Goal: Task Accomplishment & Management: Use online tool/utility

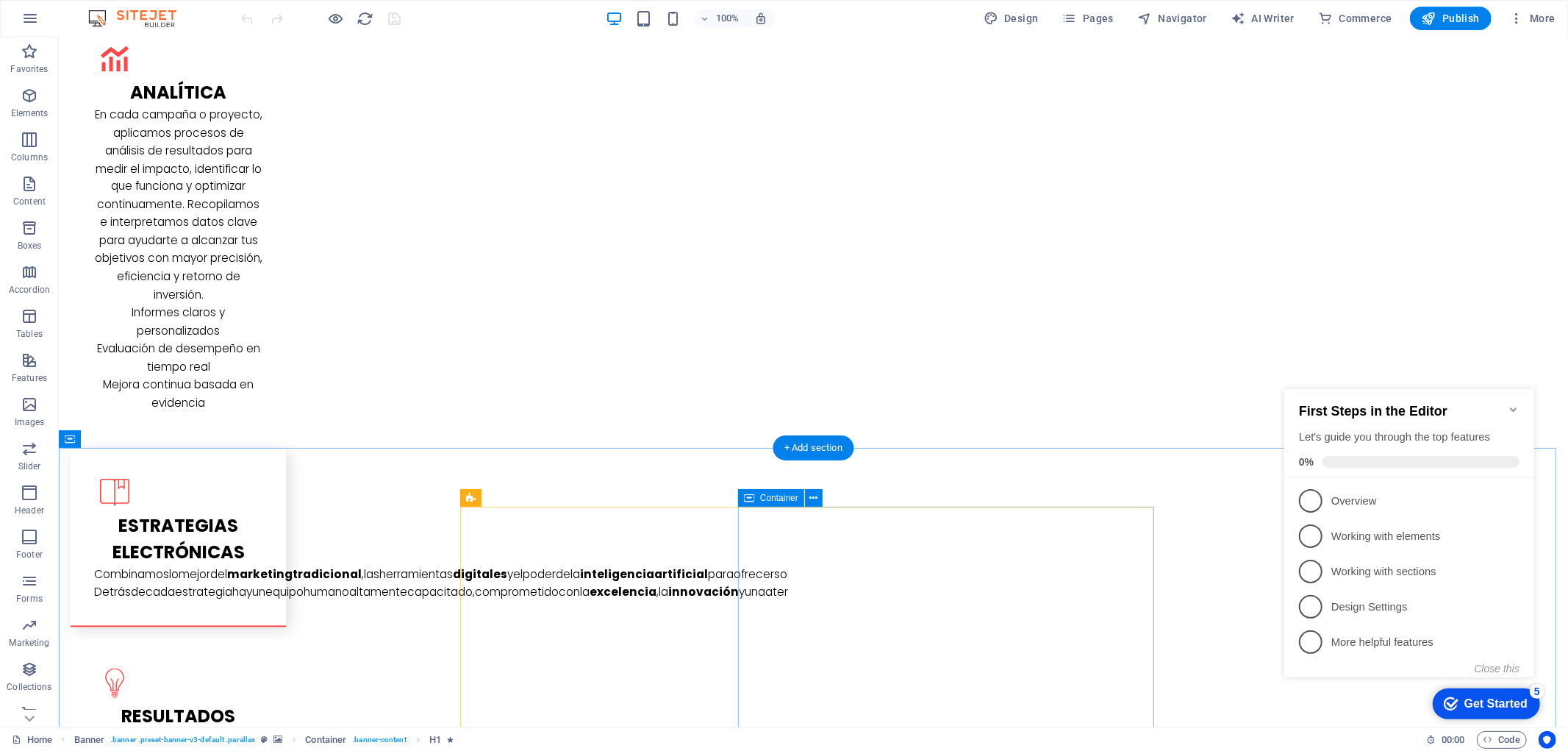
scroll to position [2206, 0]
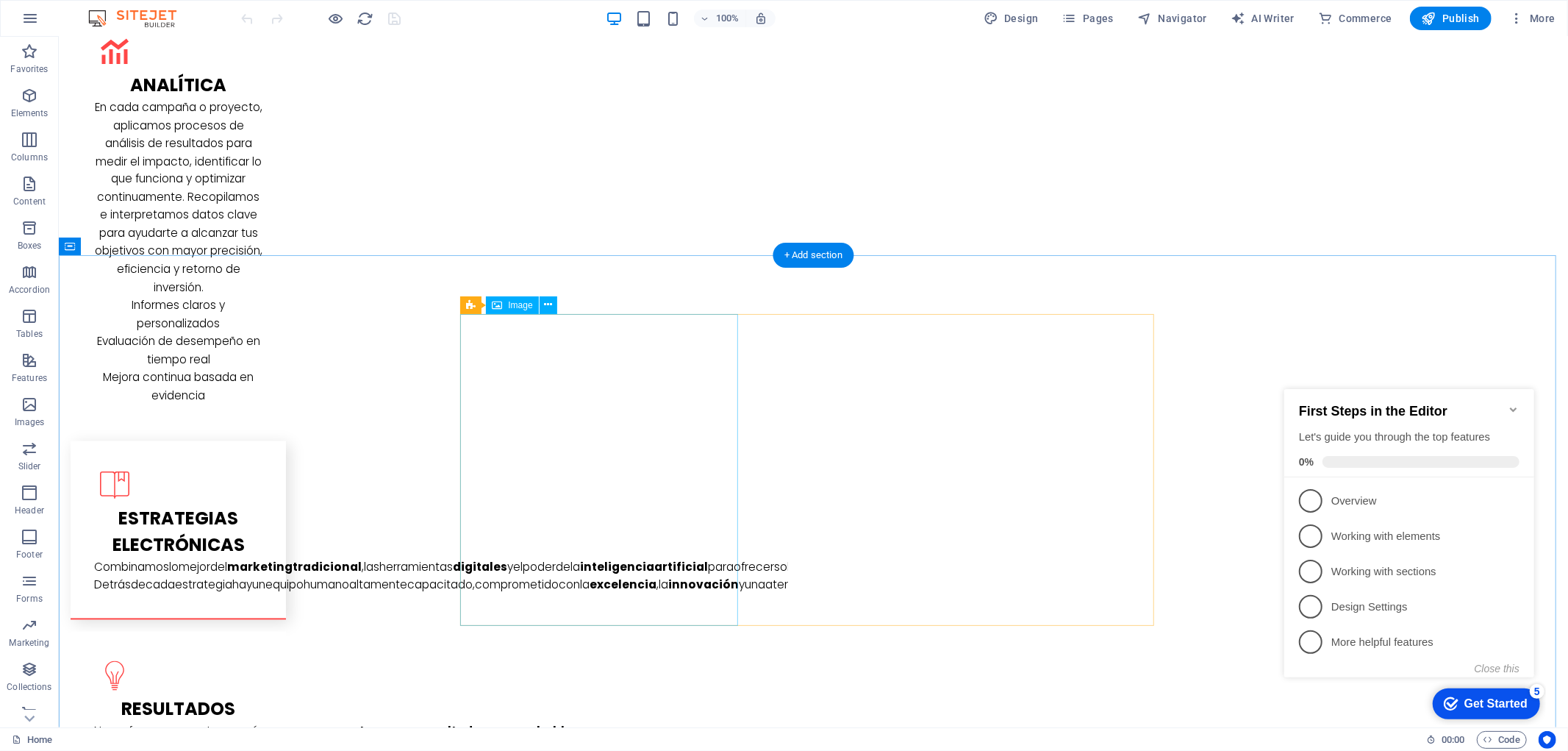
click at [515, 302] on span "Image" at bounding box center [520, 305] width 24 height 9
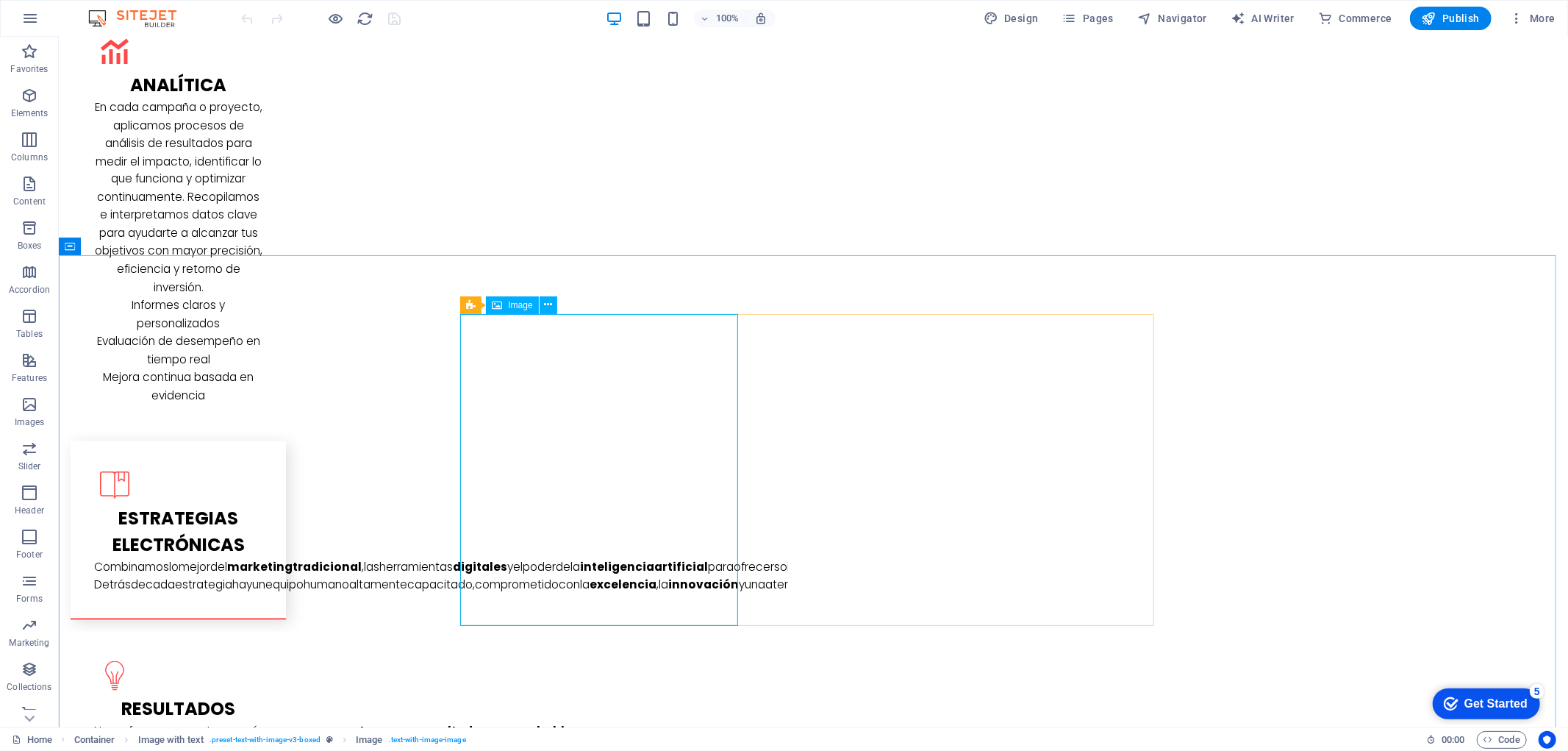
click at [515, 302] on span "Image" at bounding box center [520, 305] width 24 height 9
select select "%"
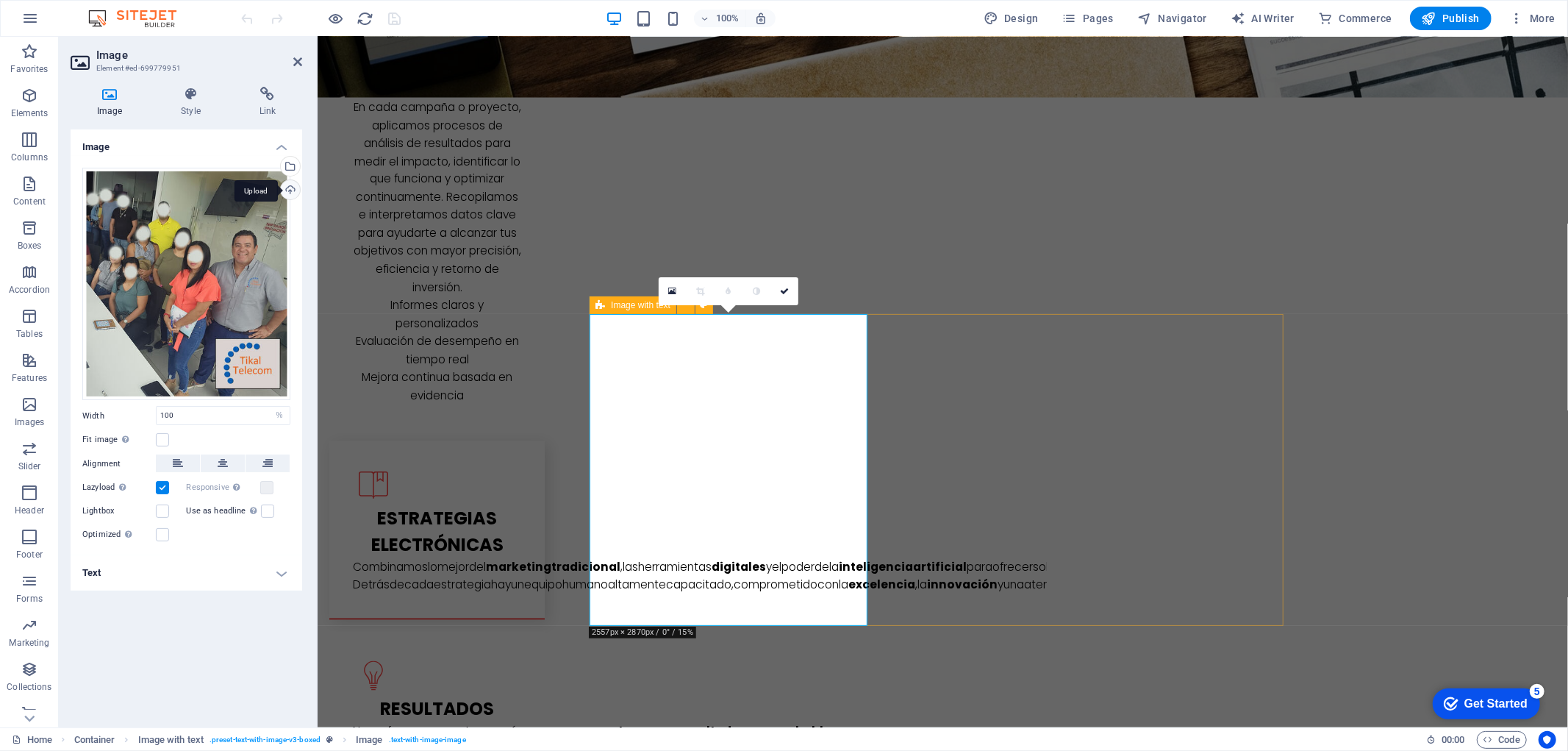
click at [293, 189] on div "Upload" at bounding box center [289, 192] width 22 height 22
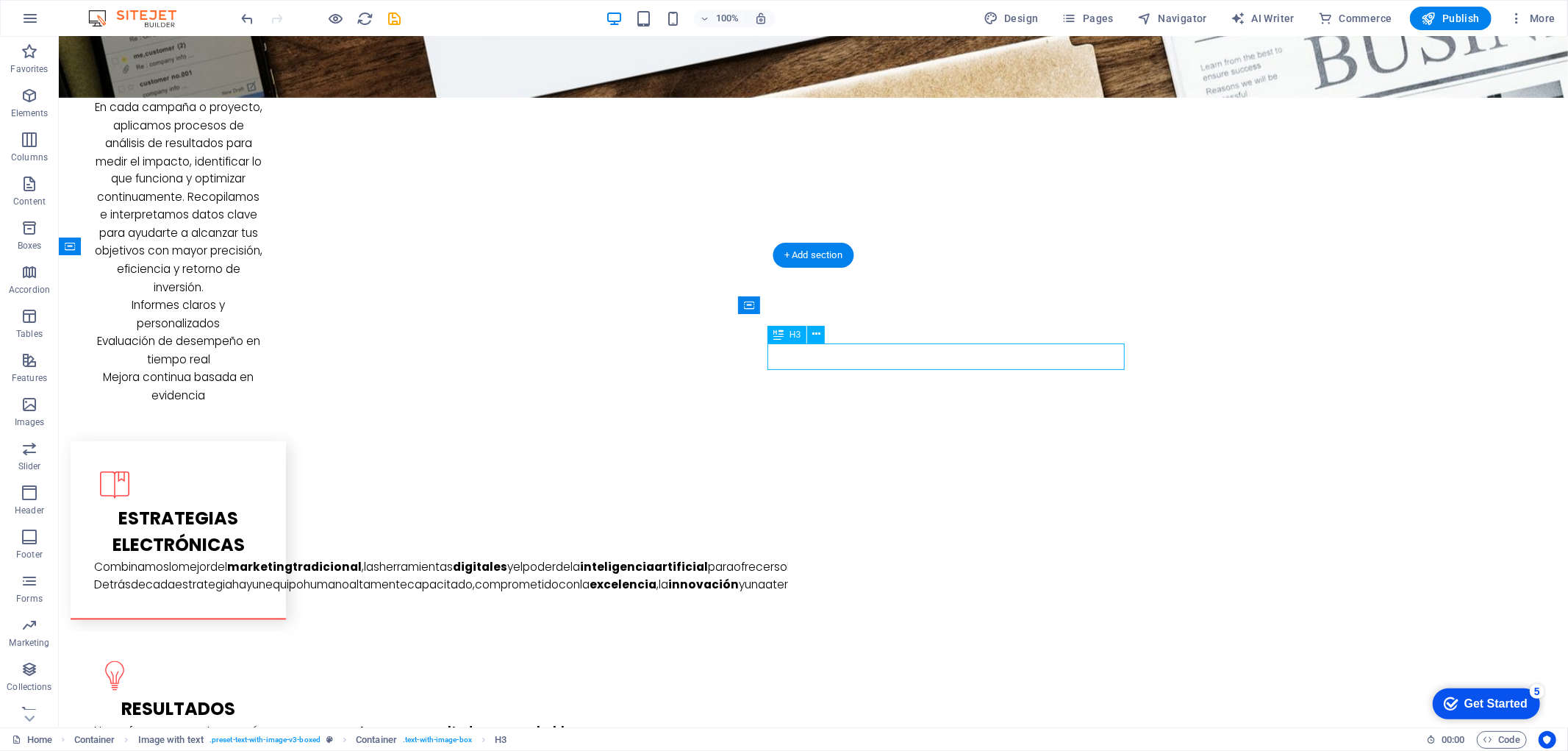
drag, startPoint x: 841, startPoint y: 350, endPoint x: 582, endPoint y: 350, distance: 259.0
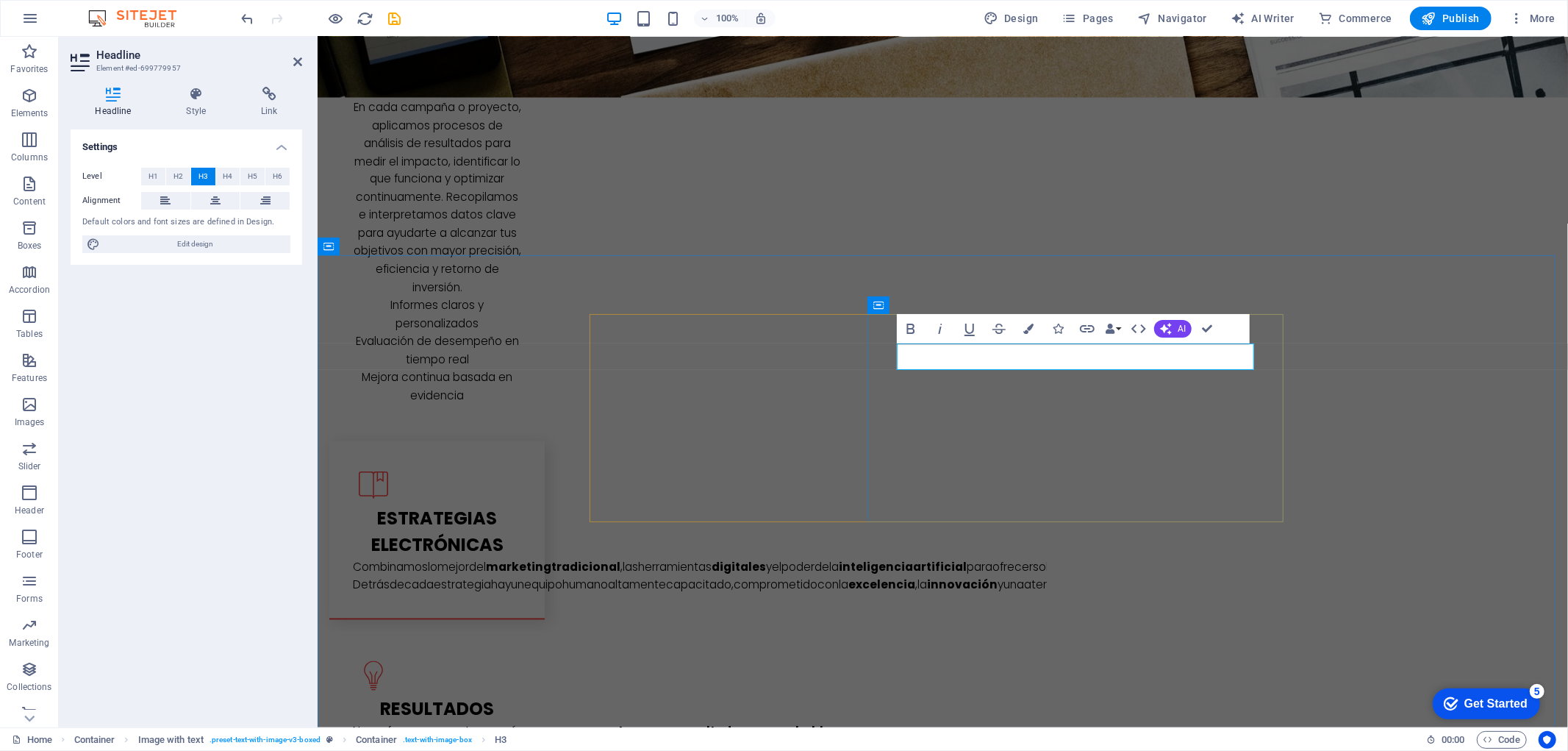
click at [1028, 329] on icon "button" at bounding box center [1029, 329] width 10 height 10
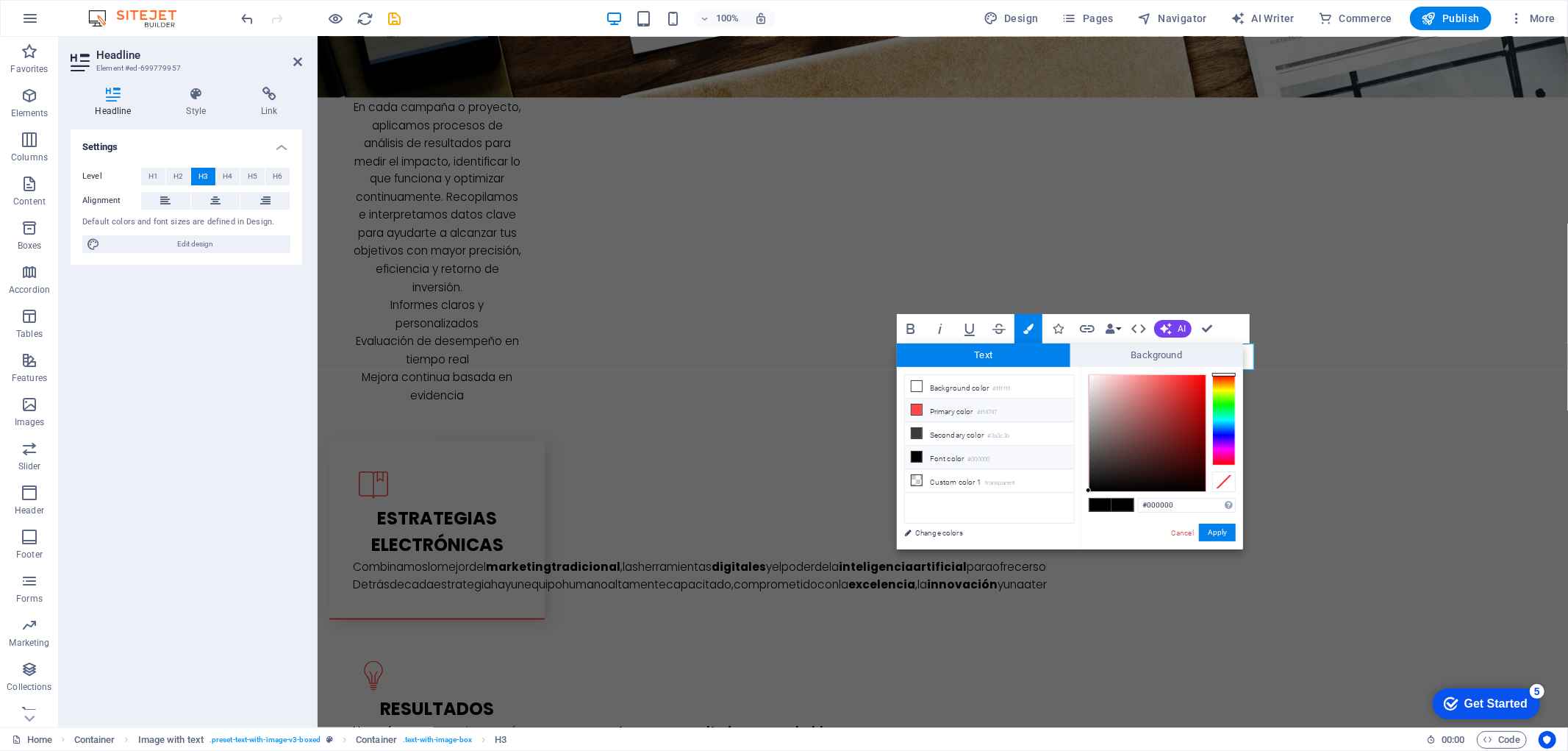
click at [919, 412] on icon at bounding box center [916, 409] width 10 height 10
type input "#ff4747"
click at [1209, 534] on button "Apply" at bounding box center [1217, 532] width 37 height 17
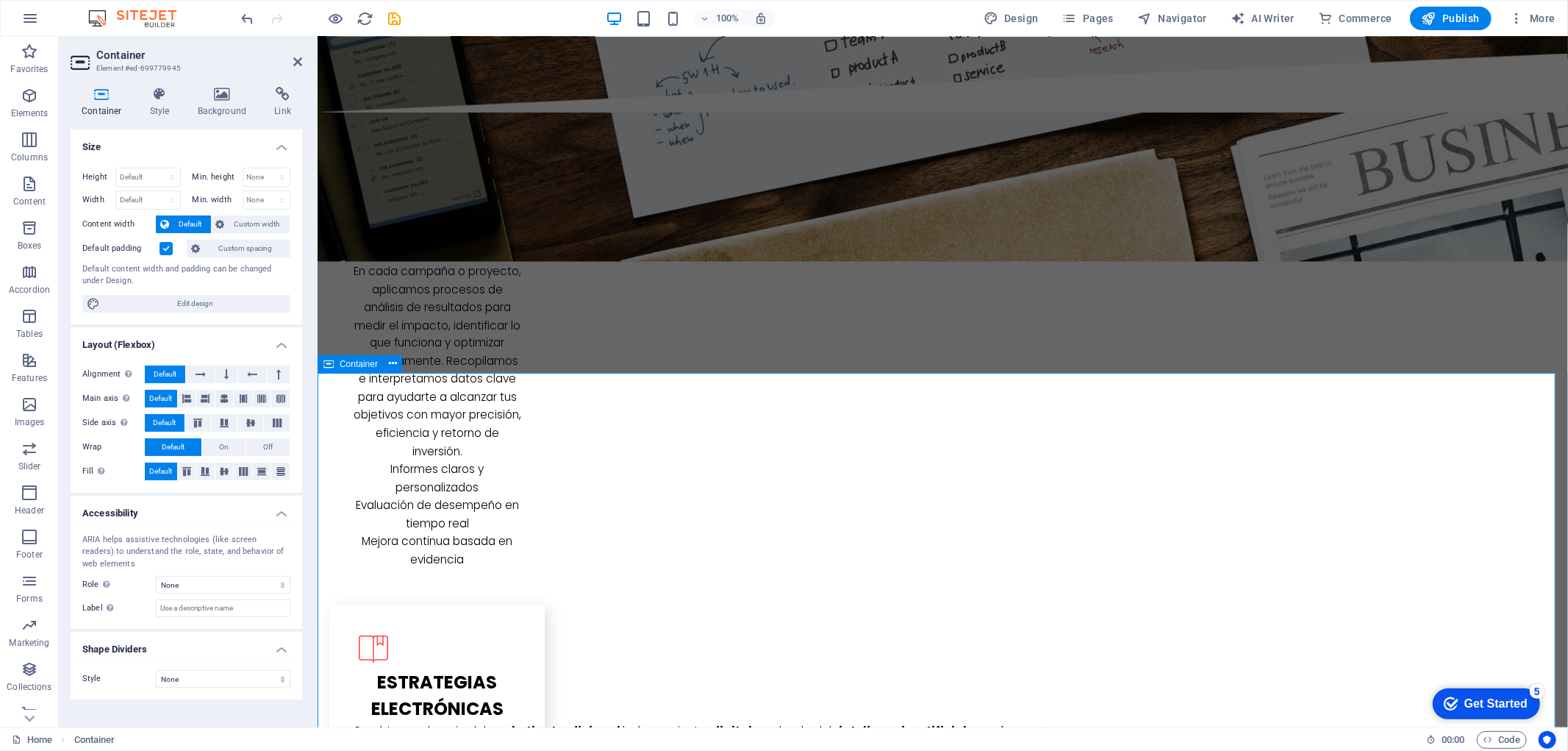
scroll to position [2288, 0]
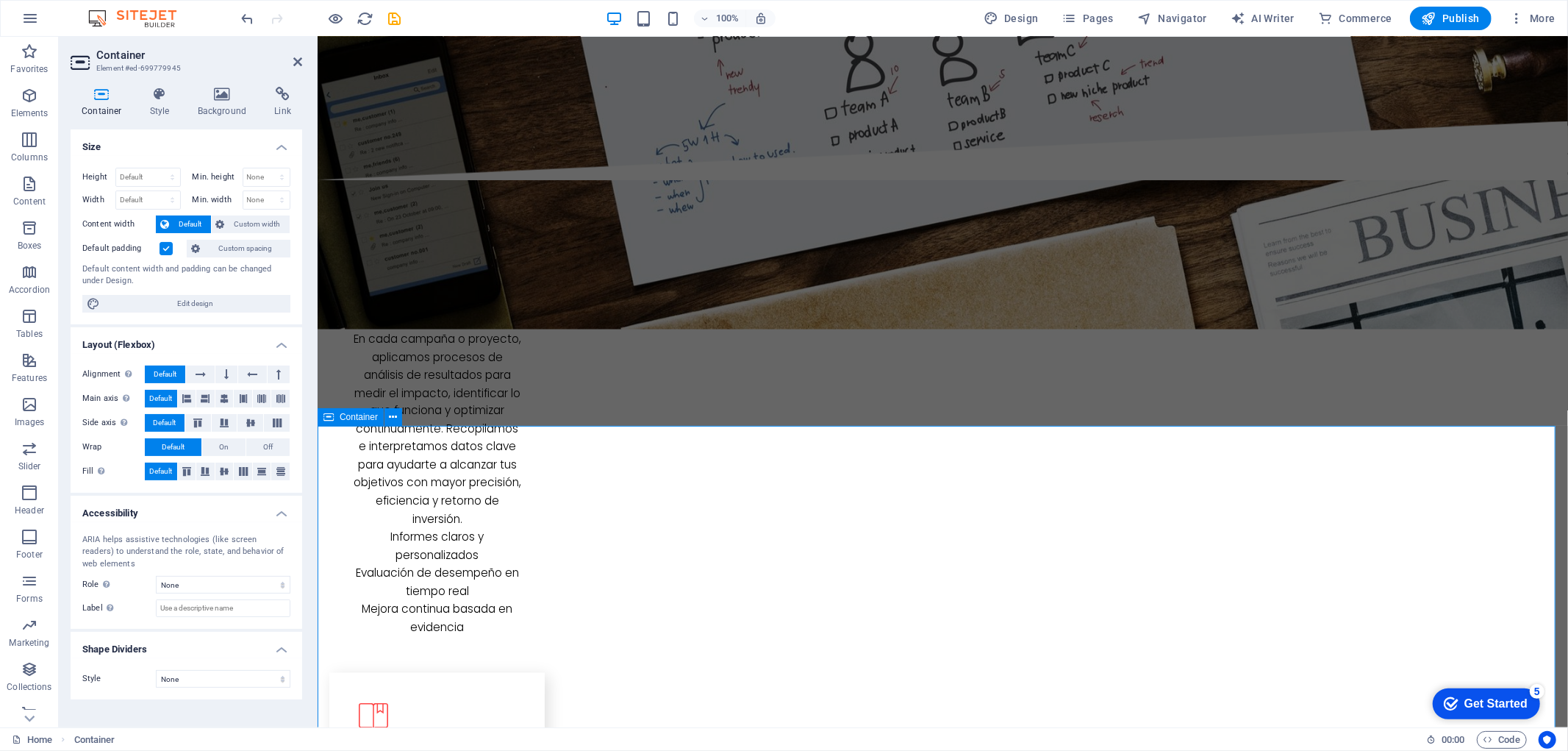
scroll to position [2042, 0]
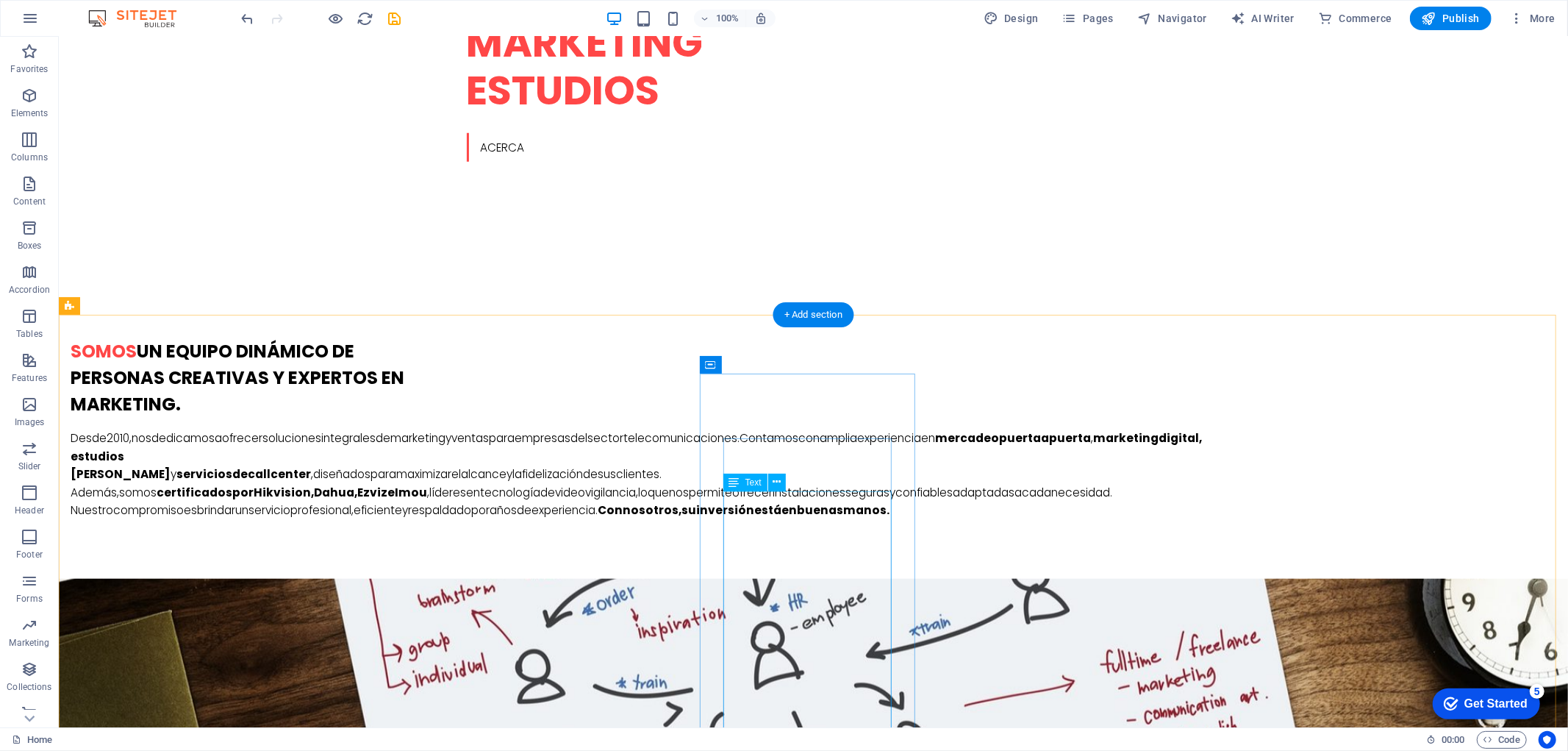
scroll to position [1062, 0]
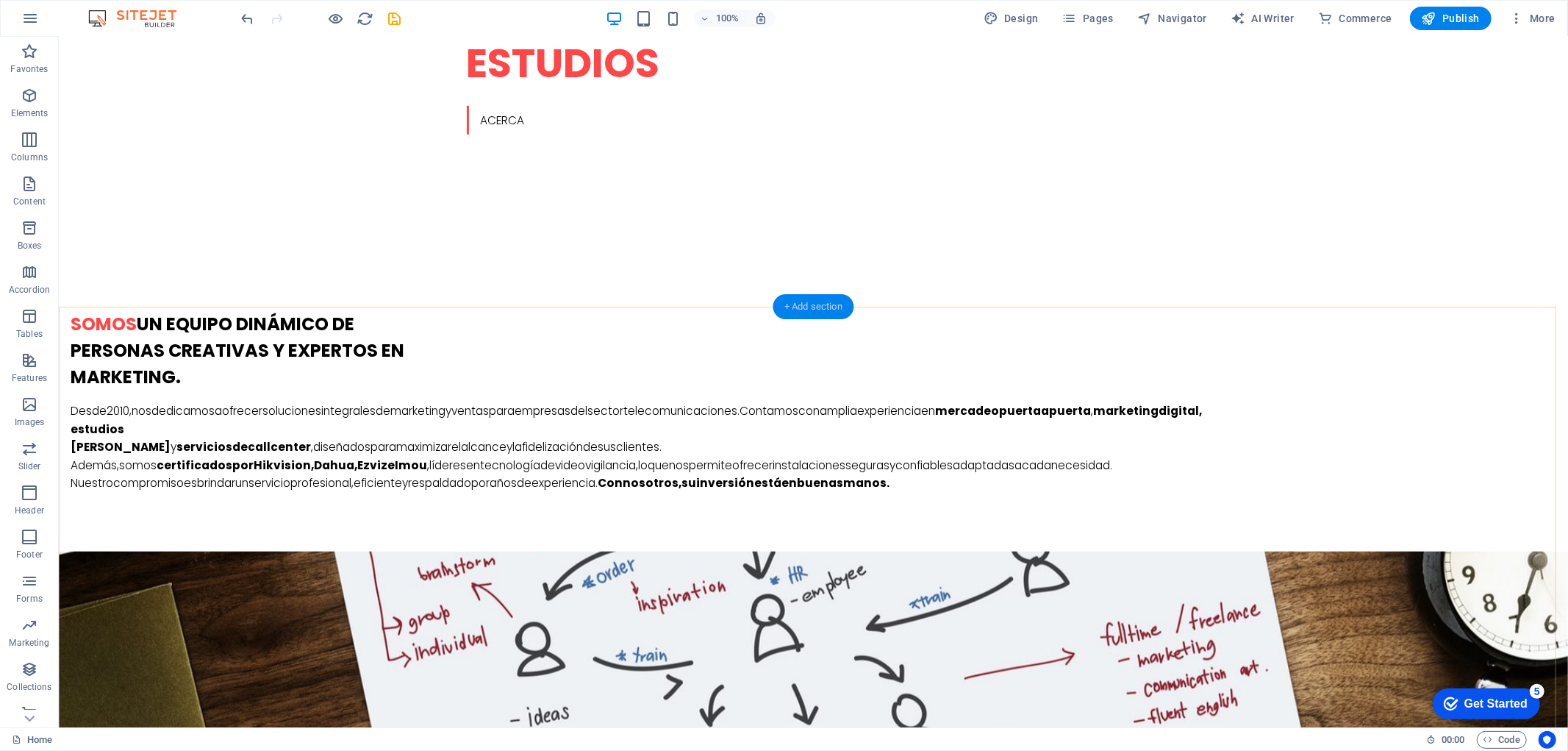
click at [816, 312] on div "+ Add section" at bounding box center [813, 306] width 82 height 25
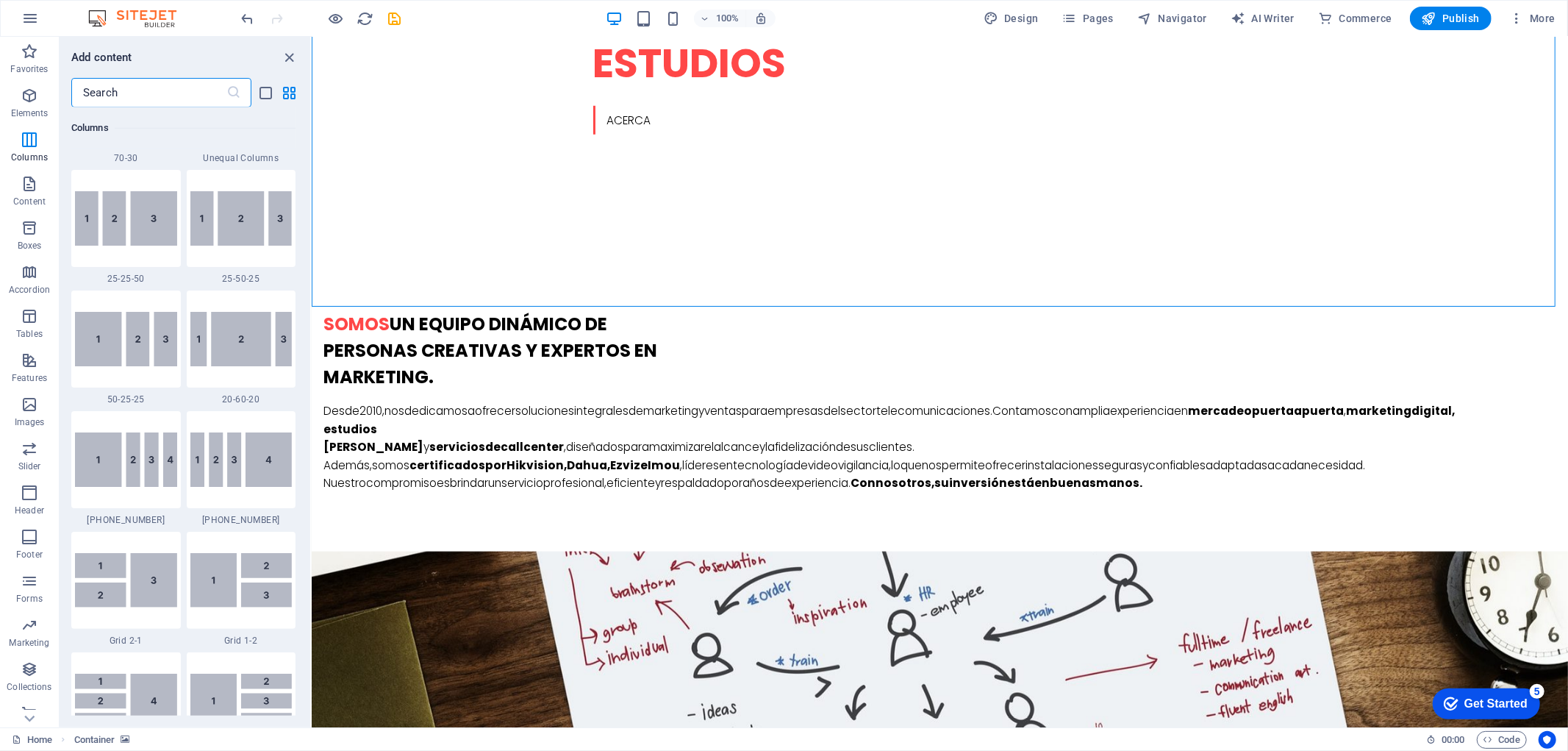
scroll to position [1428, 0]
click at [242, 347] on img at bounding box center [242, 342] width 102 height 54
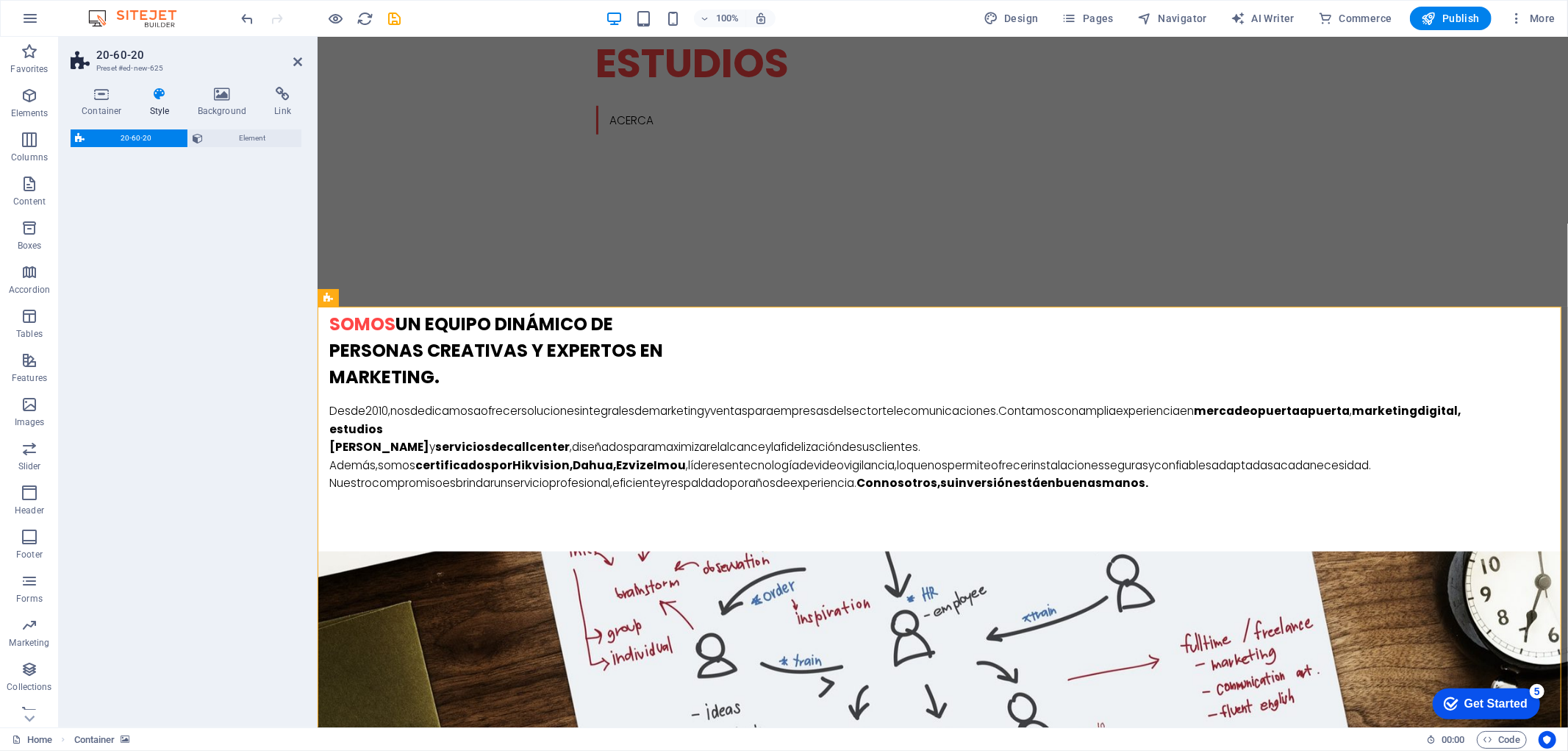
select select "%"
select select "rem"
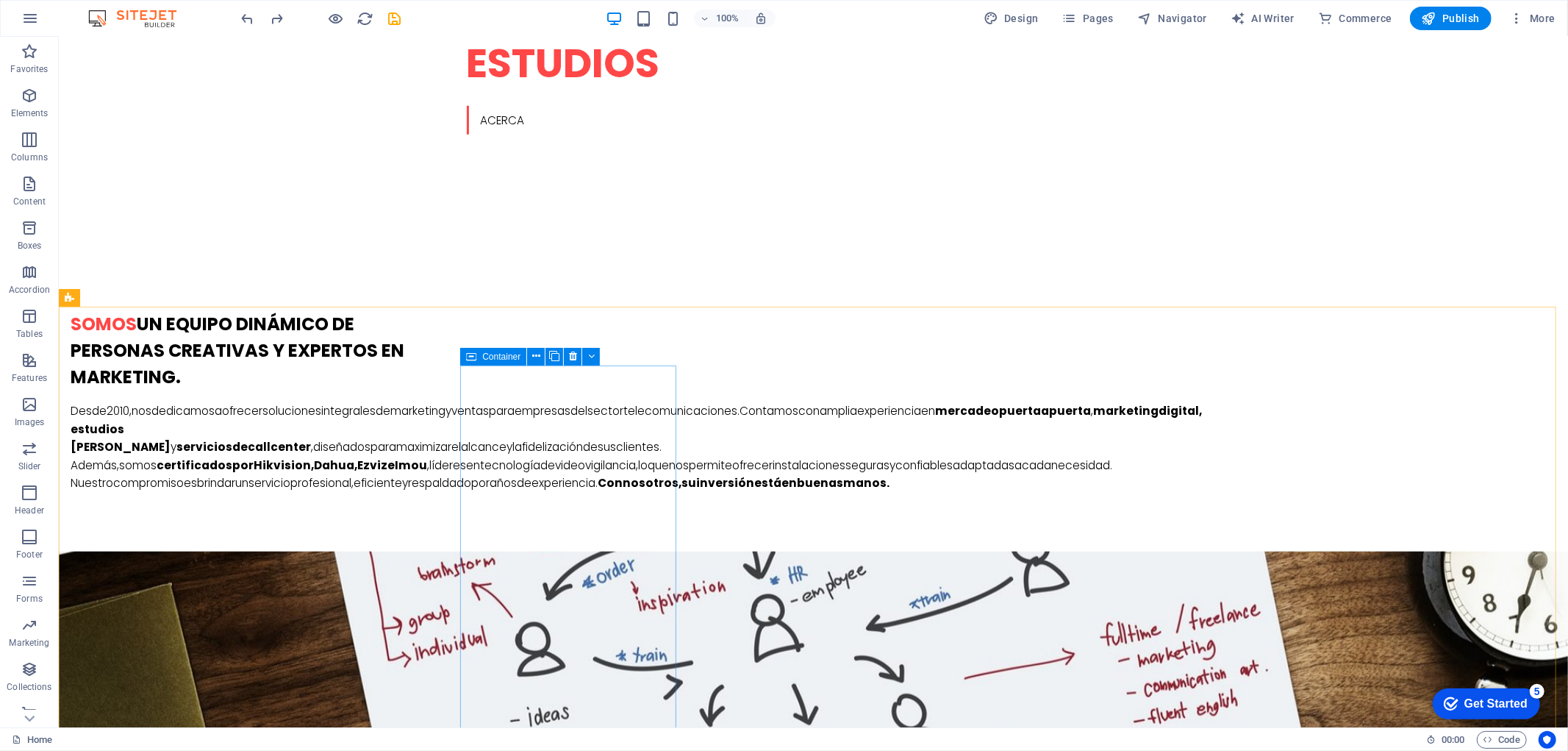
click at [488, 350] on div "Container" at bounding box center [493, 357] width 66 height 17
click at [555, 357] on icon at bounding box center [554, 357] width 10 height 16
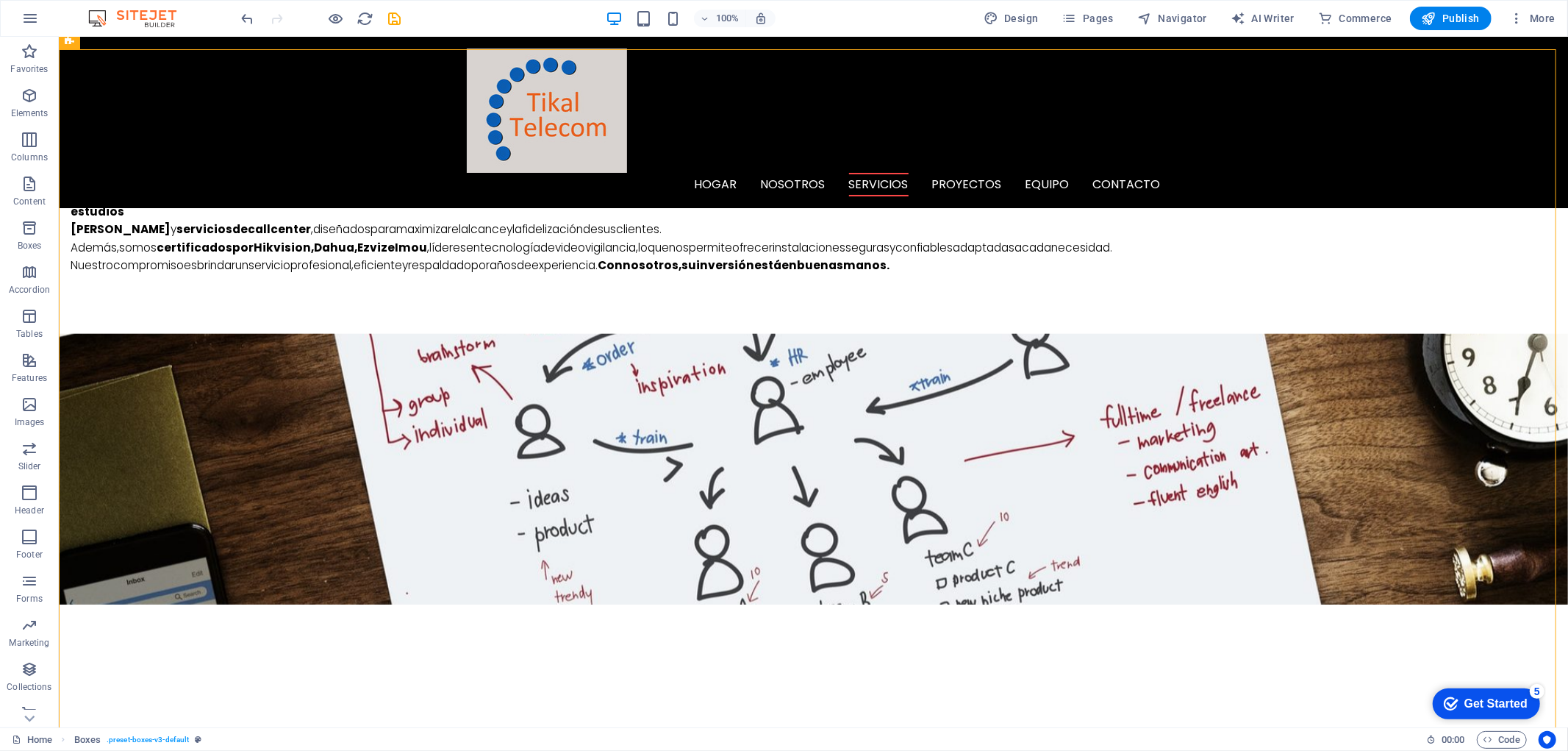
scroll to position [1247, 0]
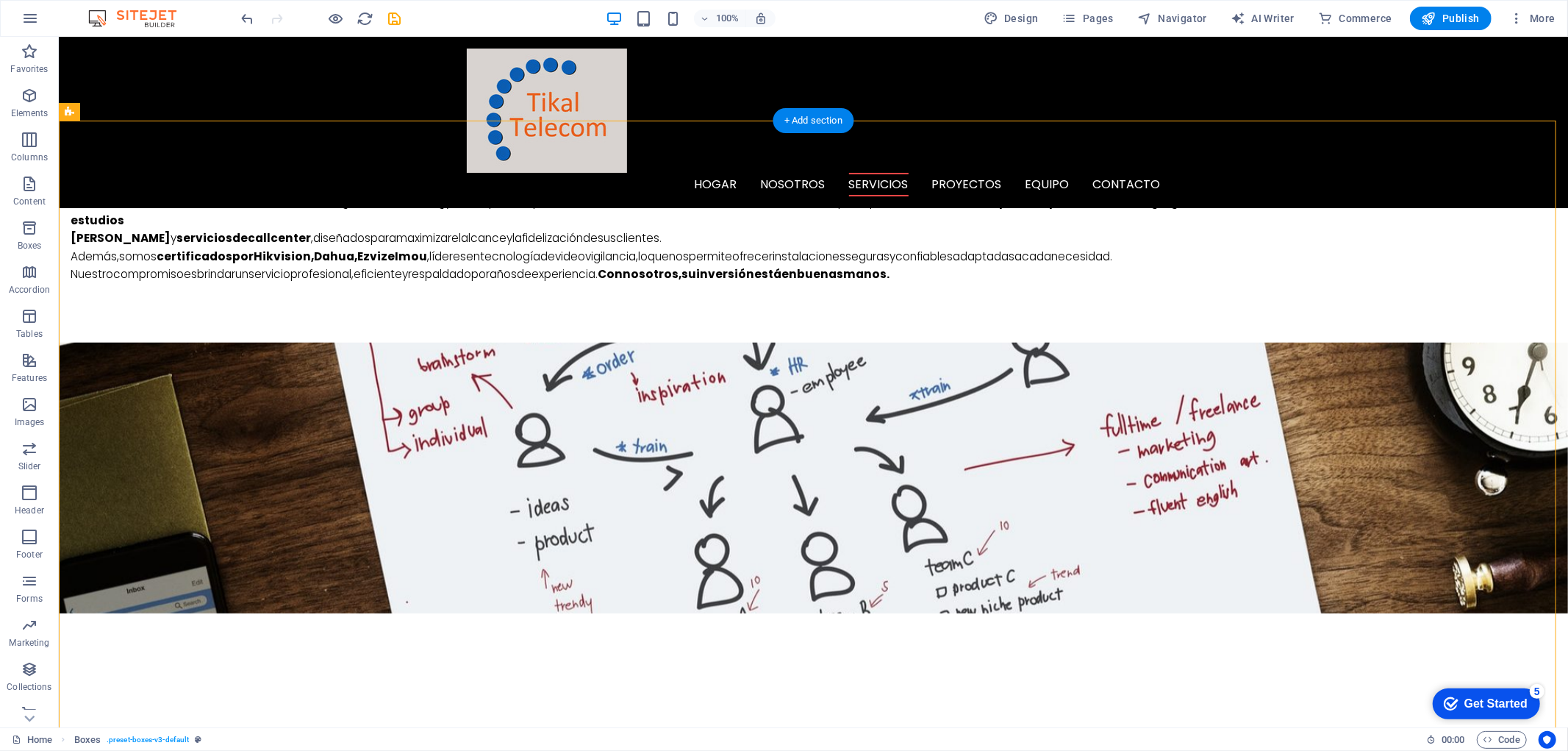
drag, startPoint x: 532, startPoint y: 467, endPoint x: 275, endPoint y: 265, distance: 326.9
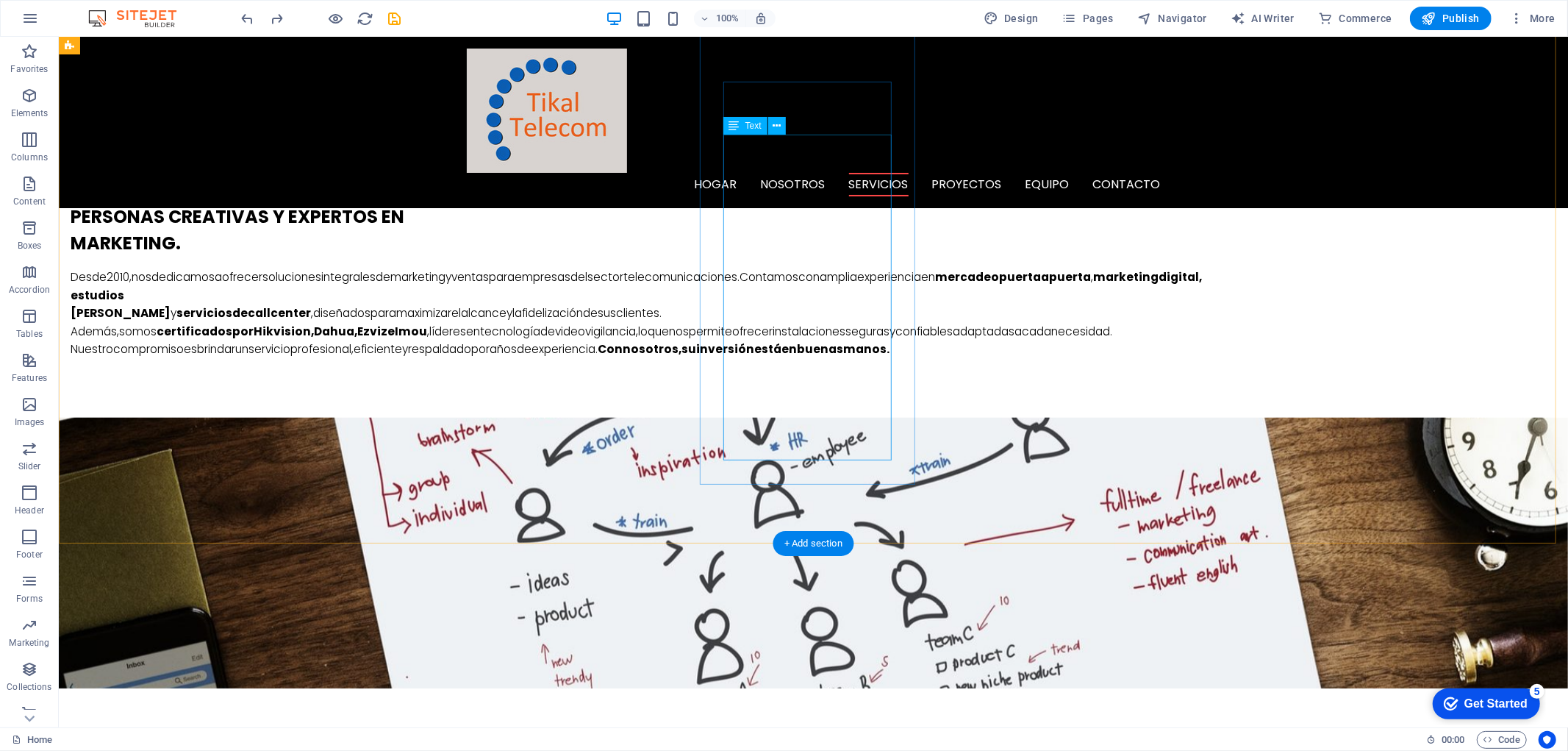
scroll to position [980, 0]
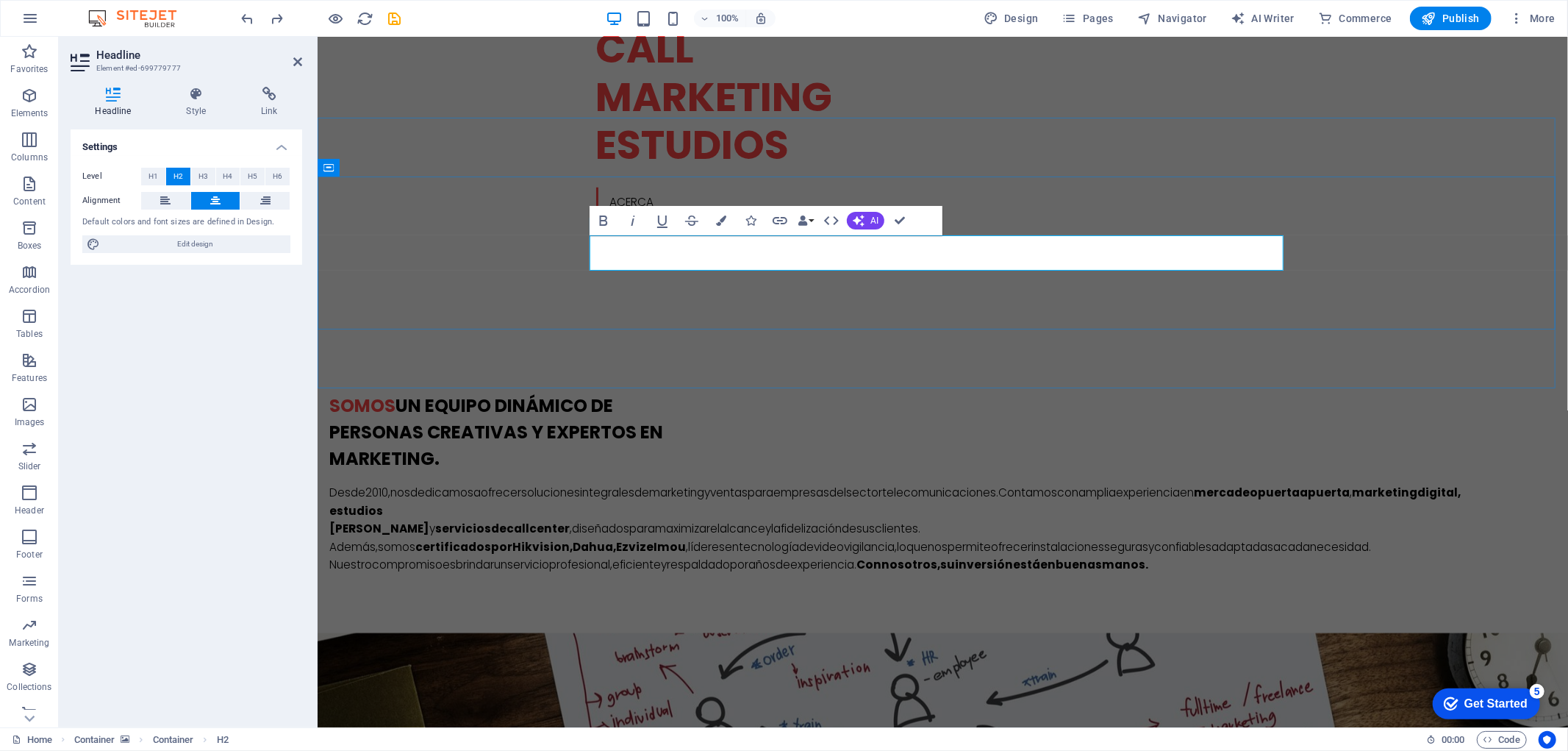
drag, startPoint x: 952, startPoint y: 248, endPoint x: 1088, endPoint y: 259, distance: 136.4
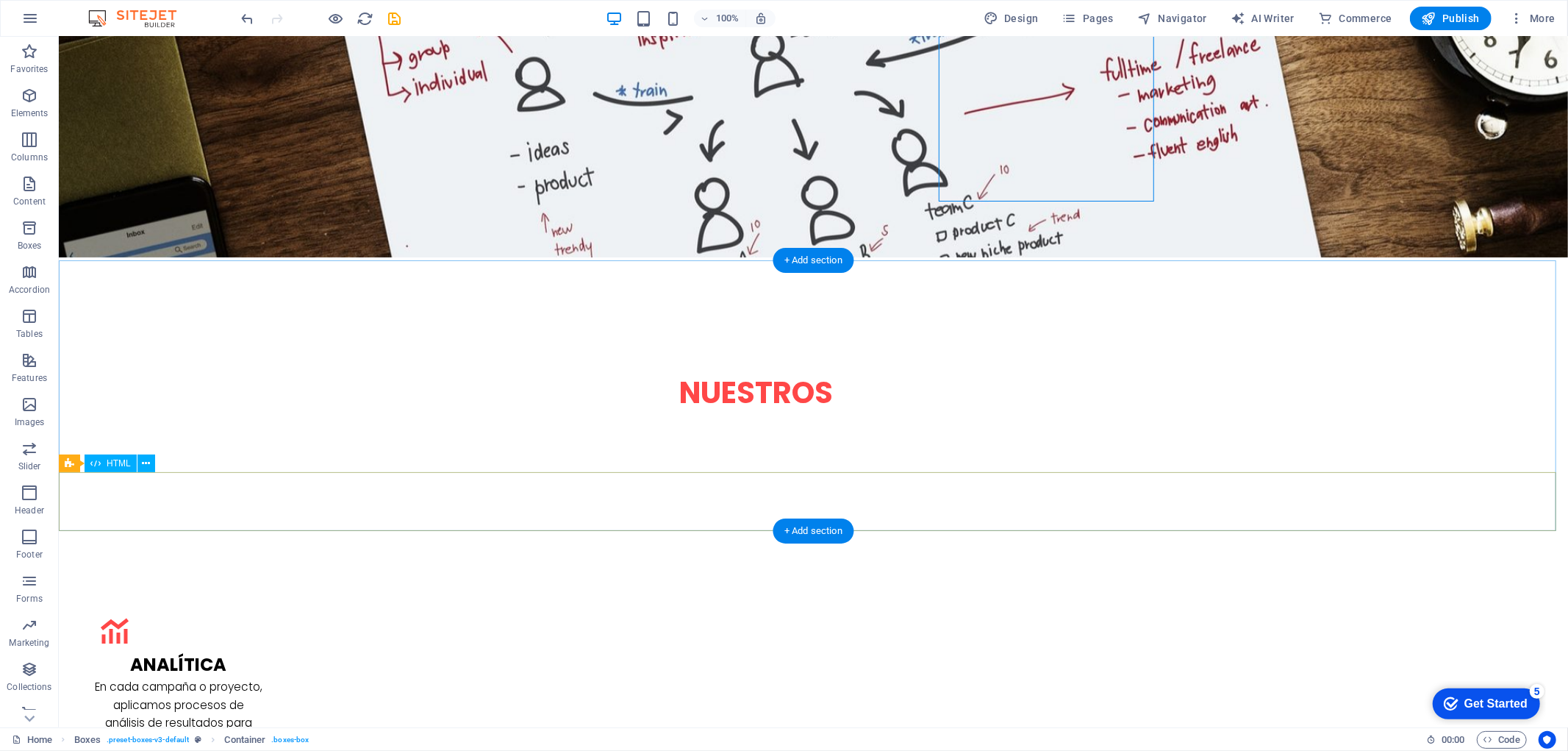
scroll to position [1960, 0]
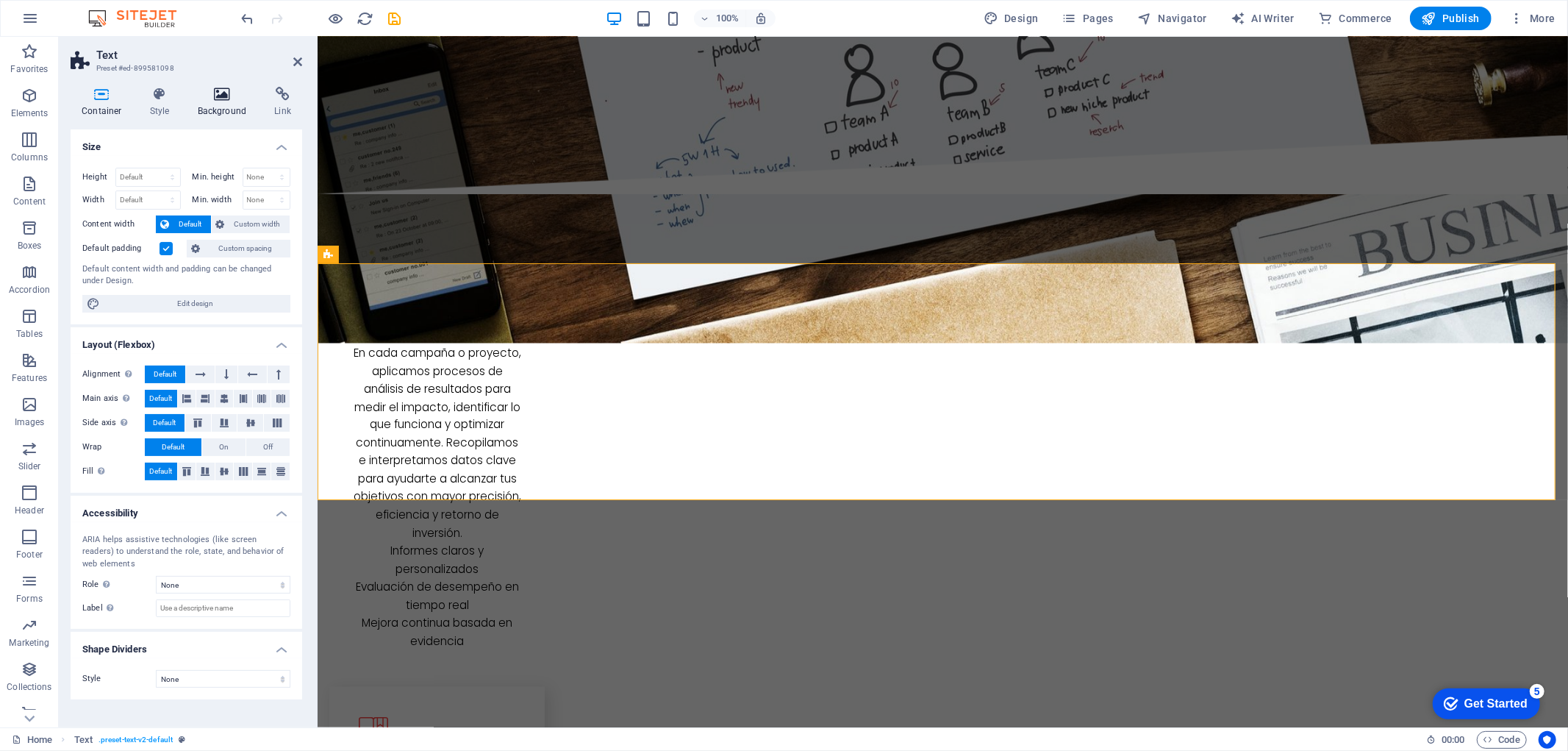
click at [199, 98] on icon at bounding box center [222, 94] width 72 height 15
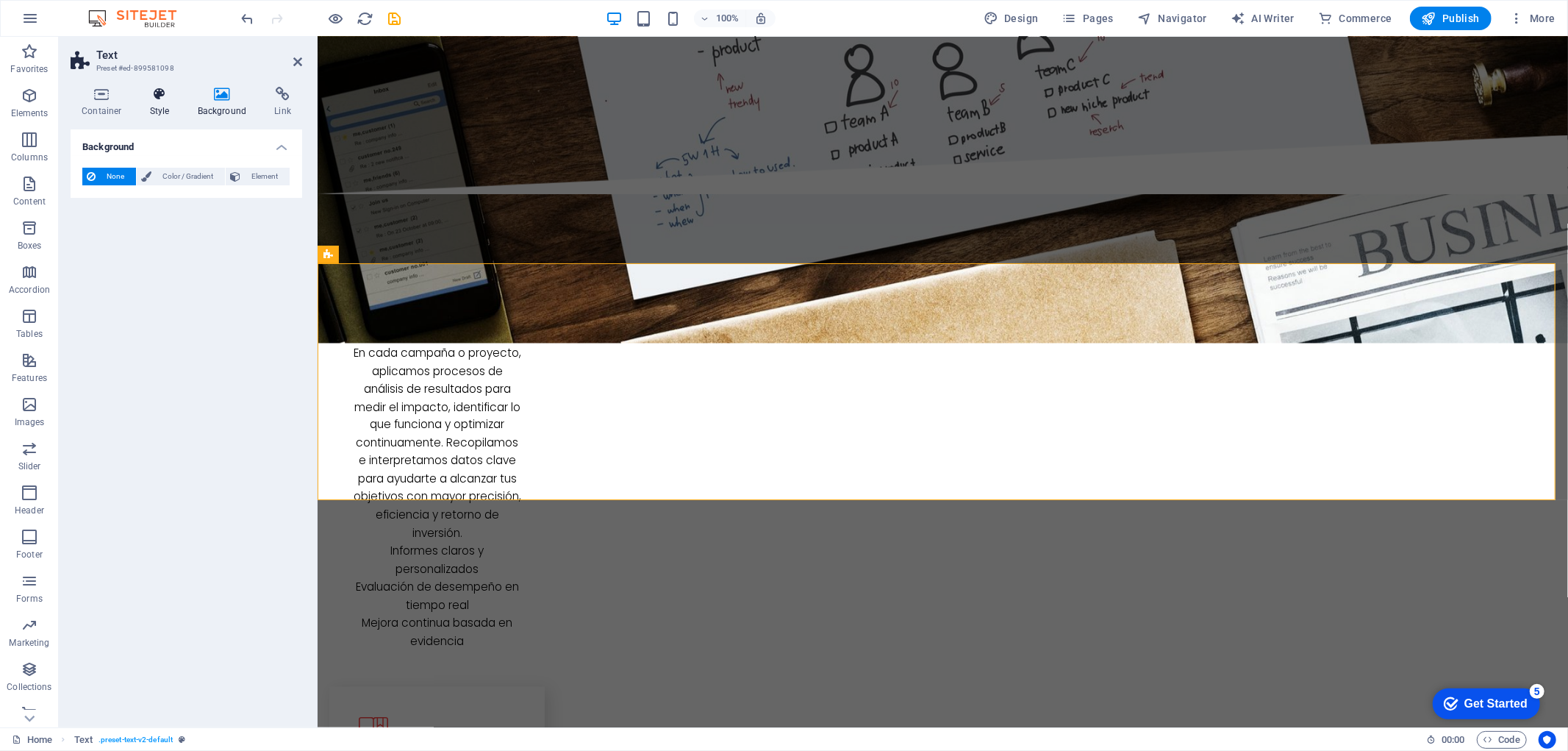
click at [155, 99] on icon at bounding box center [160, 94] width 42 height 15
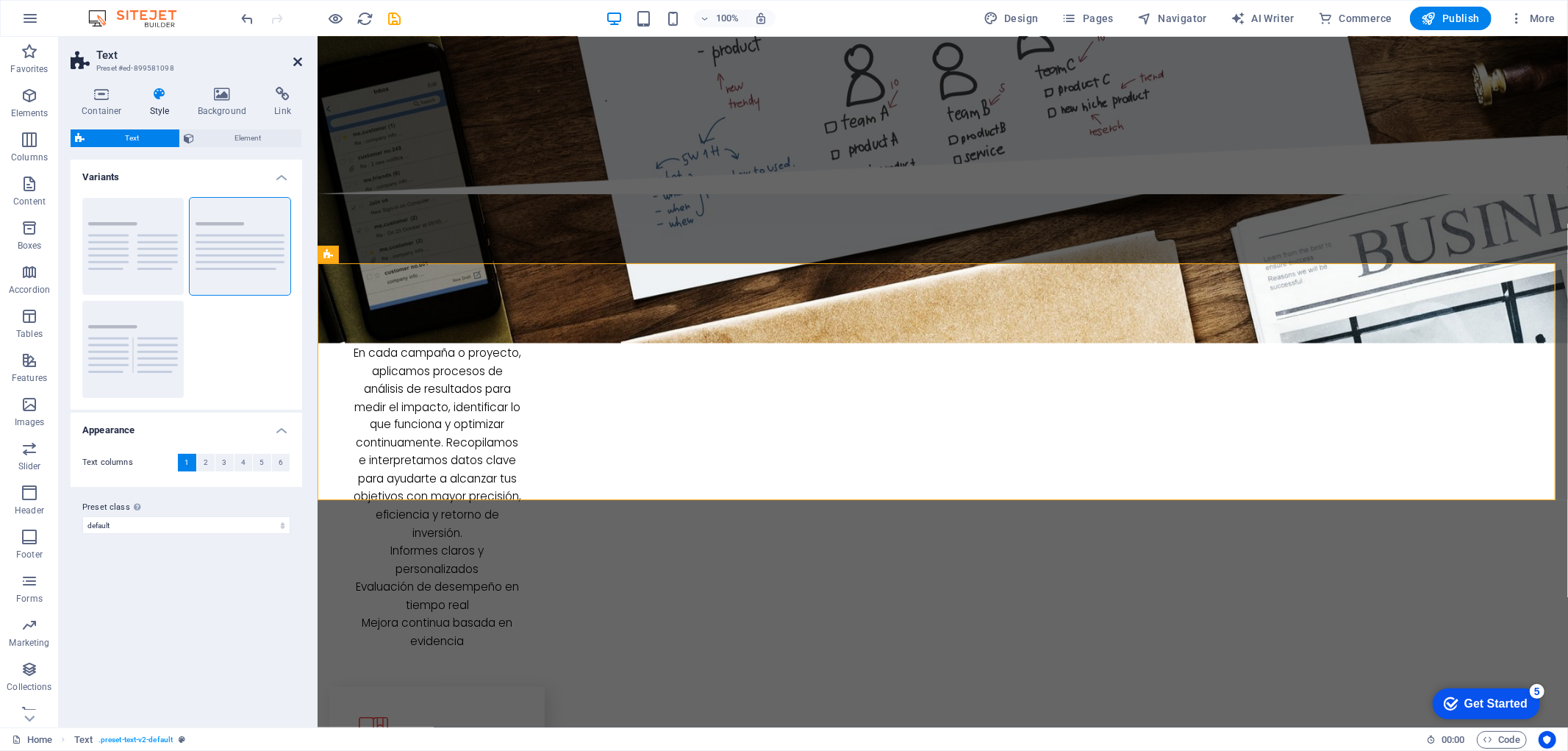
click at [295, 61] on icon at bounding box center [298, 62] width 9 height 12
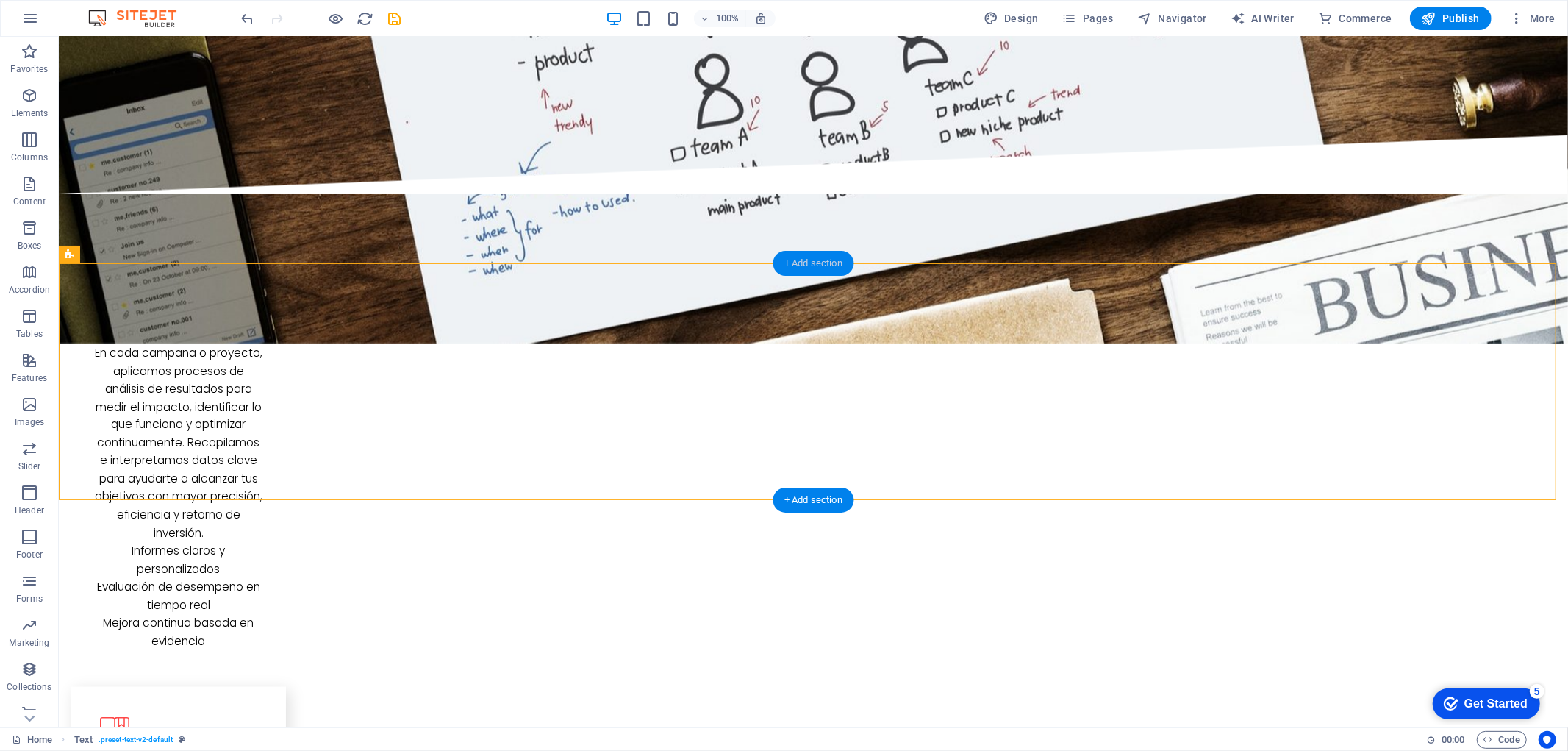
click at [822, 262] on div "+ Add section" at bounding box center [813, 262] width 82 height 25
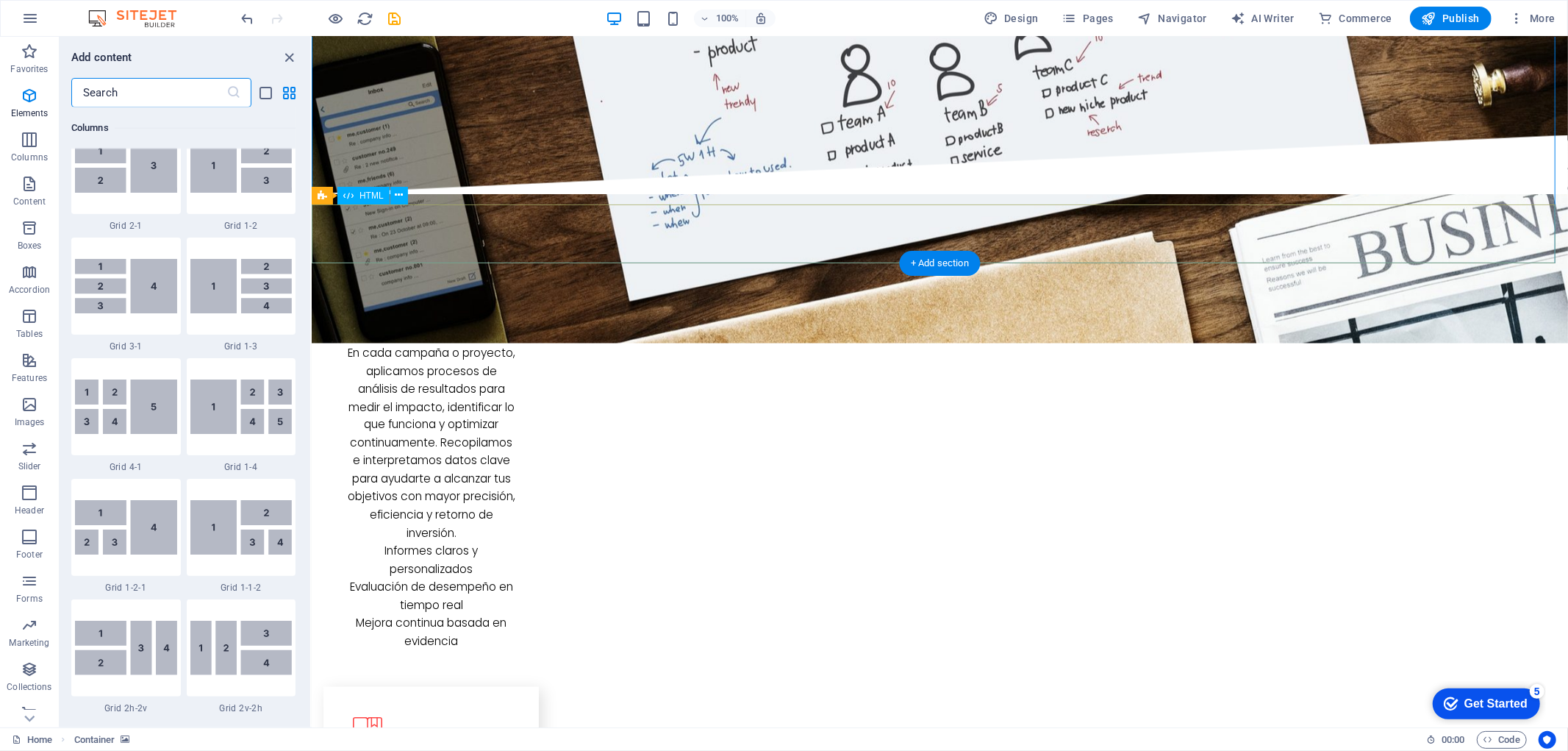
scroll to position [2572, 0]
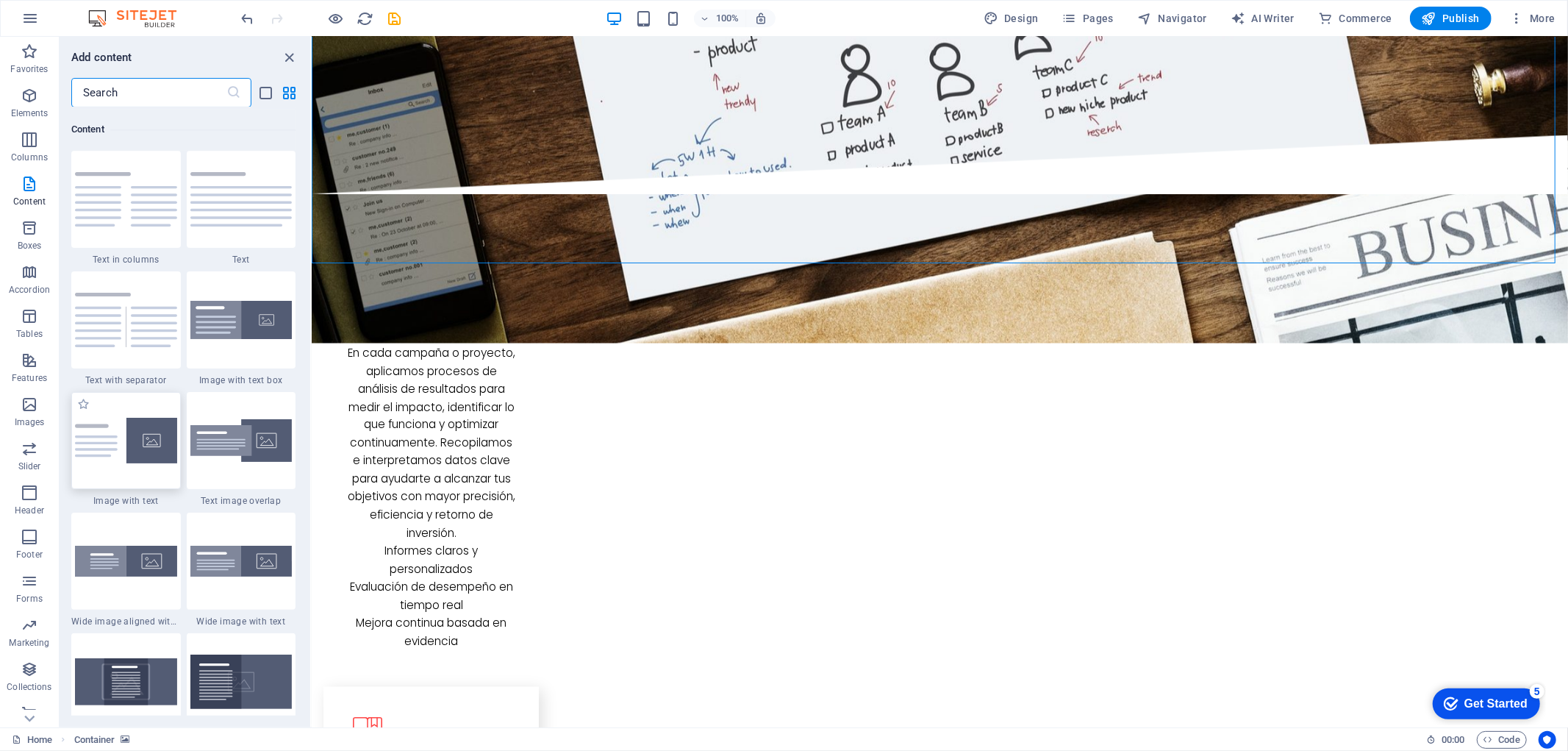
click at [133, 441] on img at bounding box center [126, 440] width 102 height 46
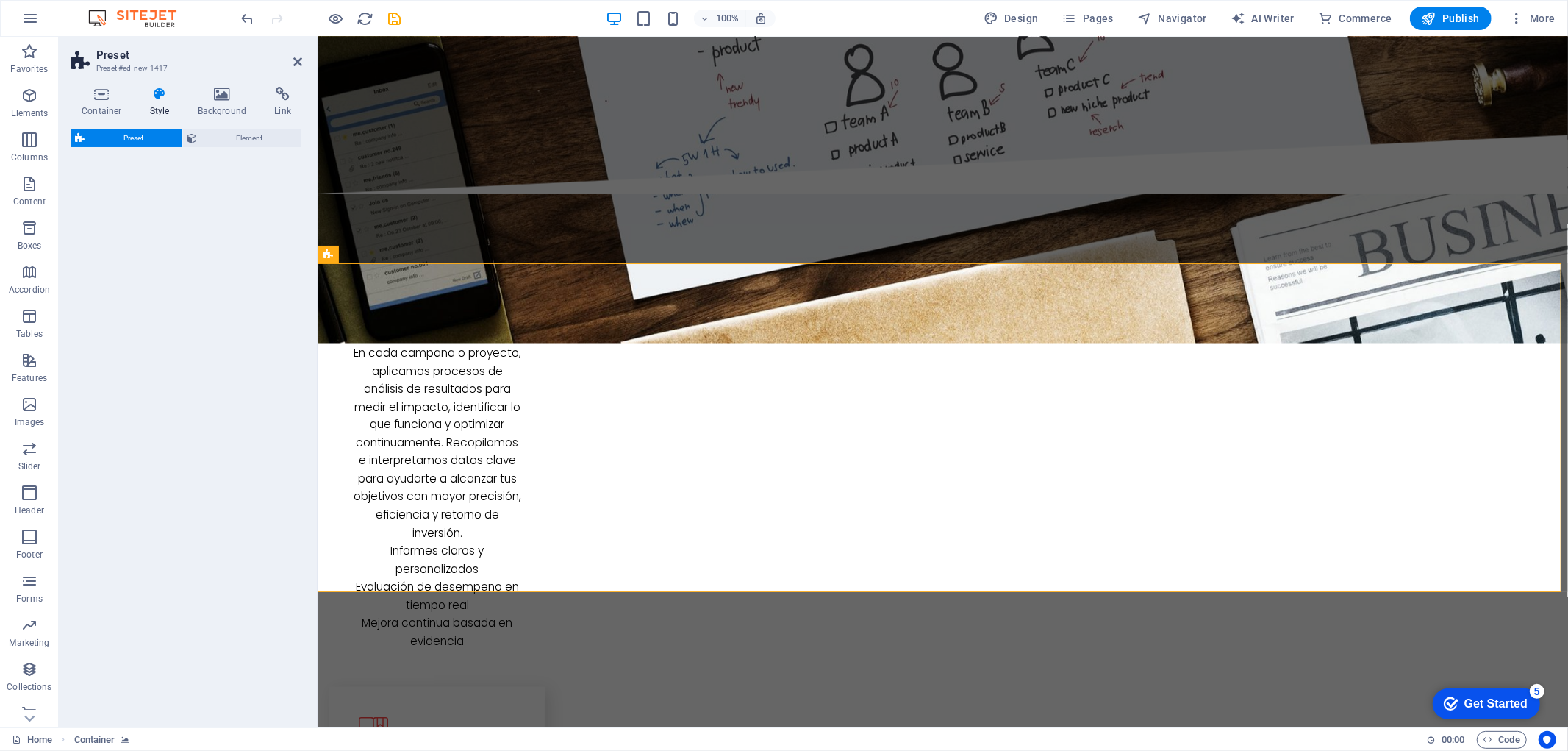
select select "rem"
select select "px"
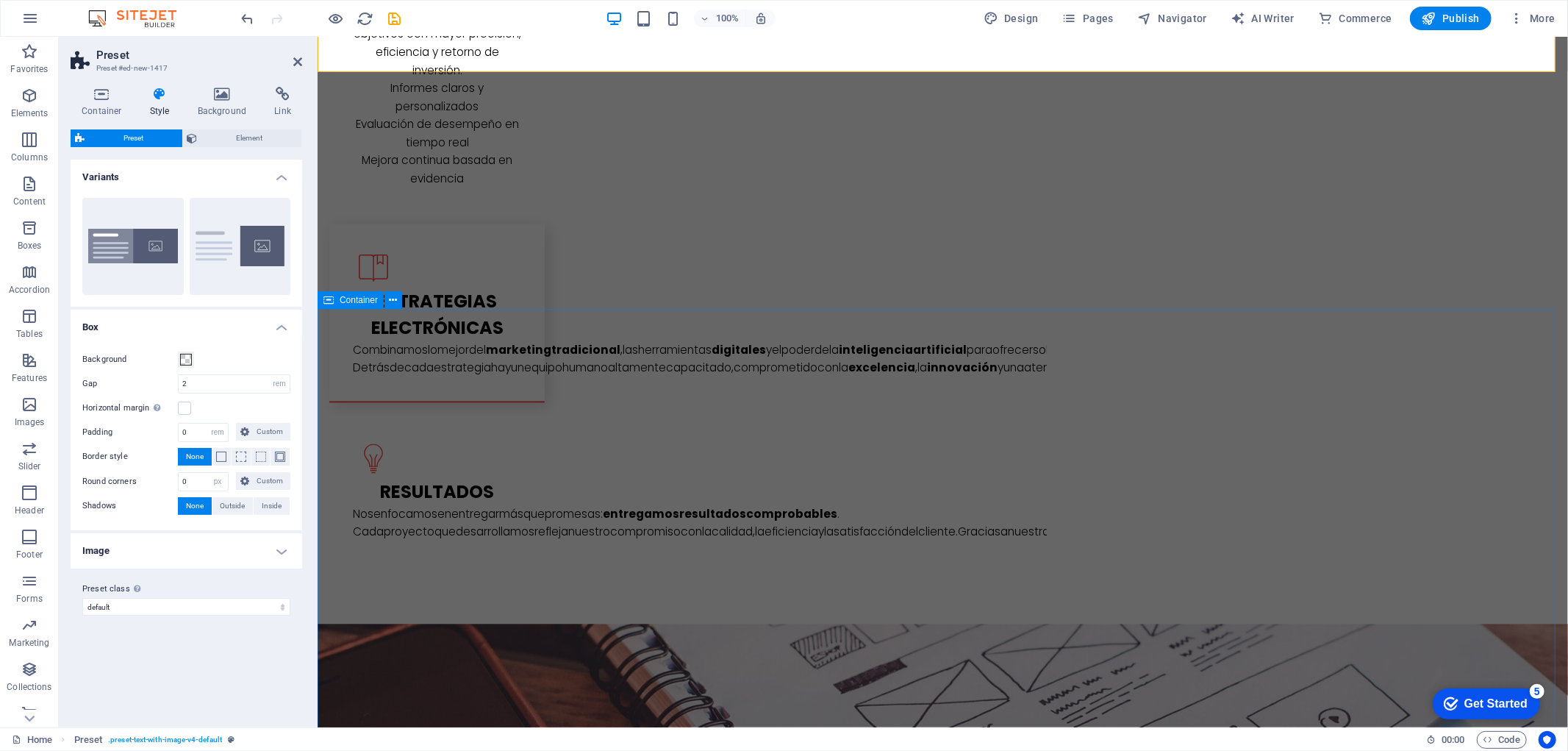
scroll to position [2451, 0]
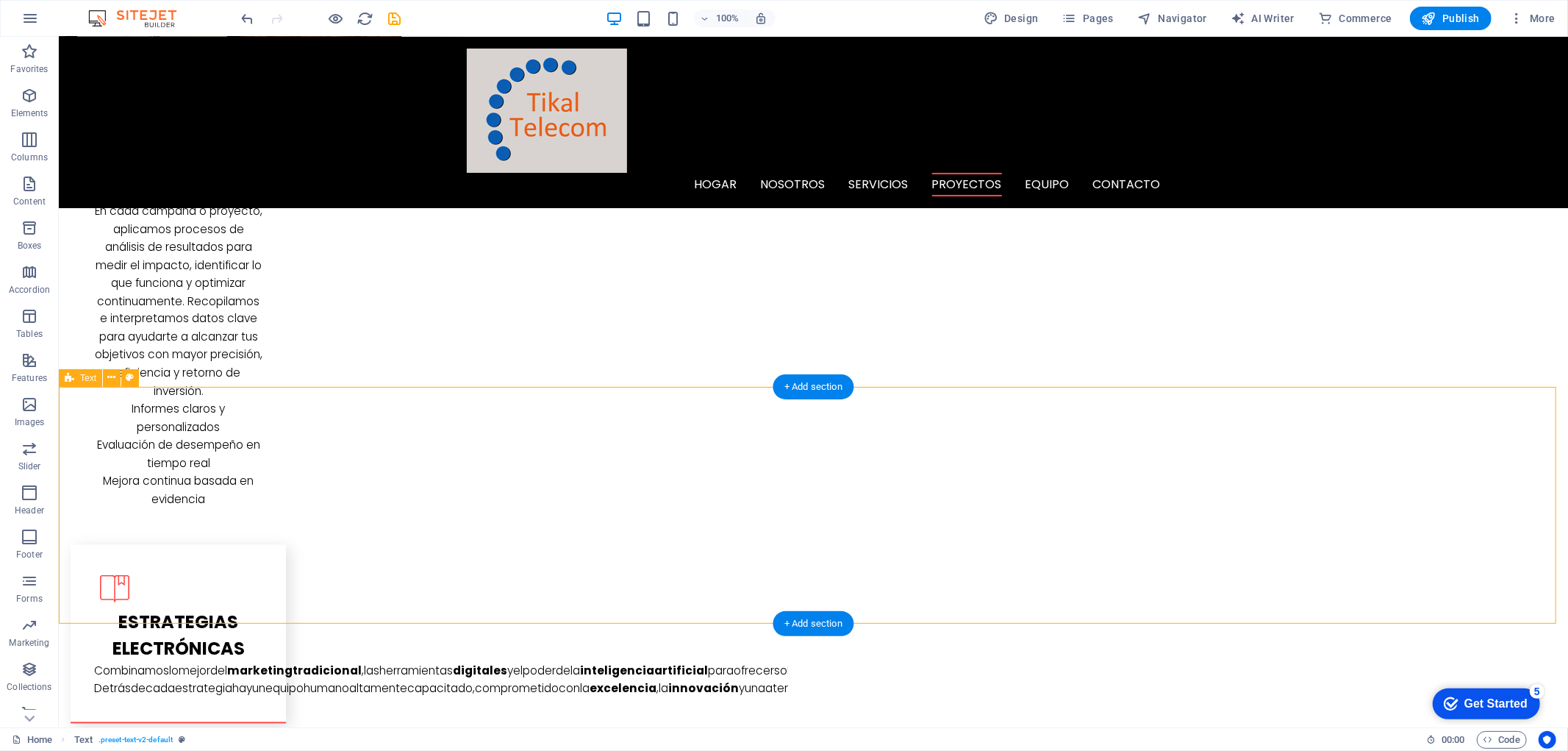
scroll to position [2042, 0]
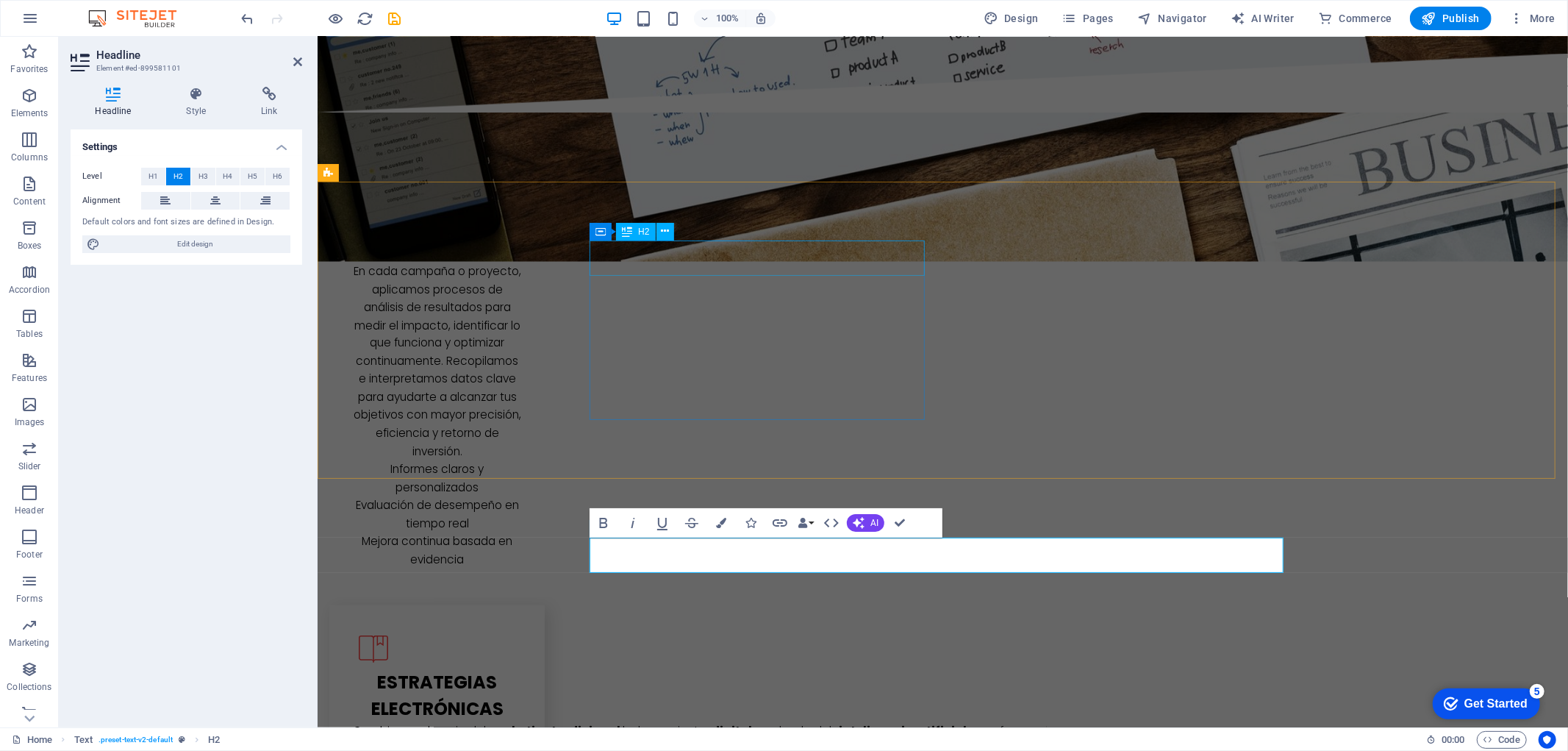
drag, startPoint x: 686, startPoint y: 273, endPoint x: 945, endPoint y: 272, distance: 259.0
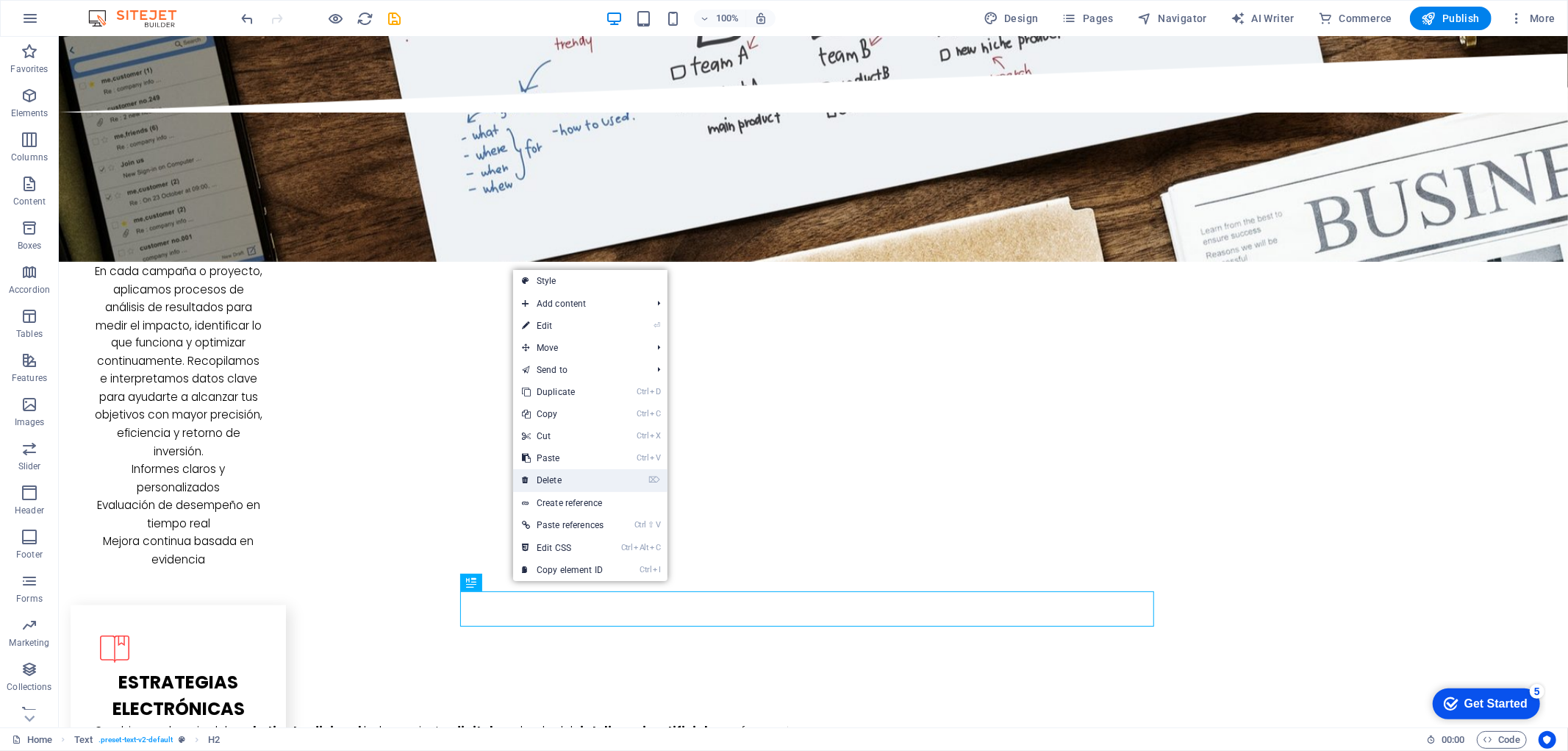
click at [524, 483] on icon at bounding box center [526, 480] width 8 height 22
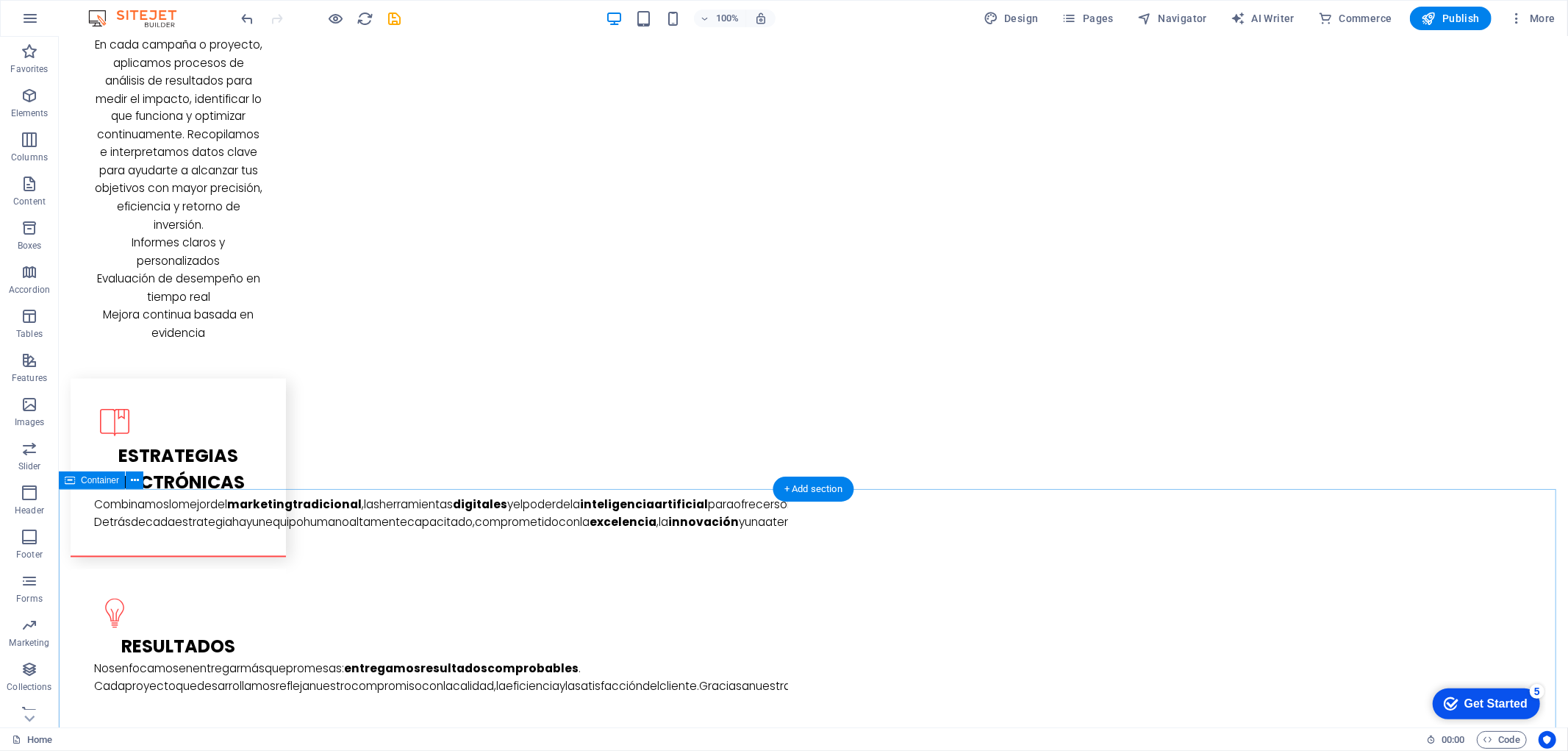
scroll to position [2288, 0]
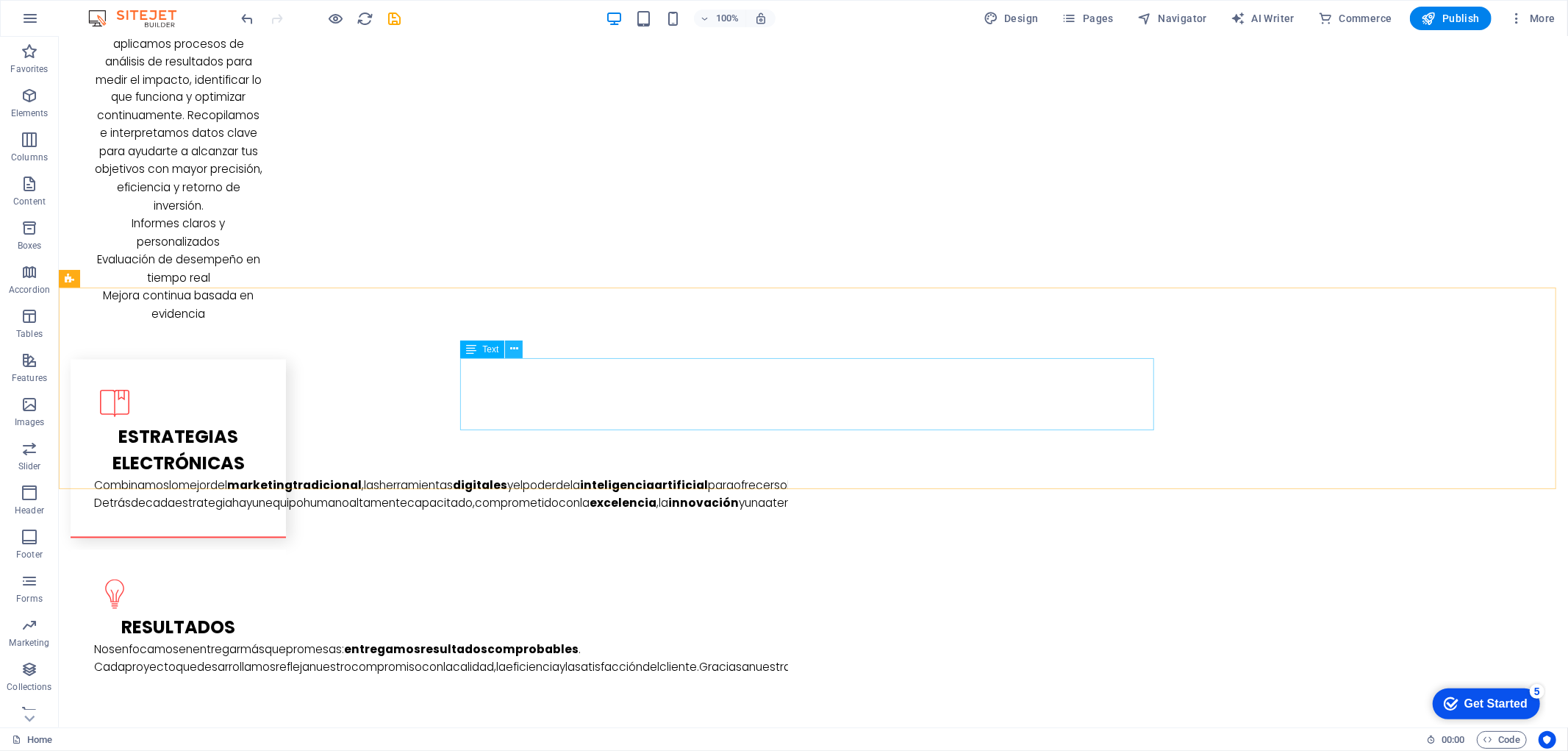
click at [394, 622] on icon at bounding box center [388, 630] width 9 height 16
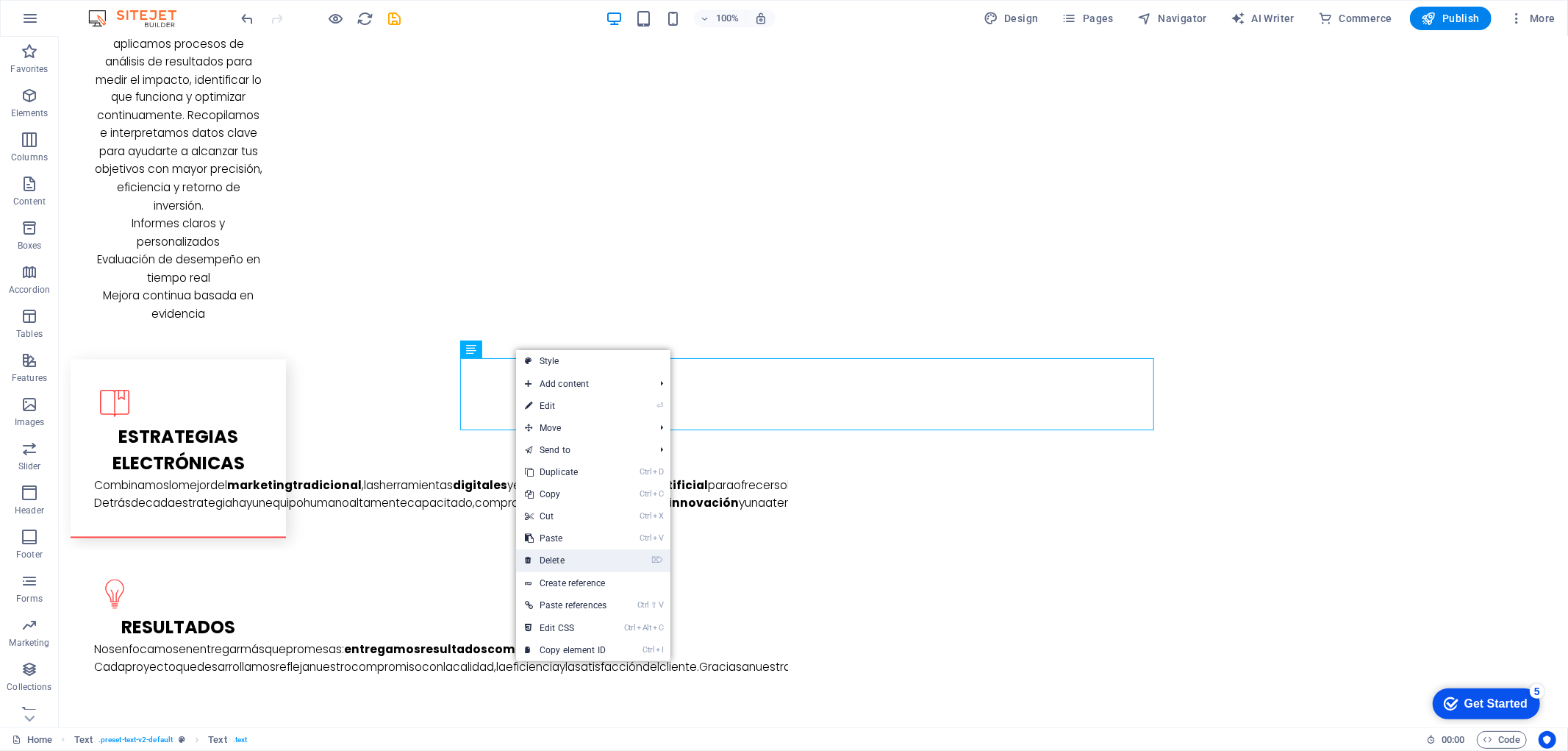
click at [566, 563] on link "⌦ Delete" at bounding box center [565, 560] width 99 height 22
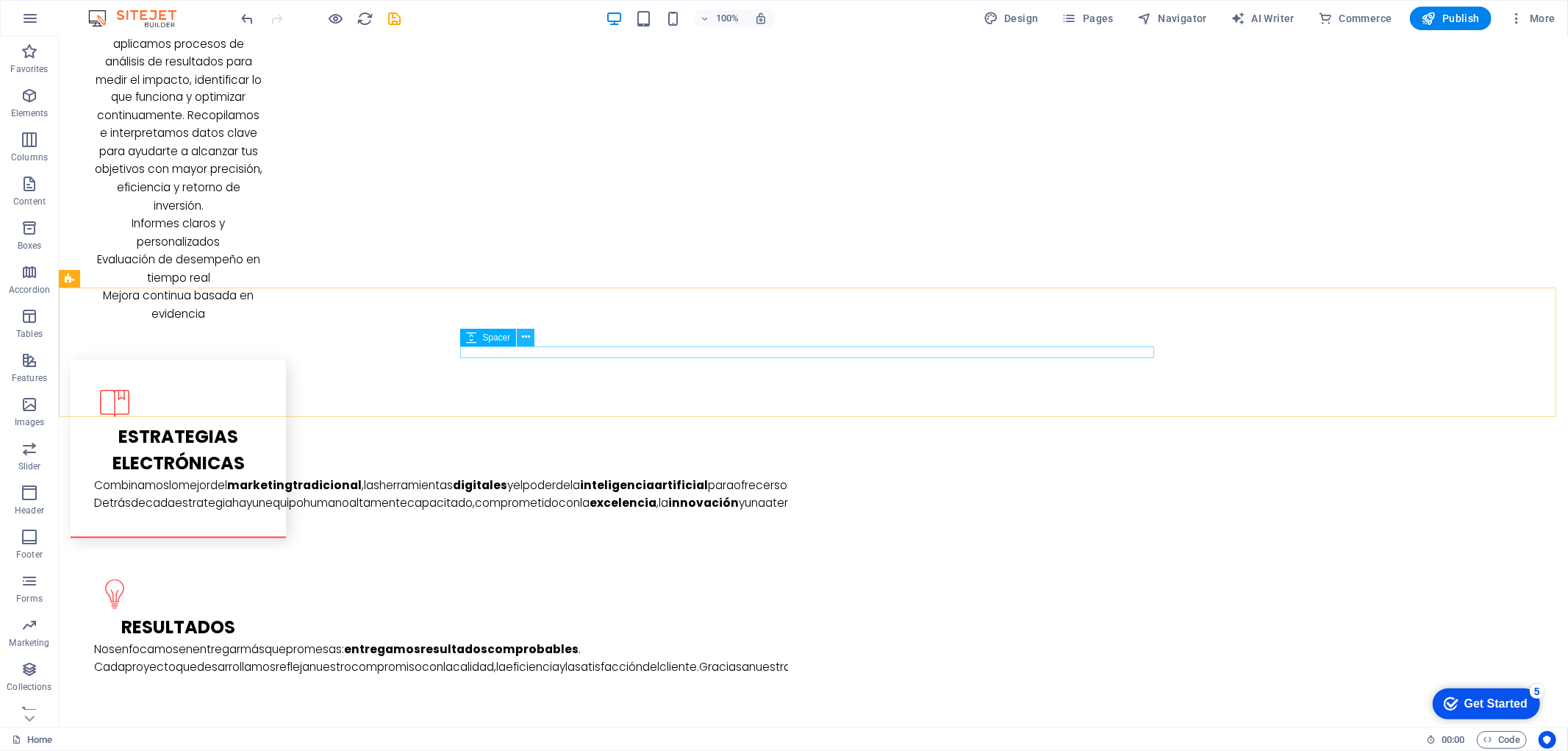
click at [523, 335] on icon at bounding box center [526, 338] width 8 height 16
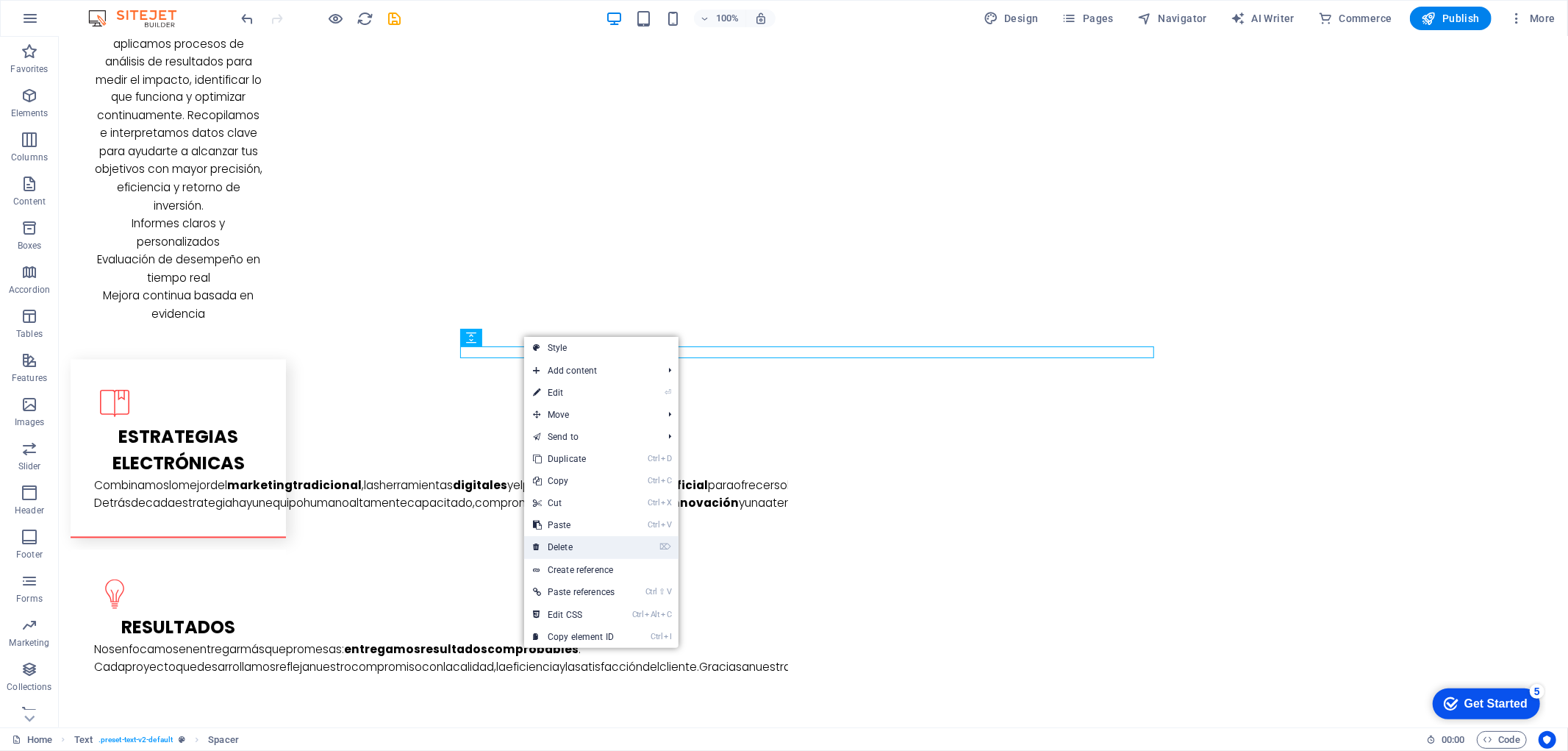
click at [582, 539] on link "⌦ Delete" at bounding box center [573, 547] width 99 height 22
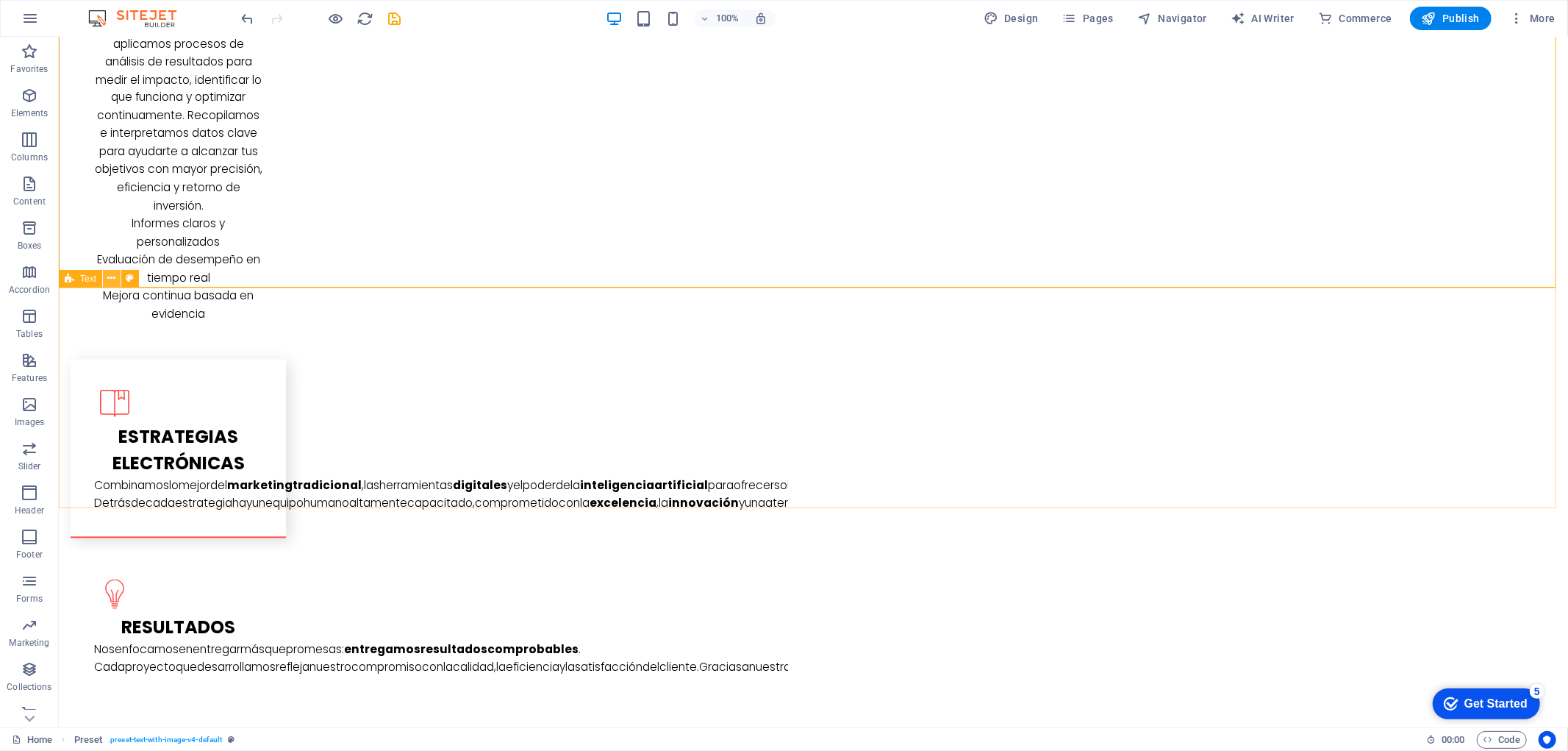
click at [250, 622] on icon at bounding box center [271, 630] width 42 height 16
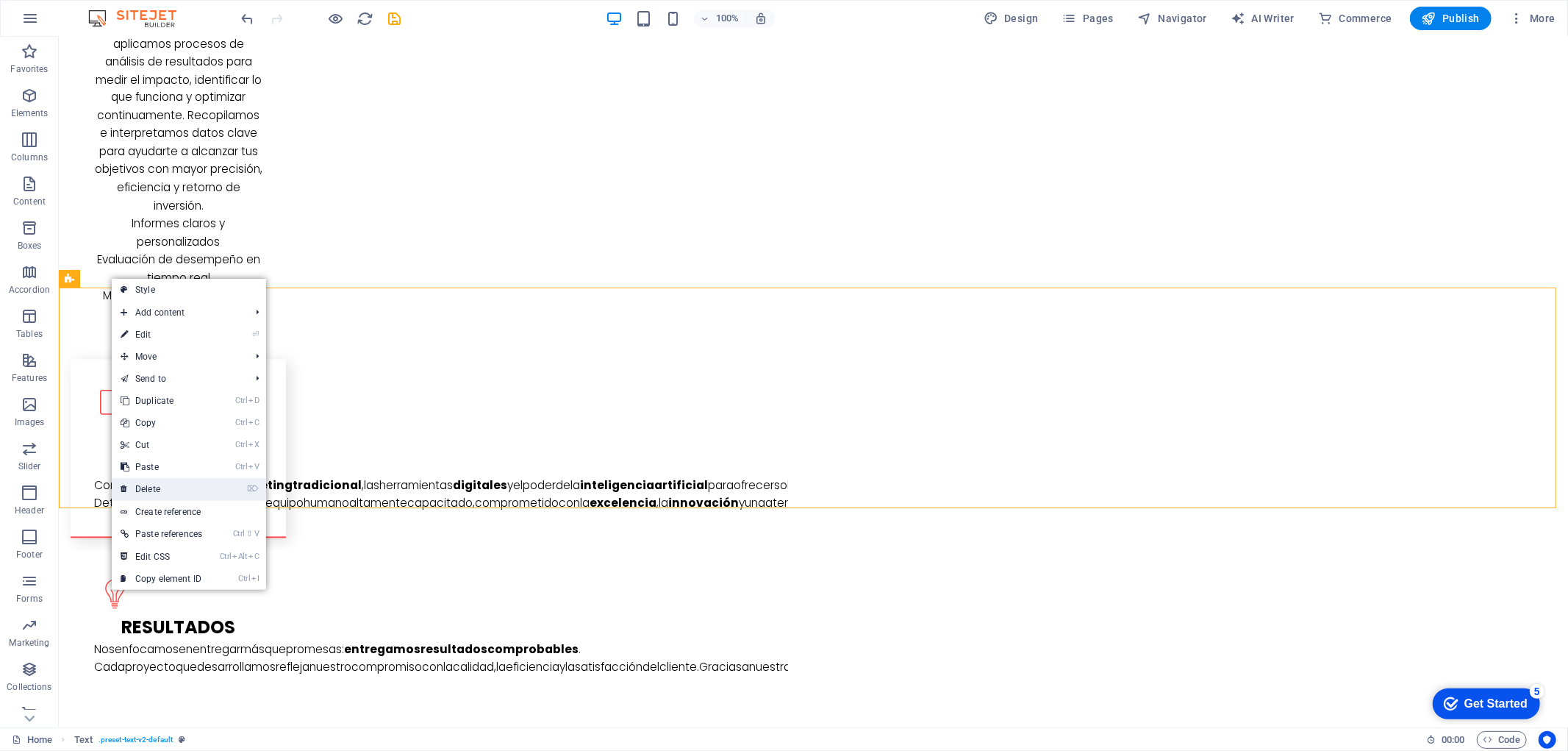
click at [163, 491] on link "⌦ Delete" at bounding box center [161, 489] width 99 height 22
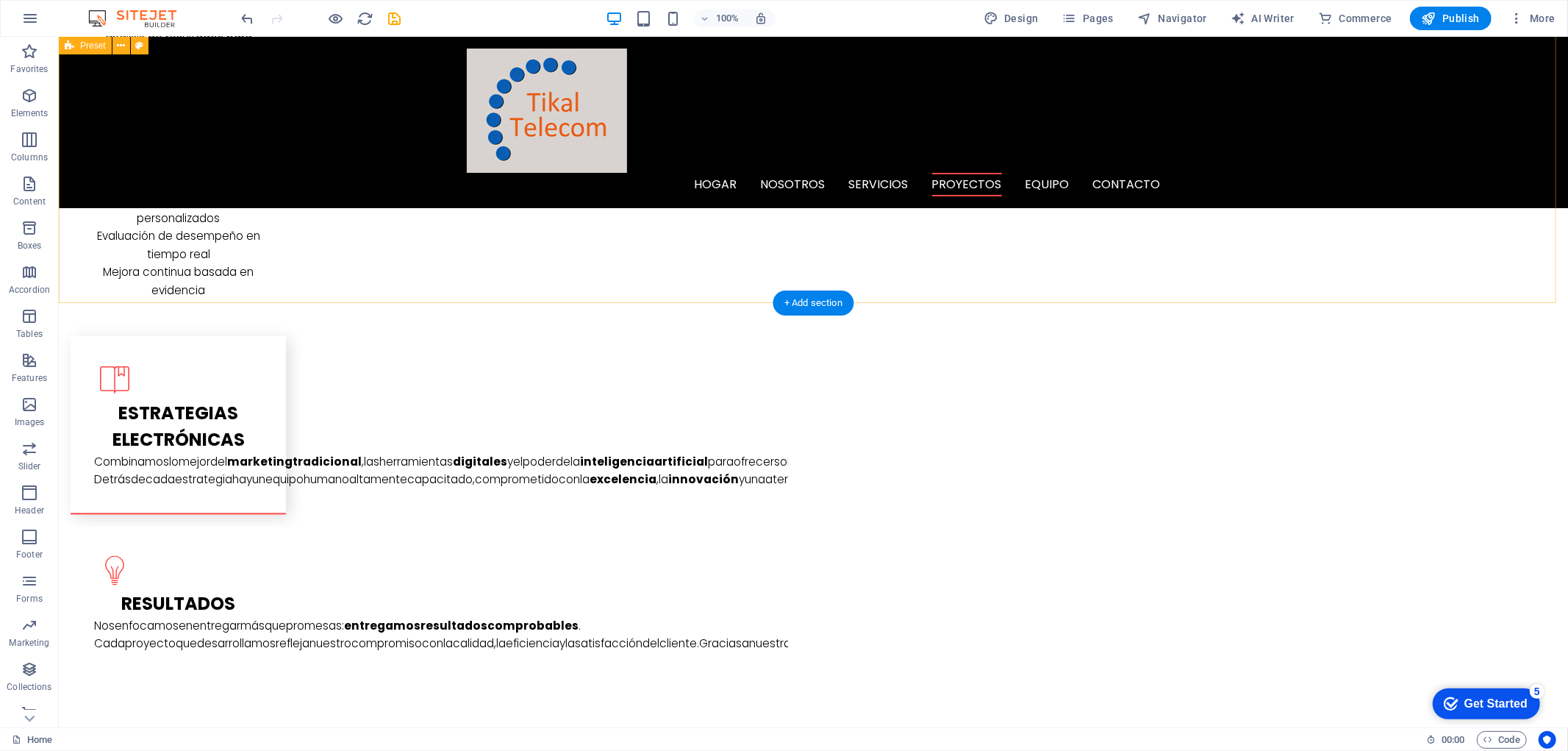
scroll to position [2042, 0]
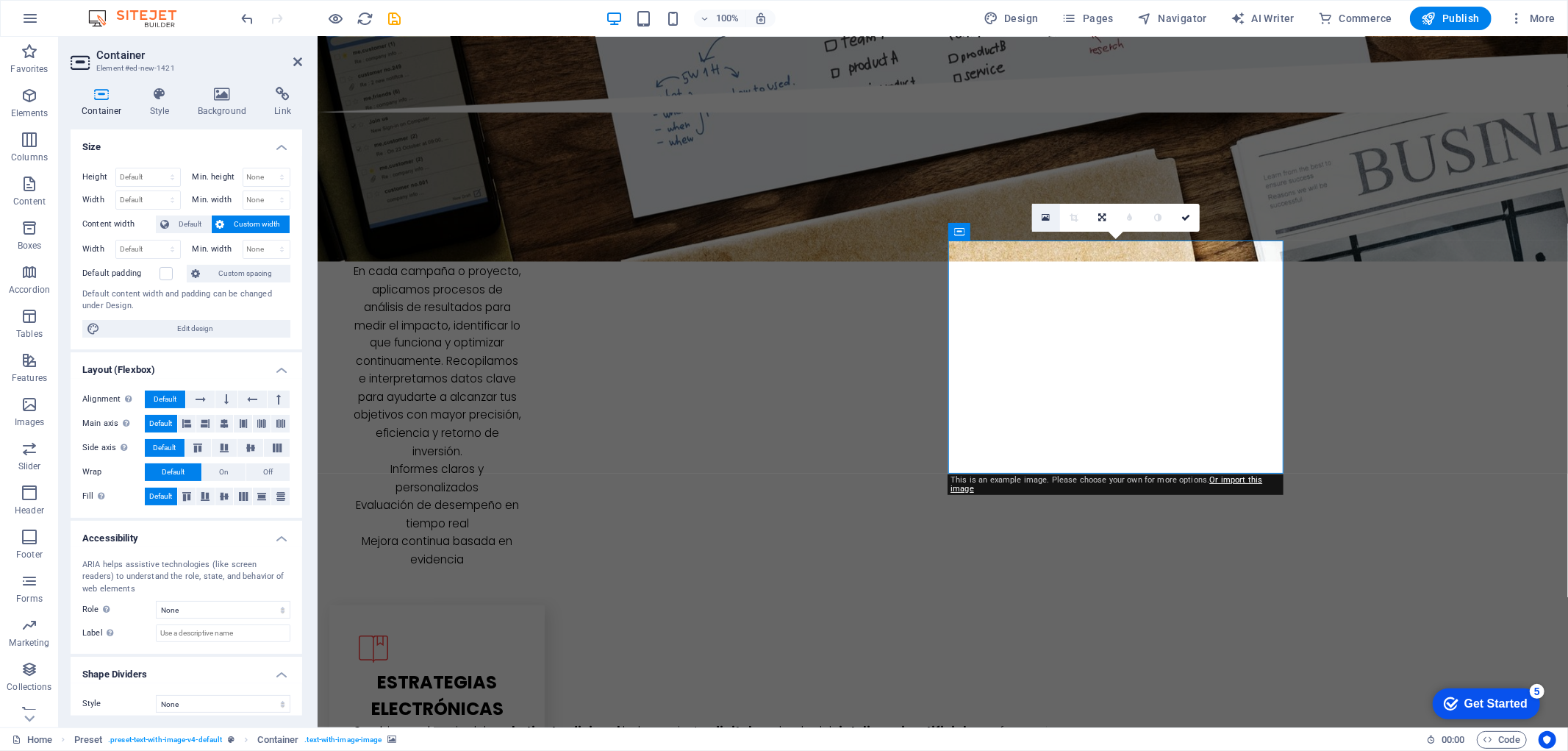
click at [1048, 217] on icon at bounding box center [1046, 218] width 8 height 10
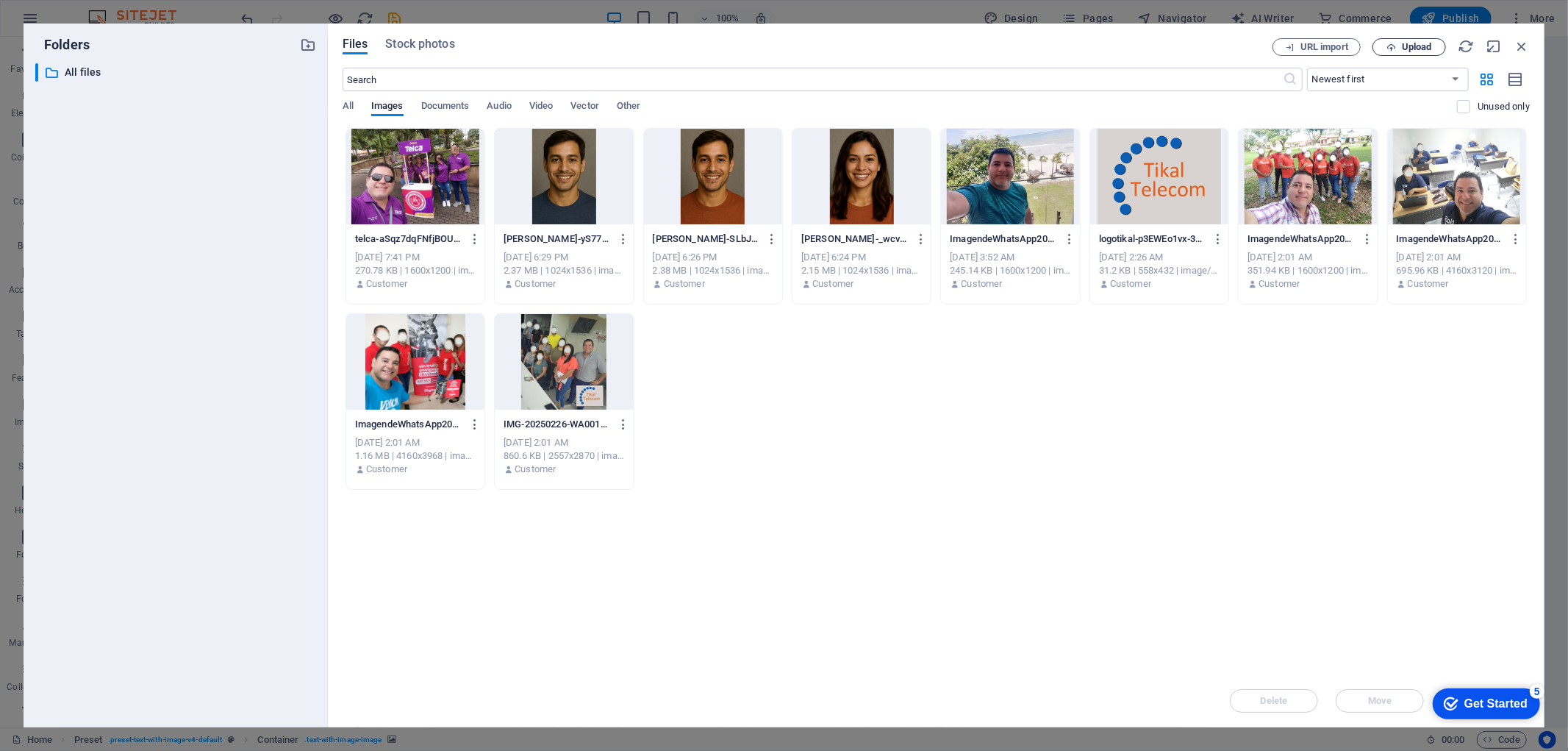
click at [1428, 50] on span "Upload" at bounding box center [1416, 47] width 30 height 9
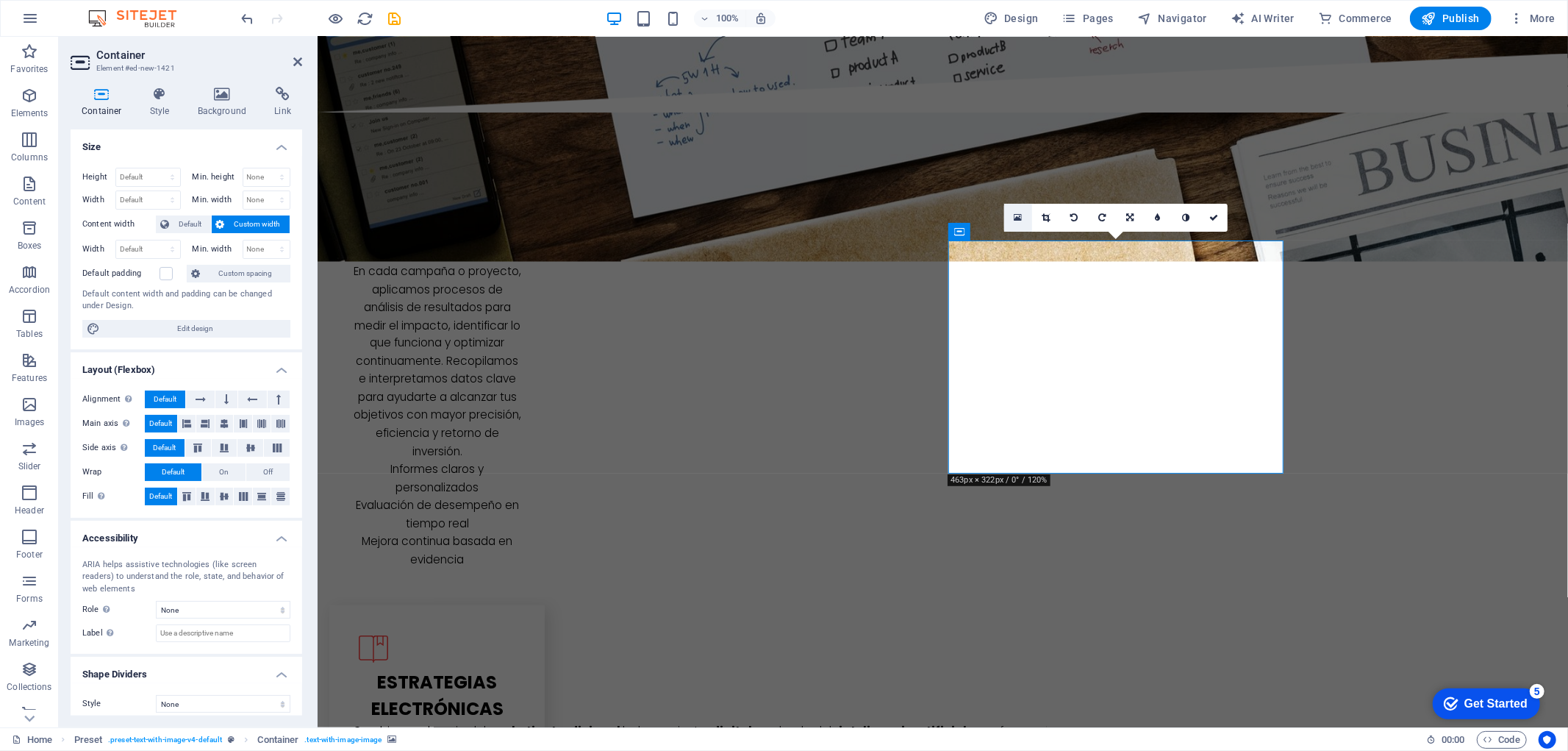
click at [1023, 218] on link at bounding box center [1018, 218] width 28 height 28
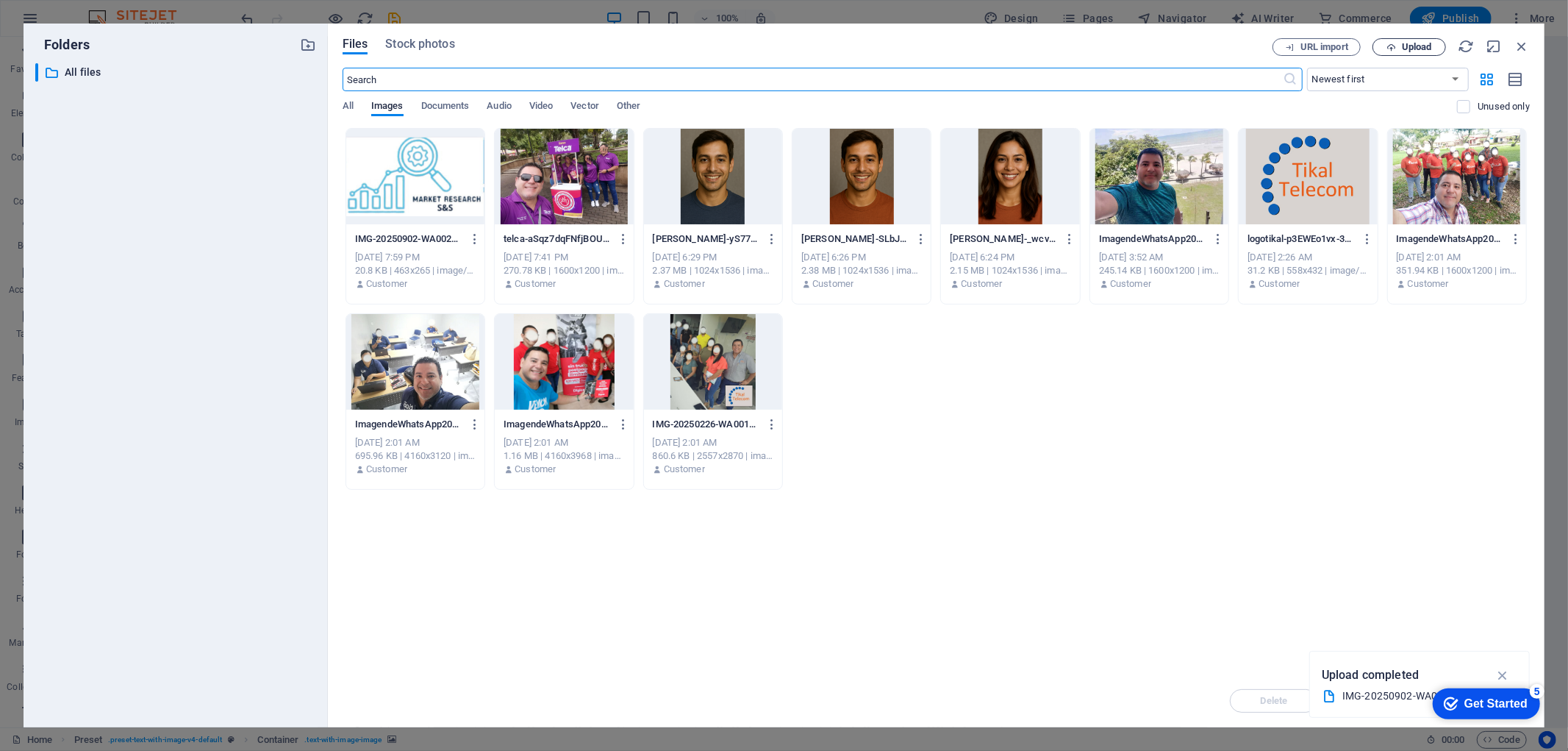
click at [1419, 50] on span "Upload" at bounding box center [1416, 47] width 30 height 9
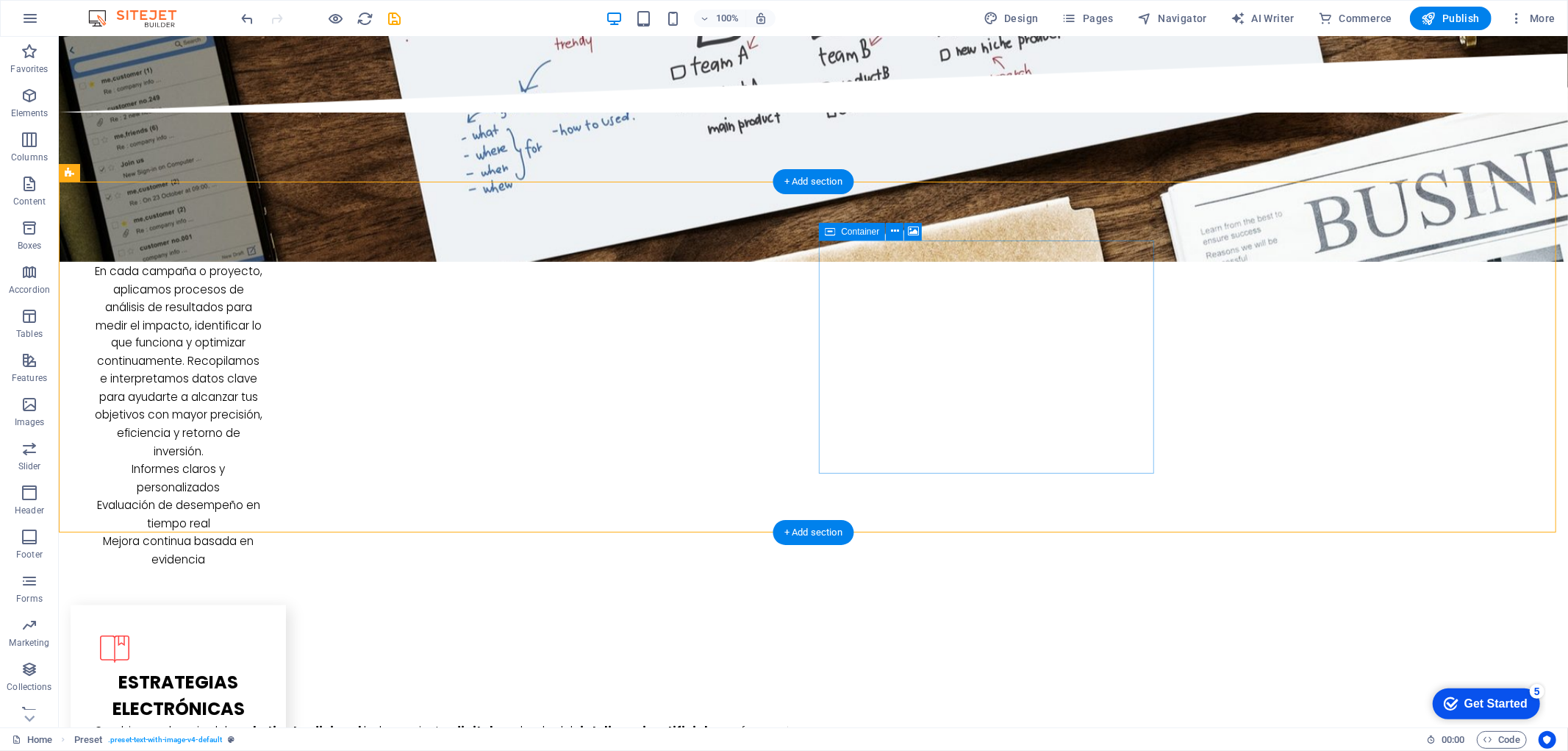
click at [895, 236] on icon at bounding box center [894, 231] width 8 height 16
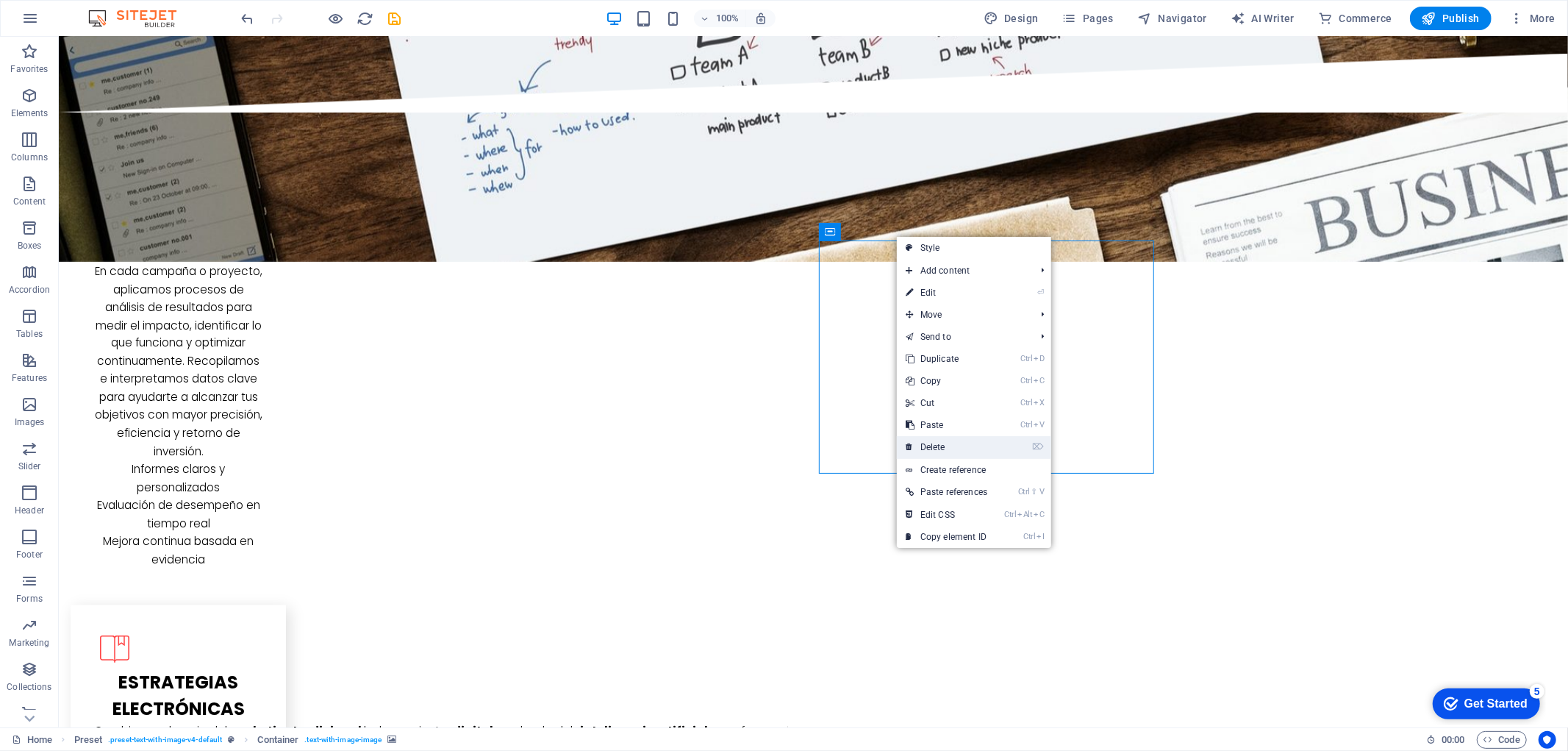
click at [940, 439] on link "⌦ Delete" at bounding box center [946, 447] width 99 height 22
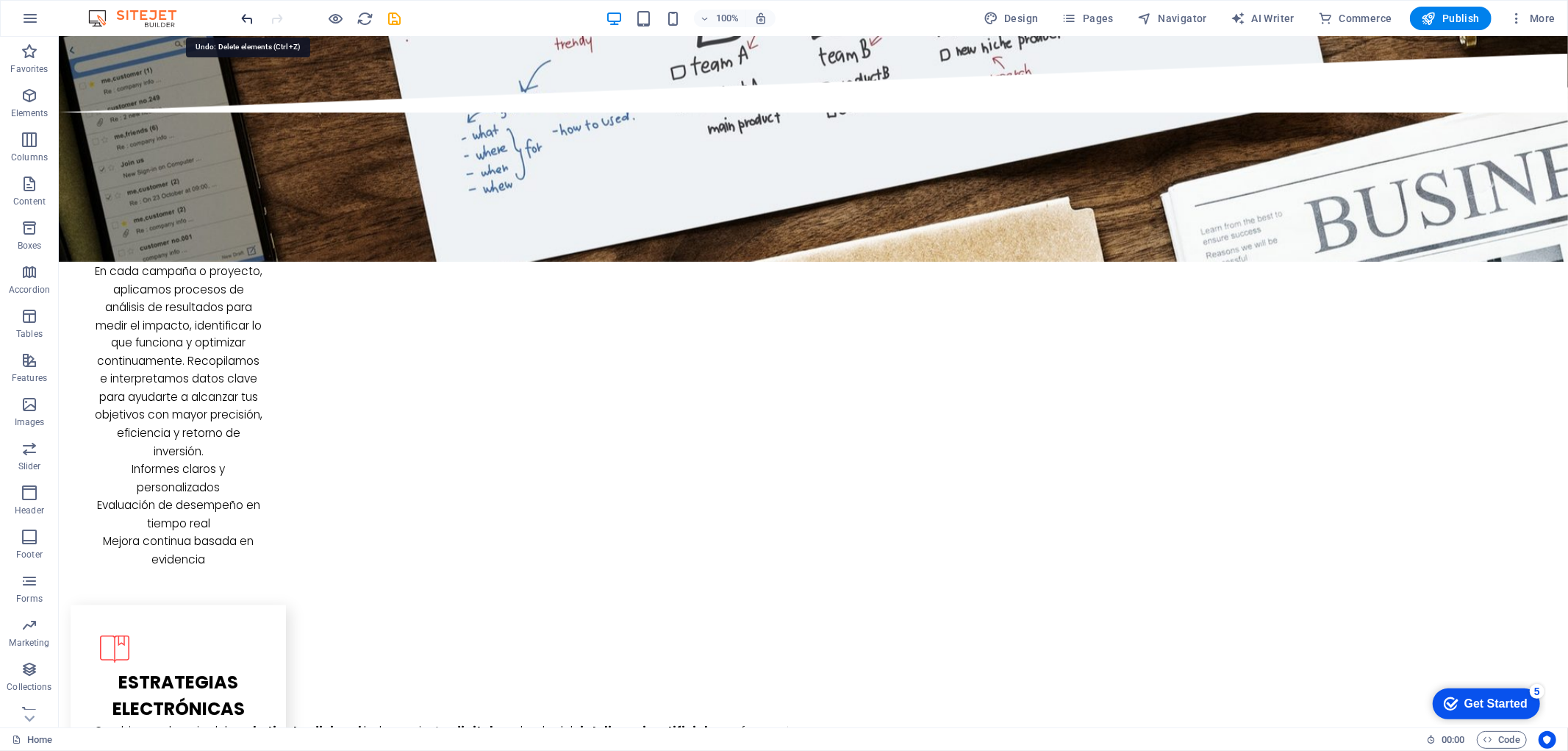
click at [168, 687] on icon "undo" at bounding box center [160, 695] width 17 height 16
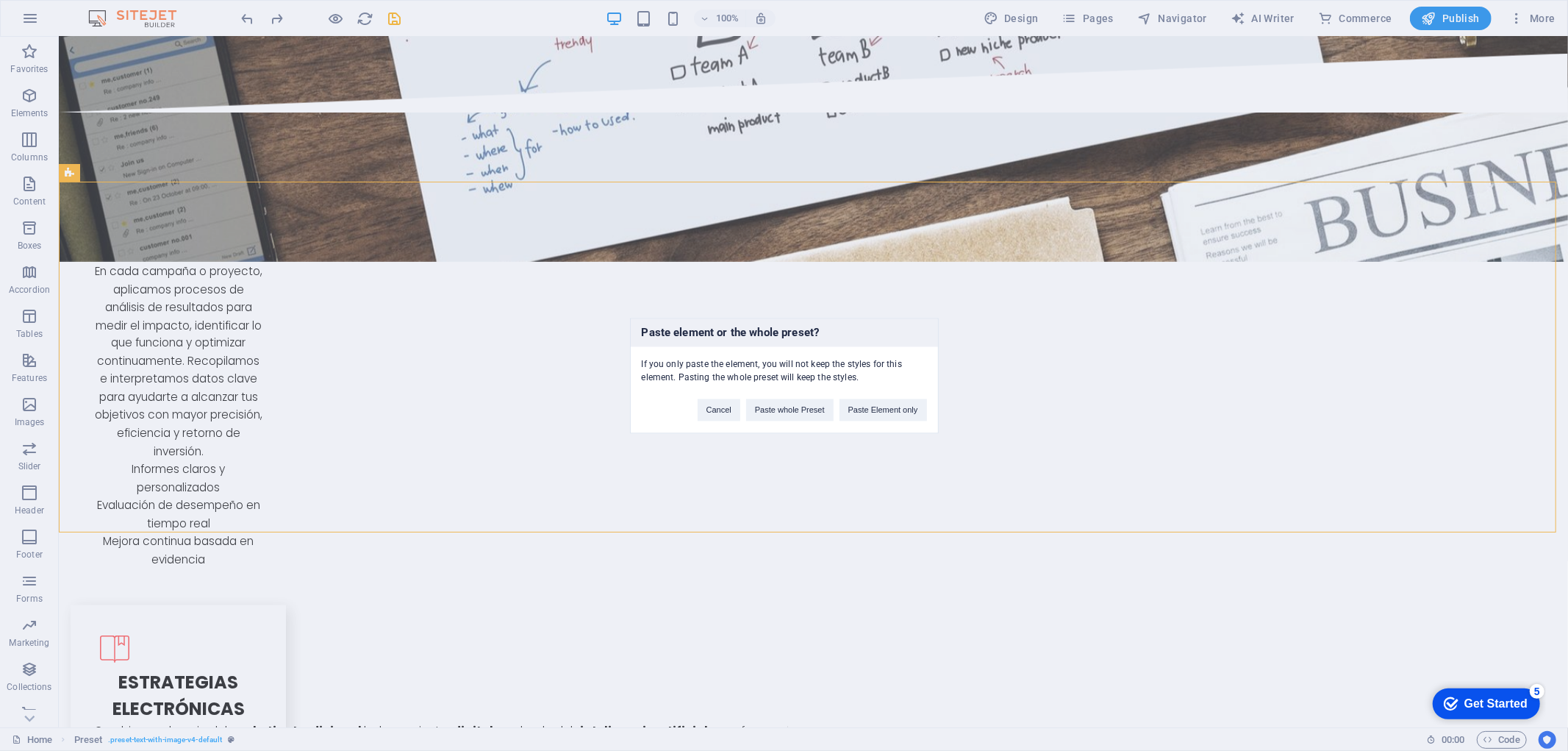
click at [1112, 298] on div "Paste element or the whole preset? If you only paste the element, you will not …" at bounding box center [784, 376] width 1568 height 751
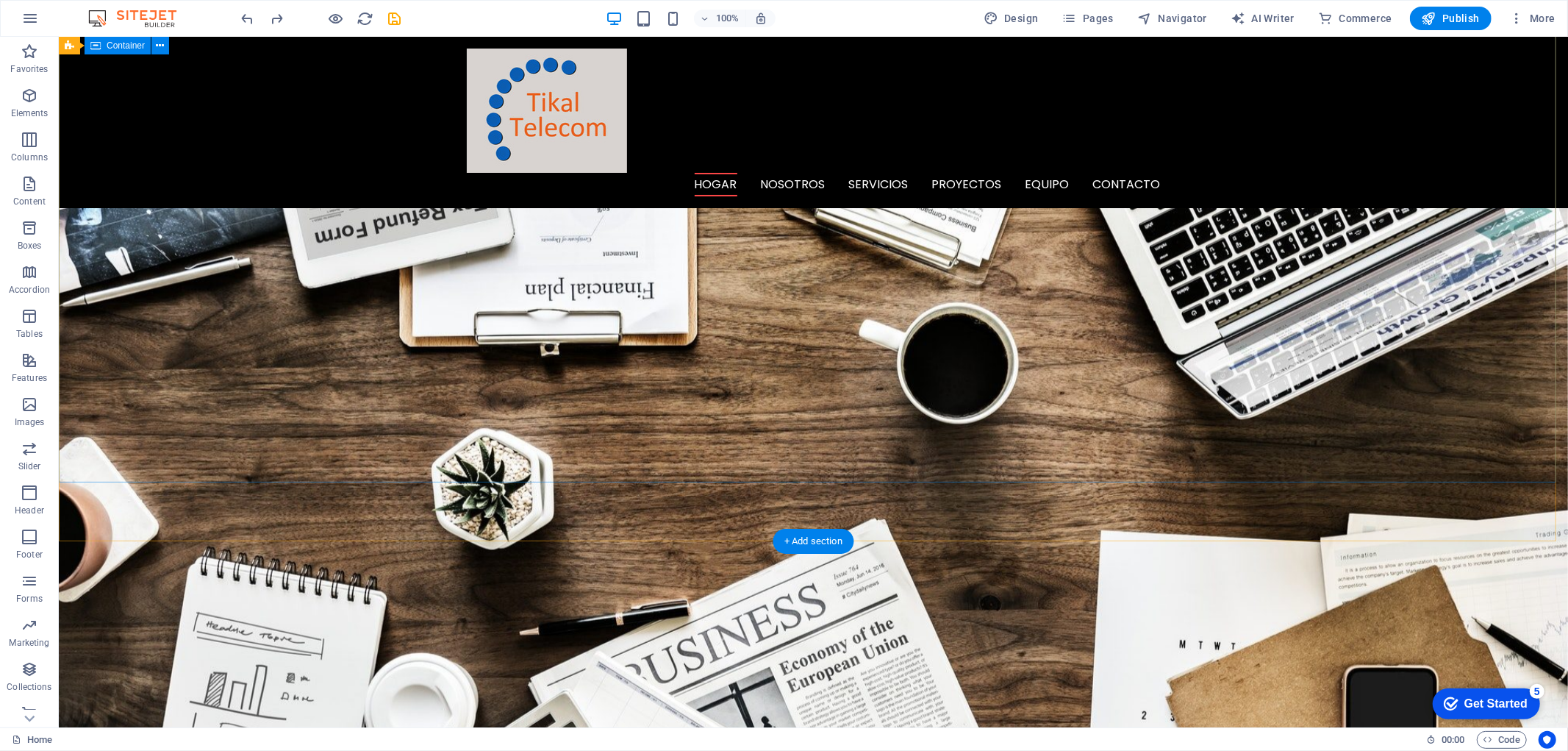
scroll to position [0, 0]
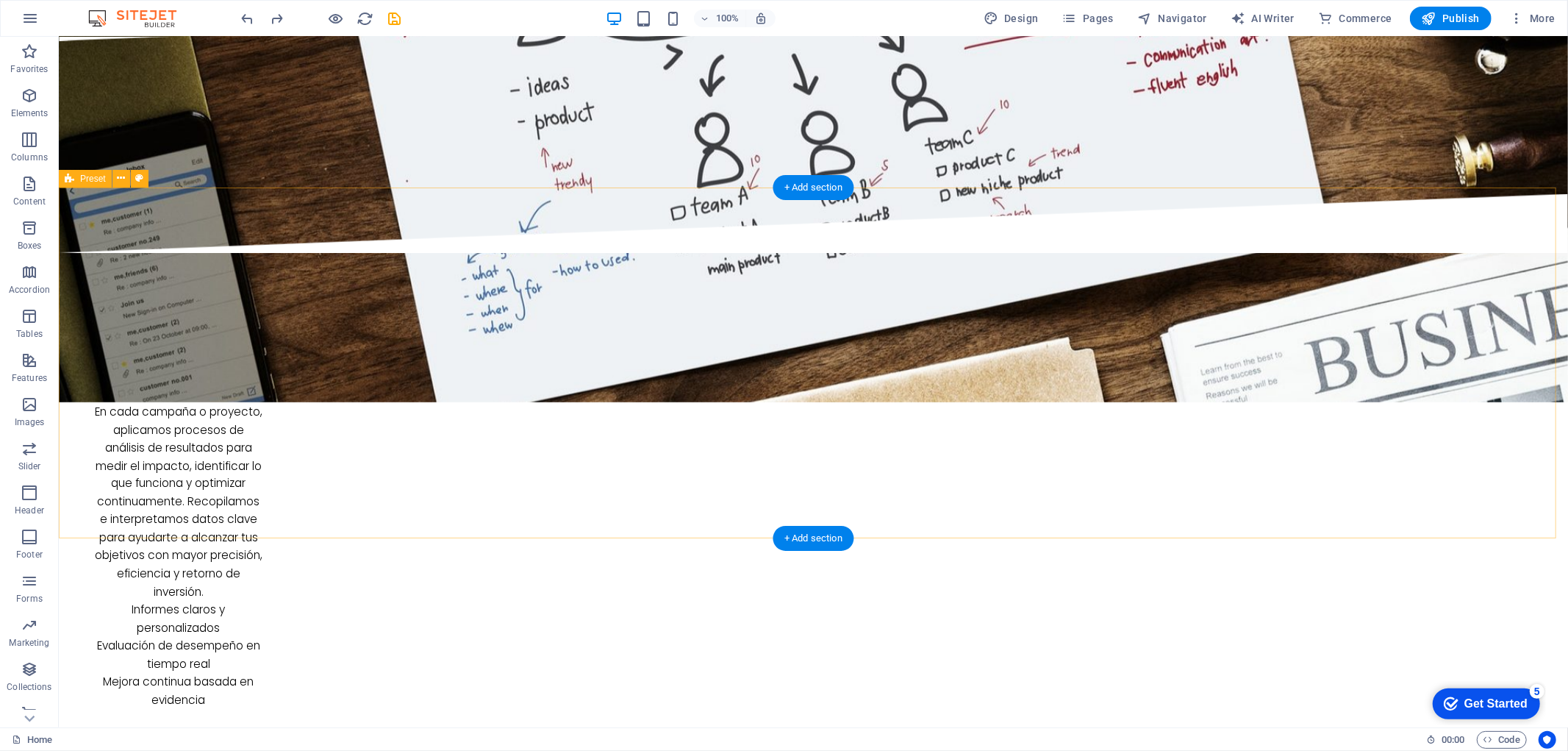
scroll to position [2042, 0]
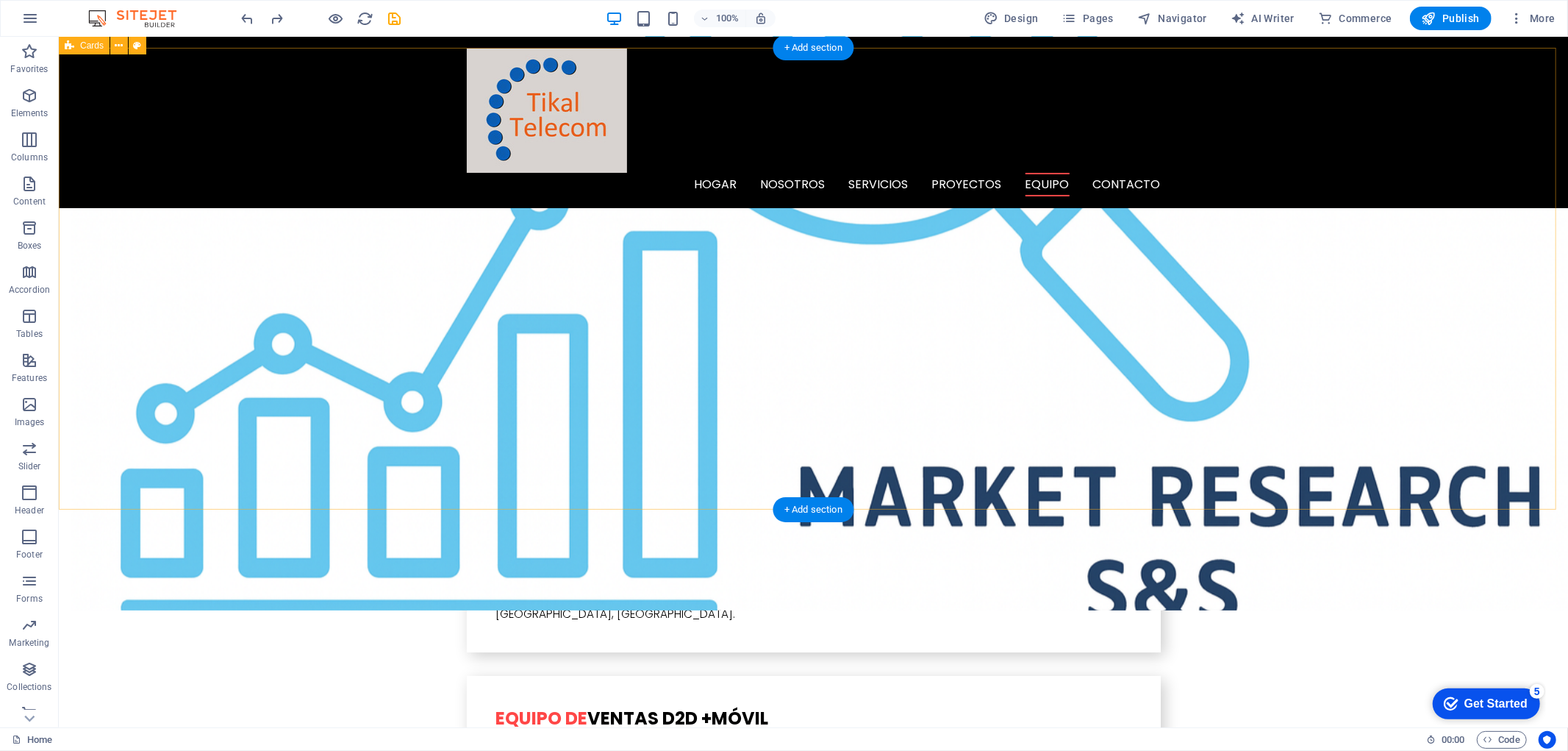
scroll to position [3840, 0]
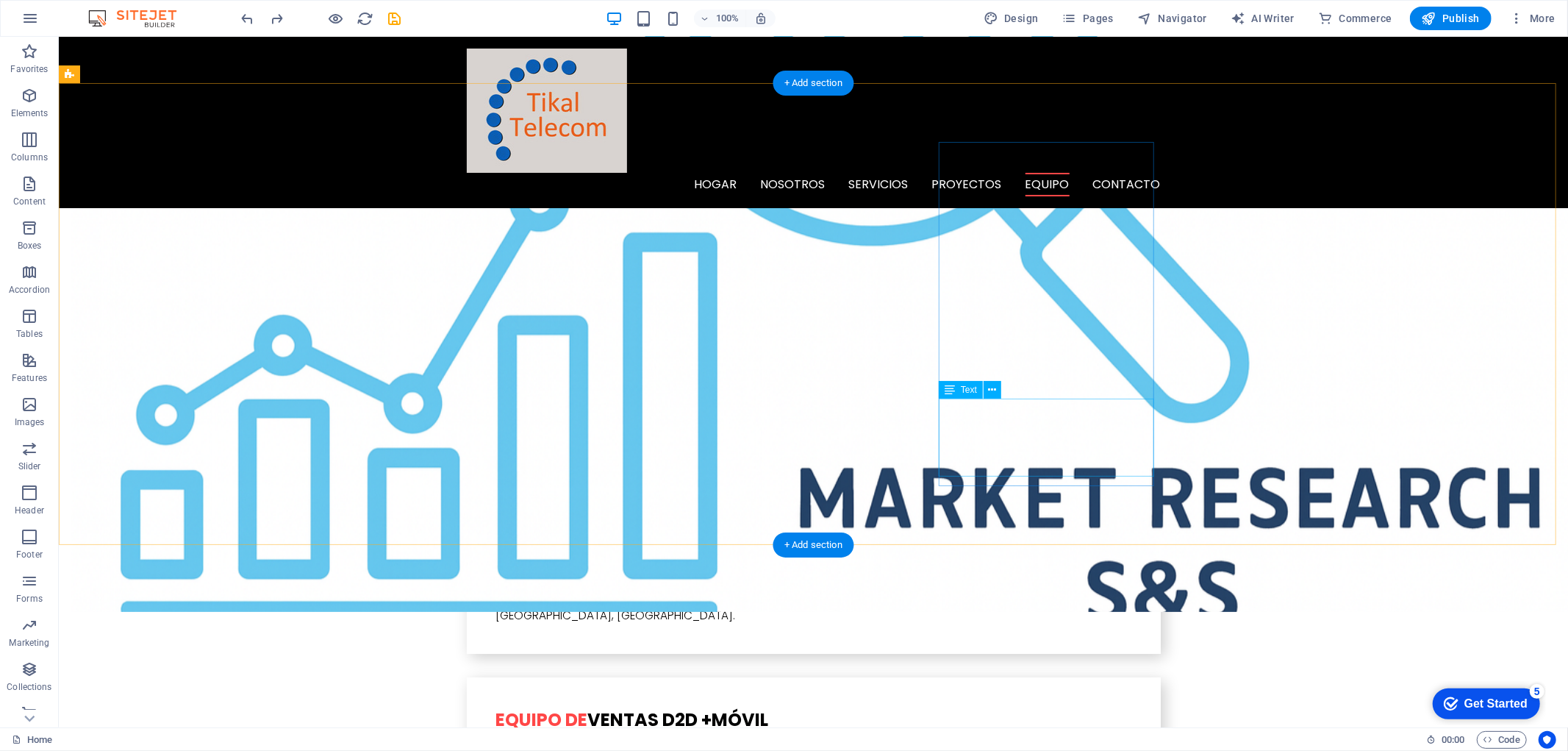
drag, startPoint x: 1061, startPoint y: 409, endPoint x: 803, endPoint y: 409, distance: 258.0
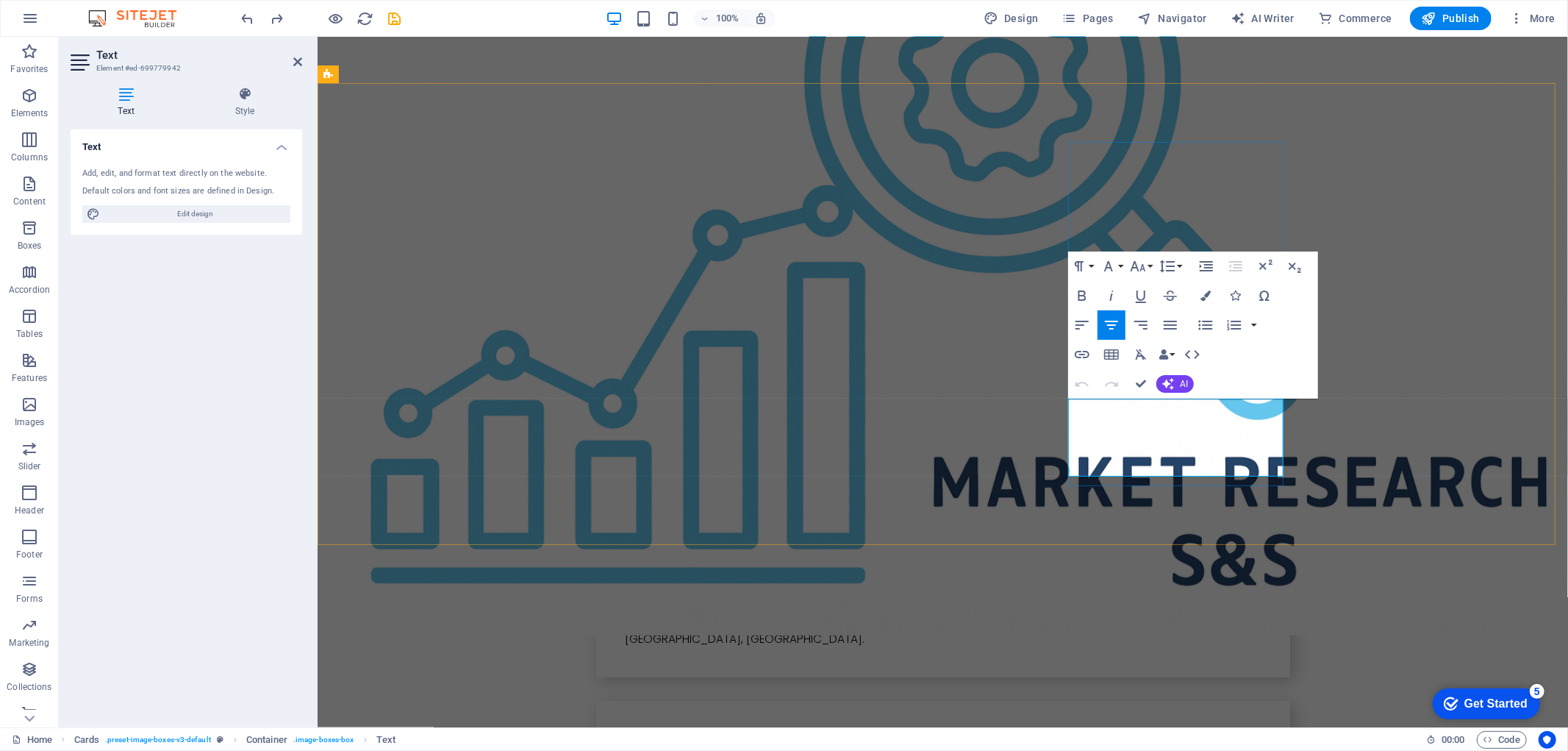
drag, startPoint x: 1168, startPoint y: 408, endPoint x: 1227, endPoint y: 407, distance: 59.0
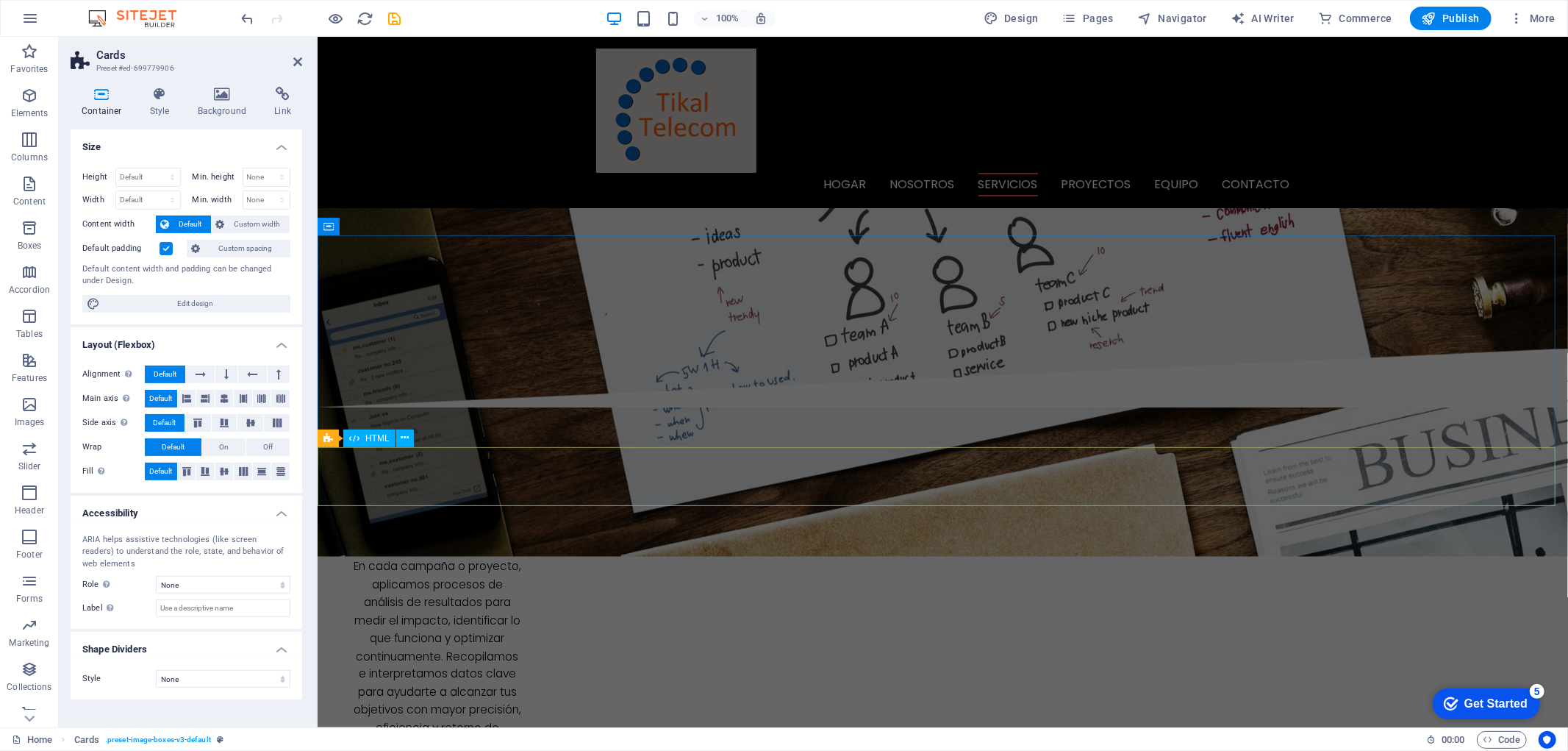
scroll to position [1715, 0]
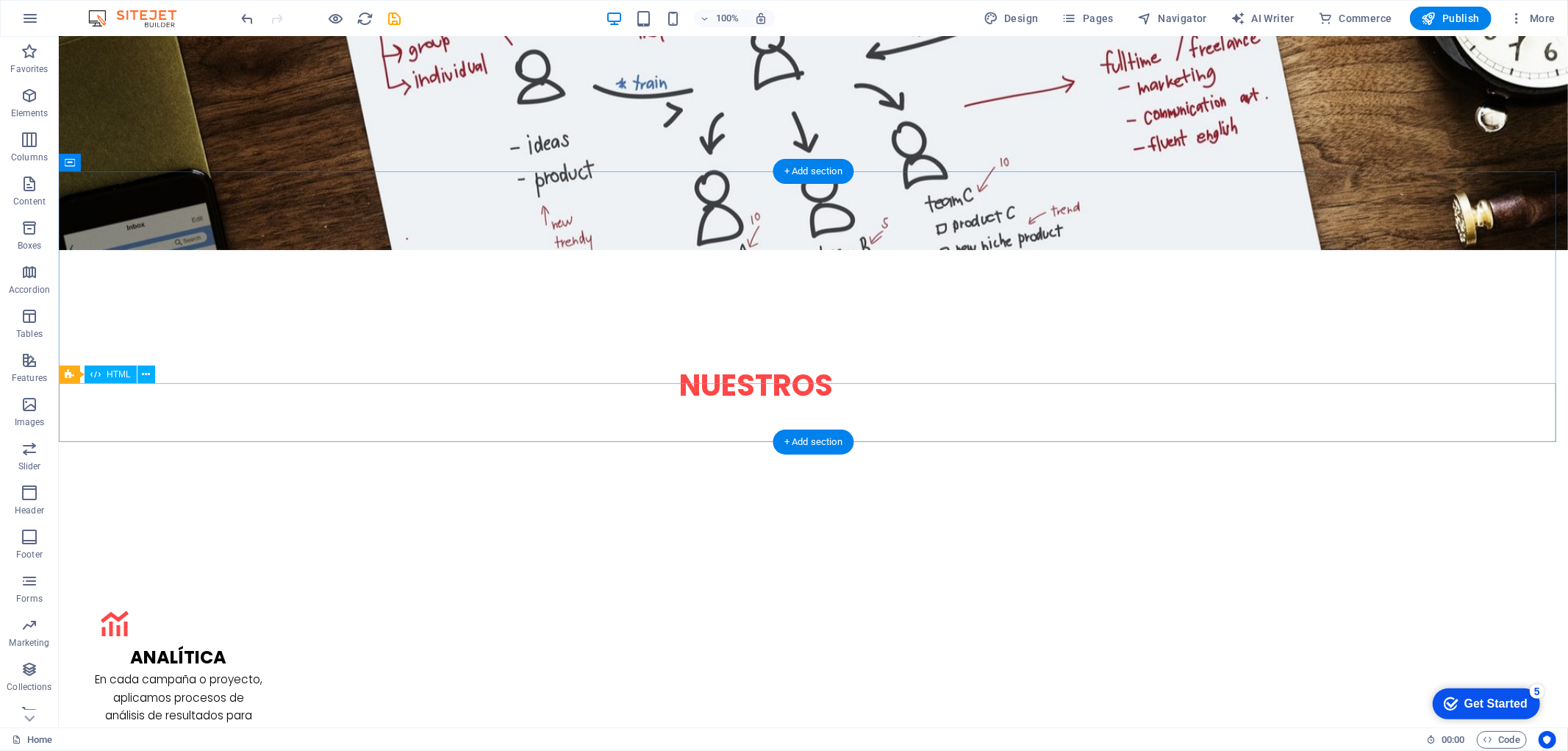
scroll to position [2124, 0]
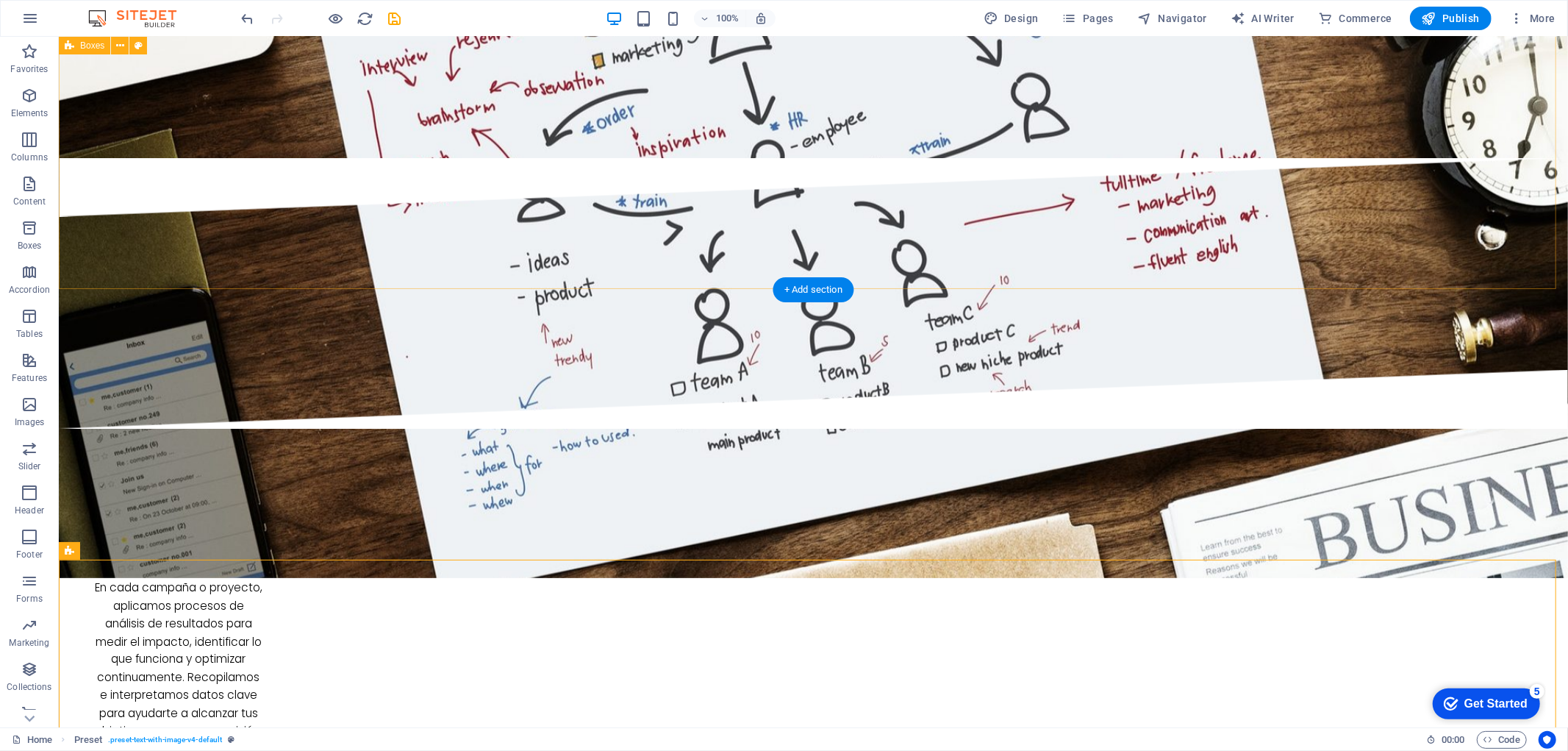
scroll to position [2042, 0]
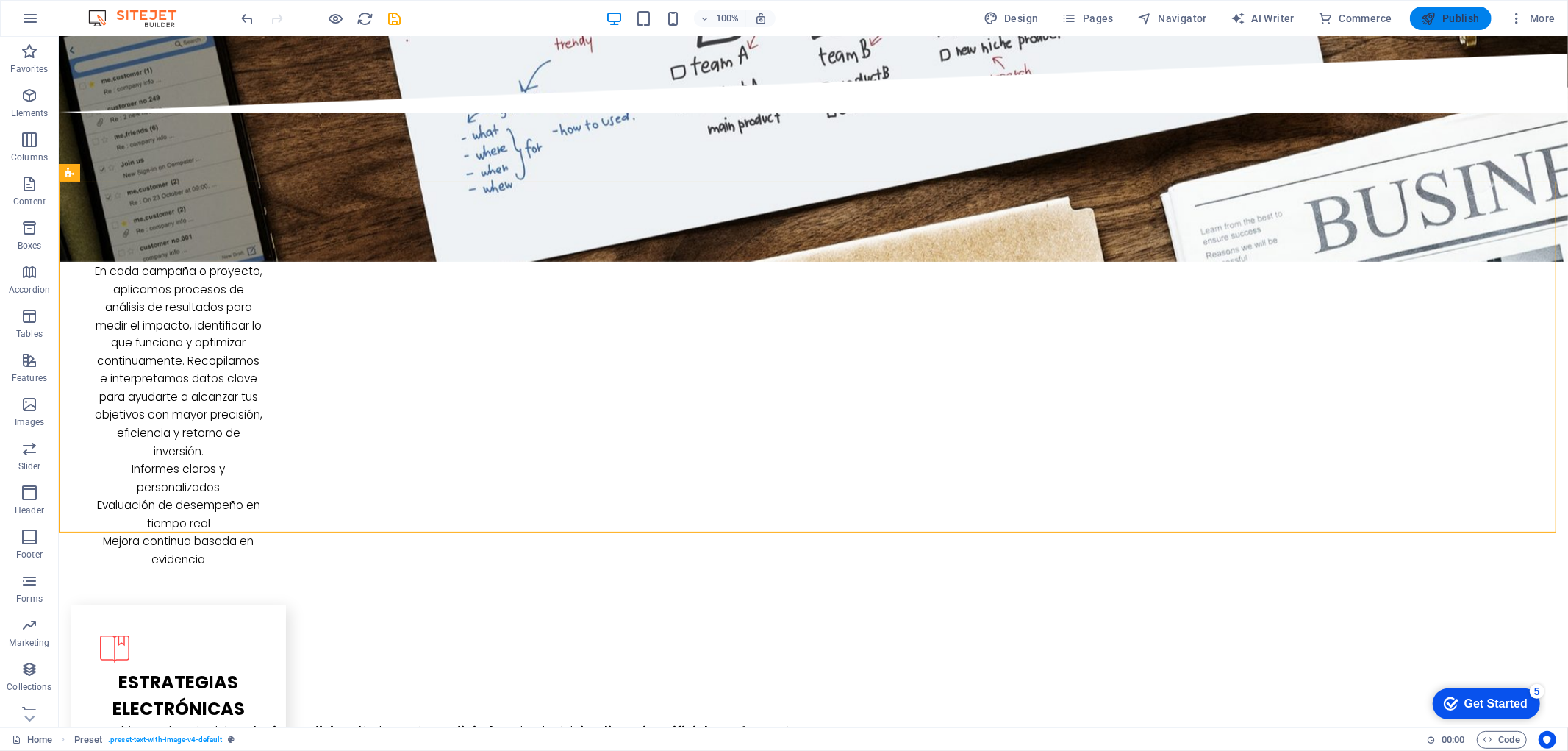
click at [595, 687] on span "Publish" at bounding box center [558, 695] width 74 height 16
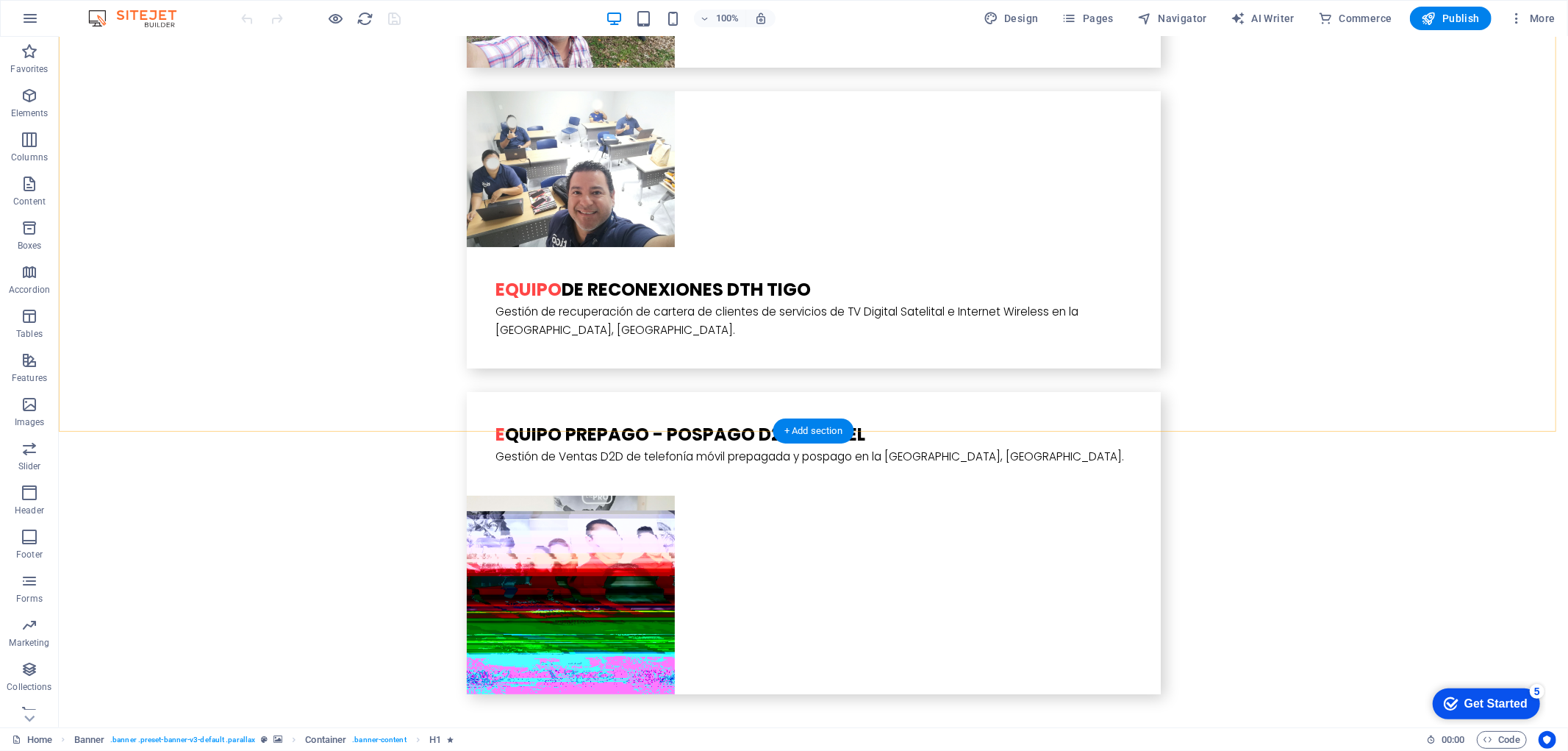
scroll to position [4825, 0]
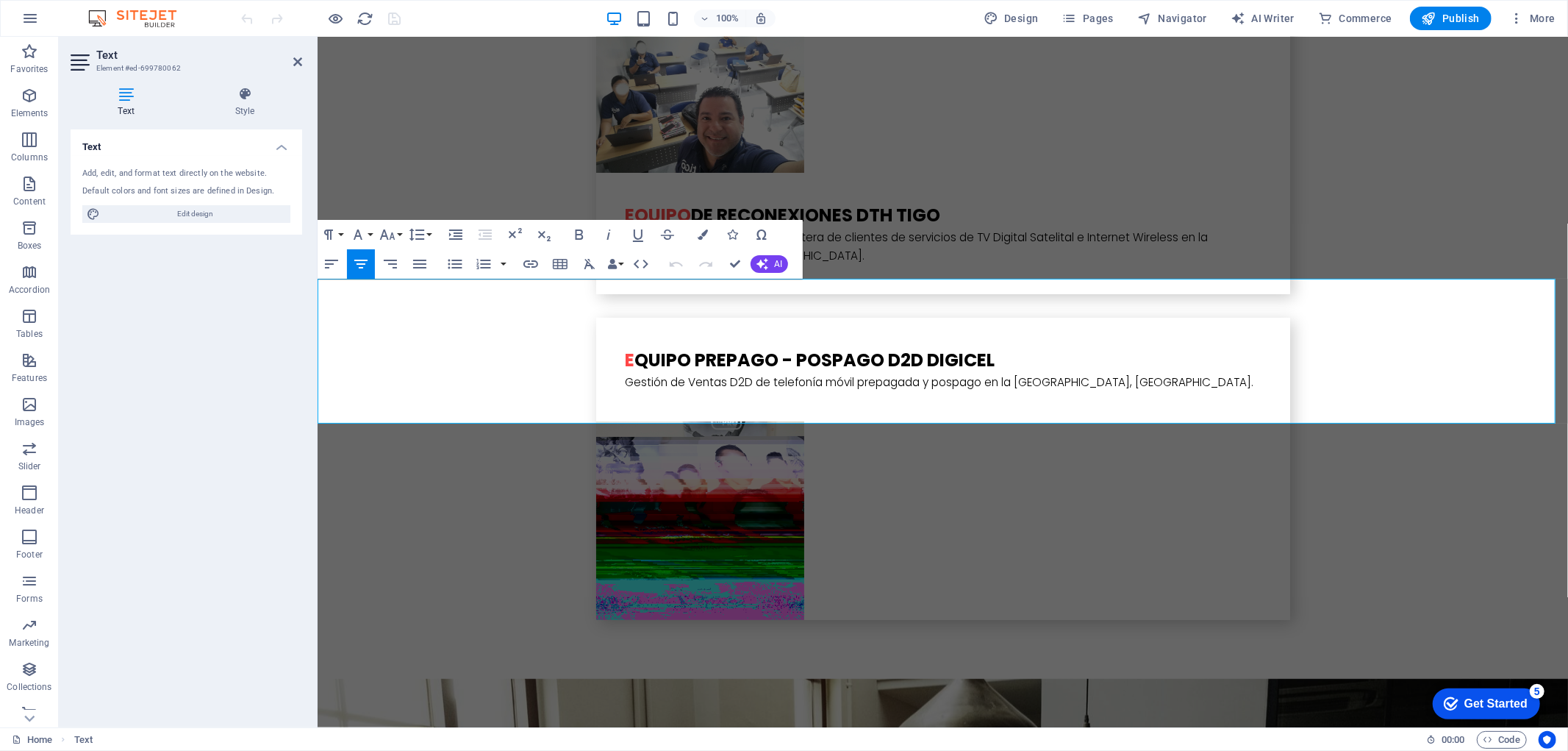
drag, startPoint x: 1232, startPoint y: 413, endPoint x: 1051, endPoint y: 282, distance: 223.4
click at [329, 268] on icon "button" at bounding box center [331, 264] width 13 height 9
click at [364, 268] on icon "button" at bounding box center [361, 264] width 17 height 17
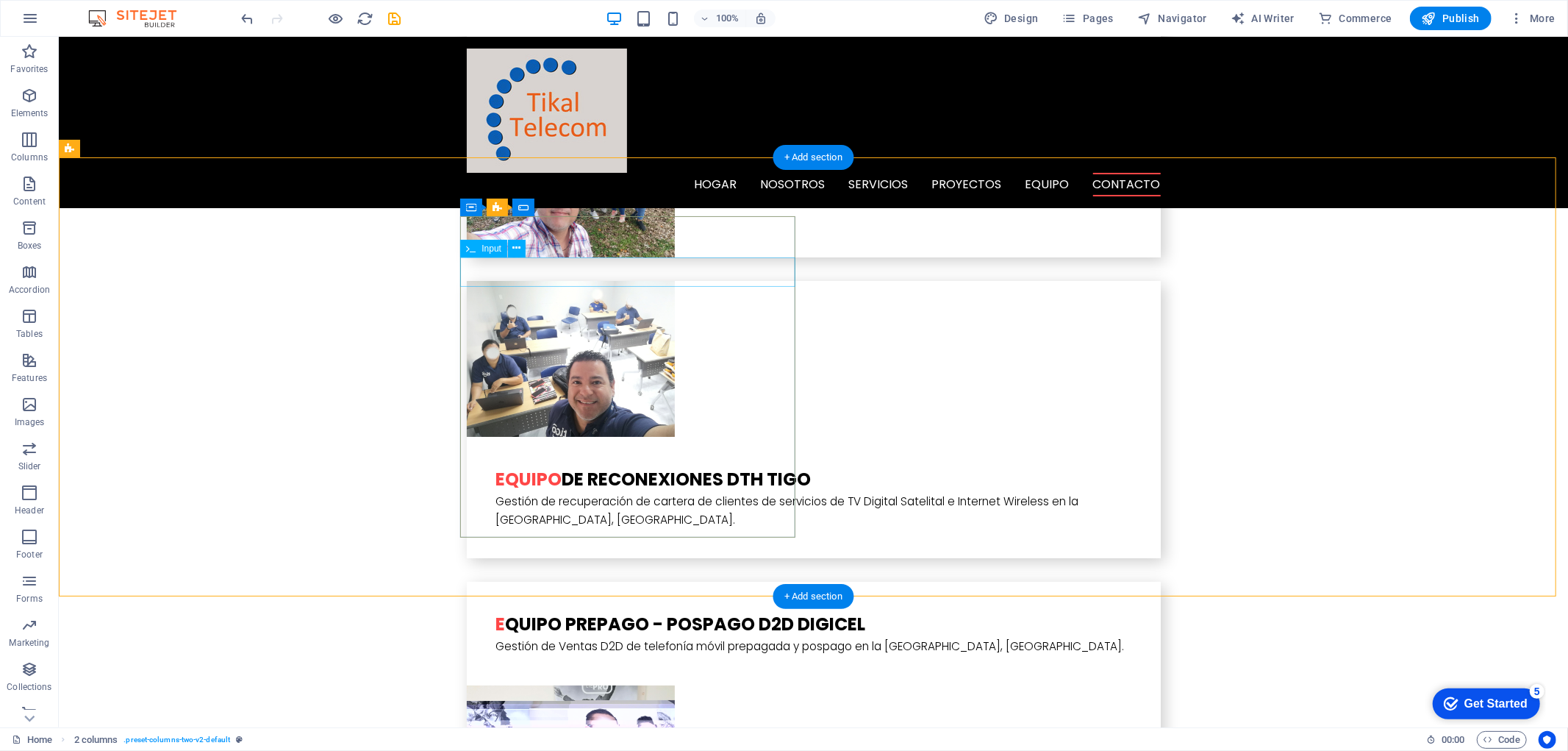
scroll to position [4497, 0]
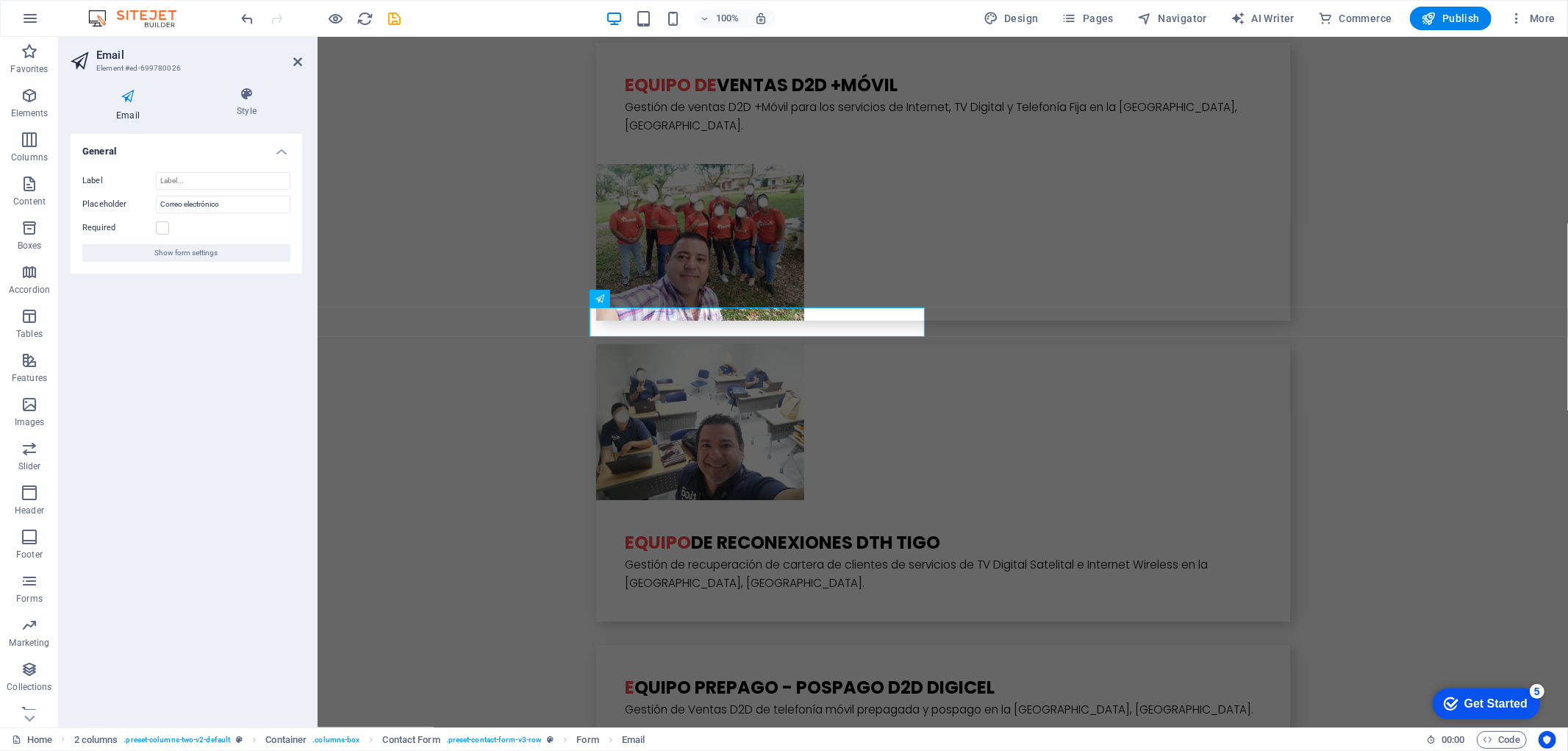
click at [123, 105] on icon at bounding box center [128, 97] width 115 height 19
click at [238, 105] on h4 "Style" at bounding box center [246, 103] width 111 height 31
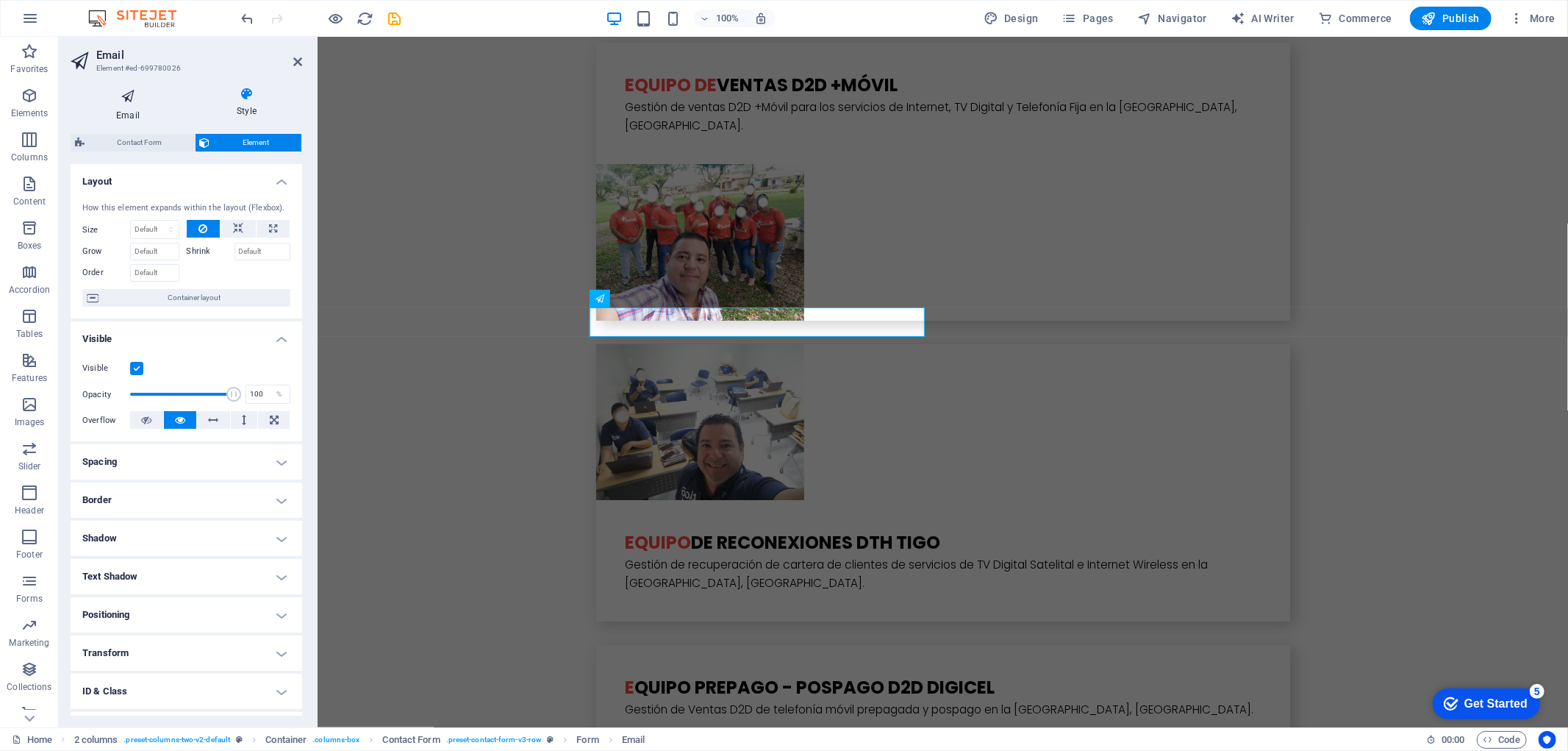
click at [122, 94] on icon at bounding box center [128, 97] width 115 height 19
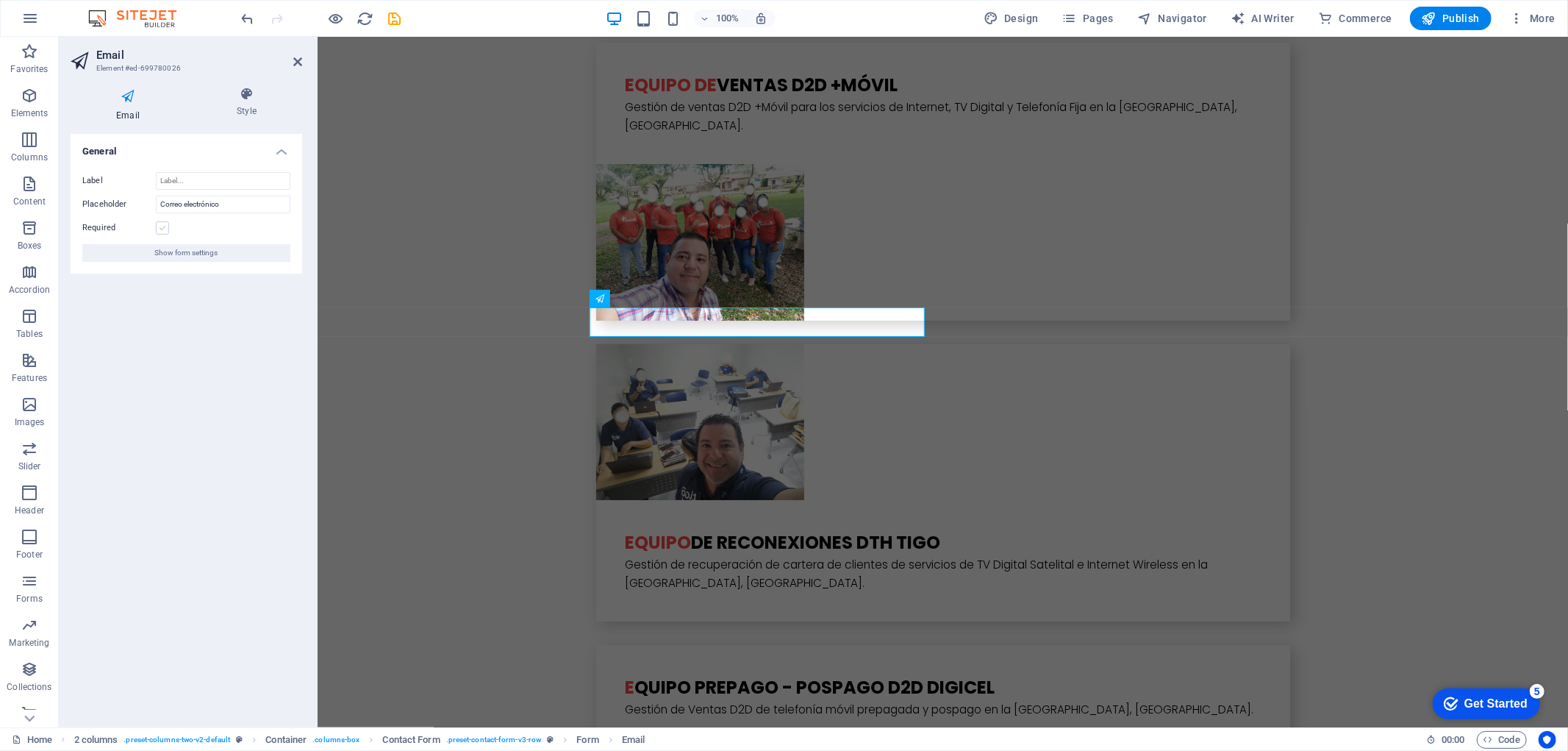
click at [163, 230] on label at bounding box center [162, 227] width 13 height 13
click at [0, 0] on input "Required" at bounding box center [0, 0] width 0 height 0
click at [642, 257] on icon at bounding box center [645, 258] width 8 height 16
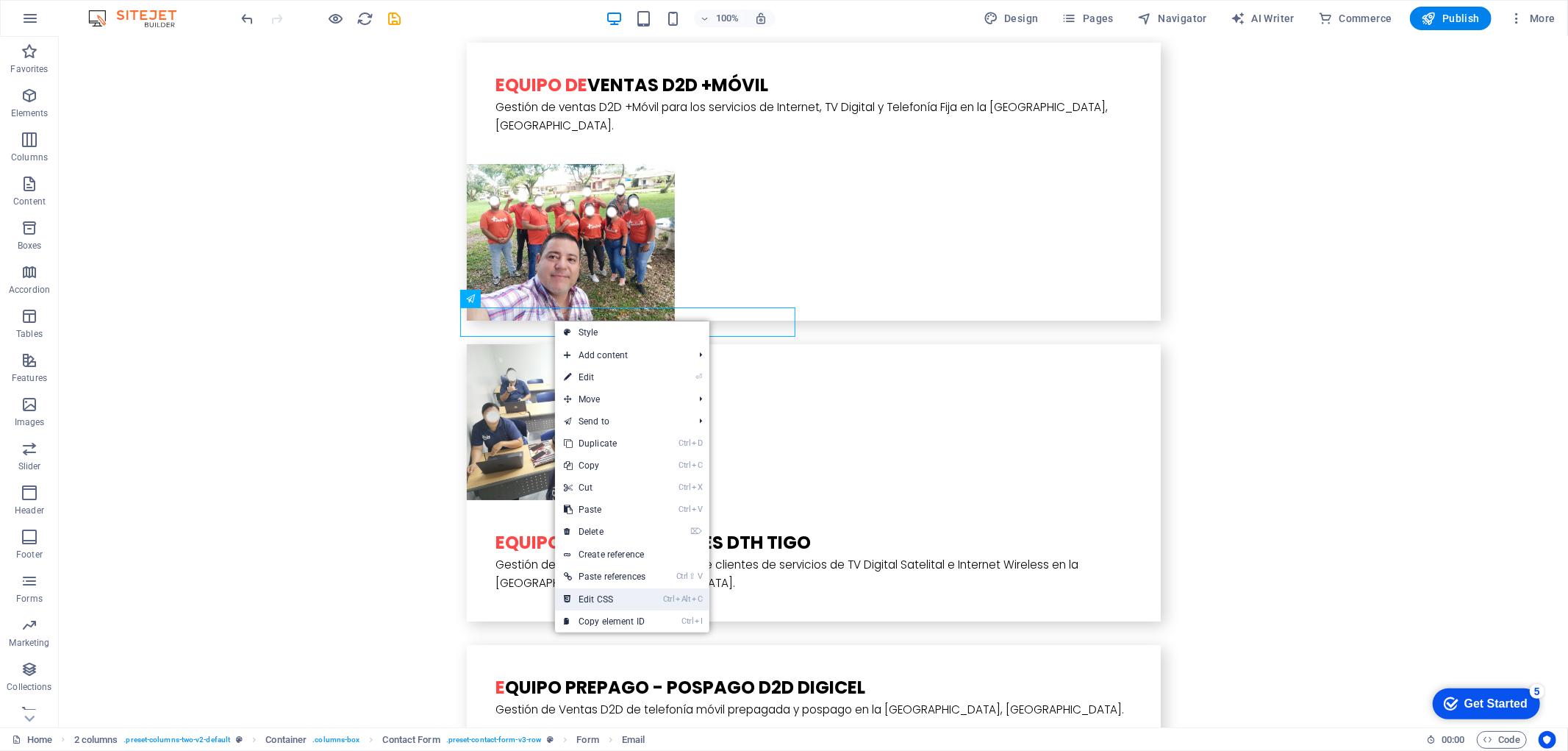
click at [590, 601] on link "Ctrl Alt C Edit CSS" at bounding box center [604, 599] width 99 height 22
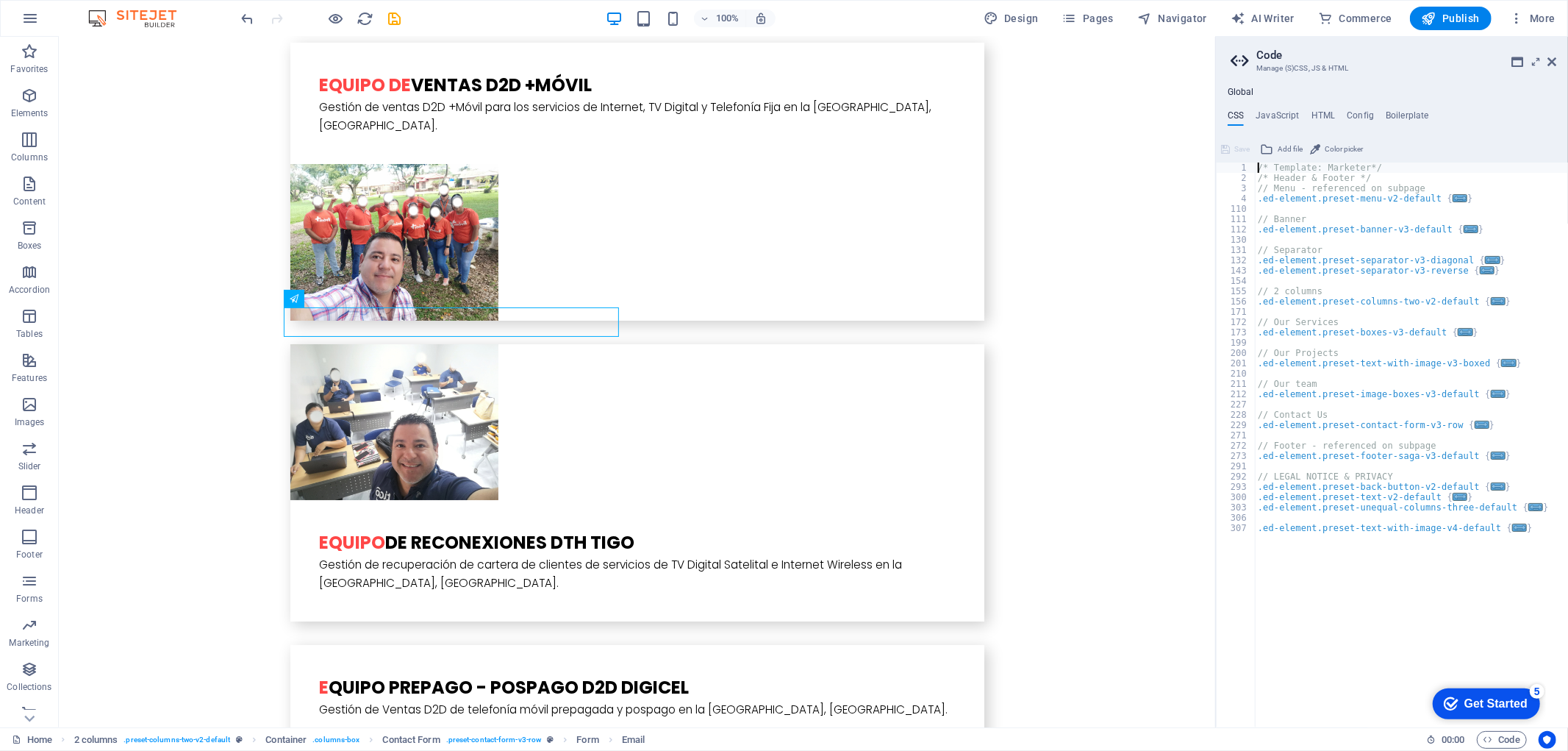
click at [1555, 67] on header "Code Manage (S)CSS, JS & HTML" at bounding box center [1393, 56] width 325 height 38
click at [1554, 59] on icon at bounding box center [1552, 62] width 9 height 12
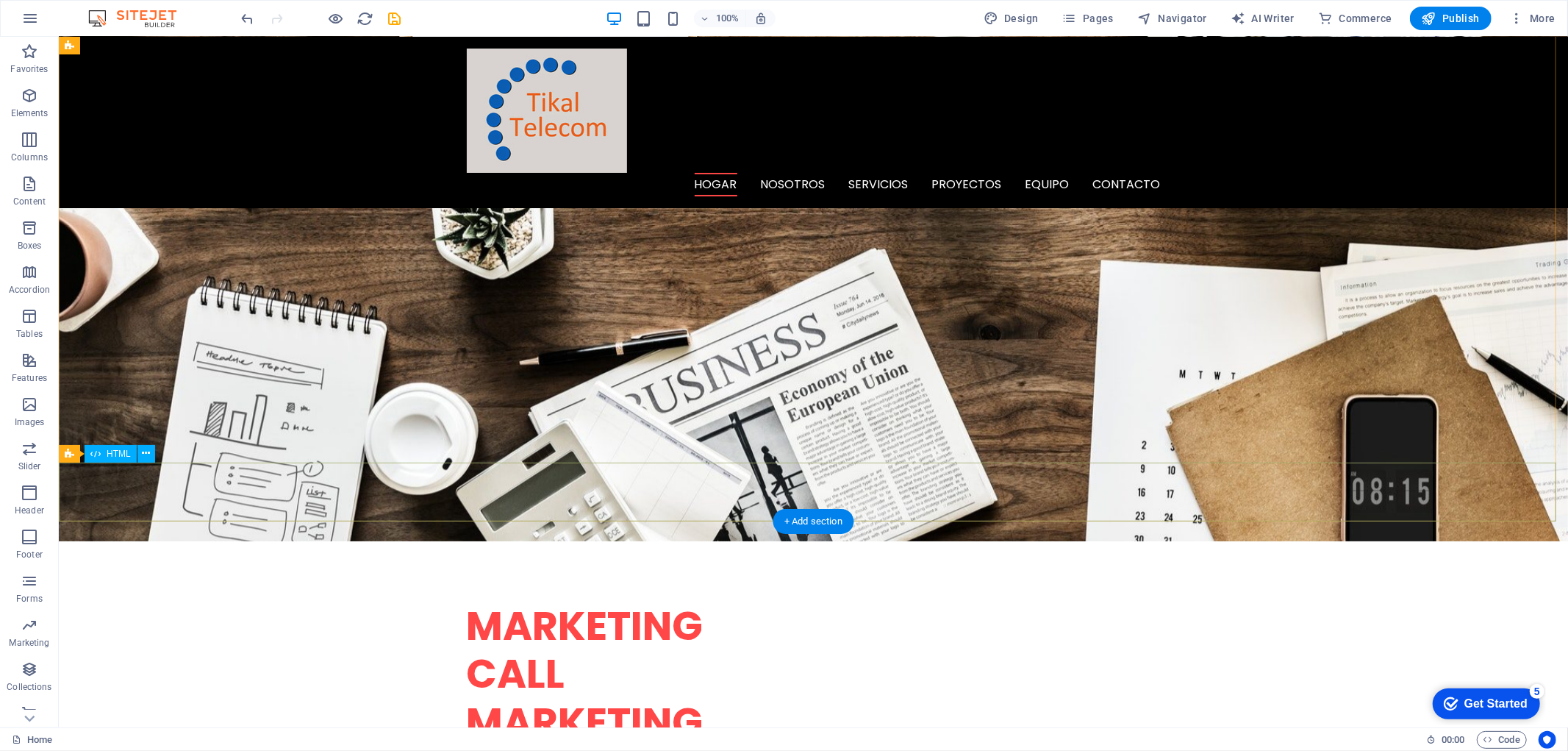
scroll to position [0, 0]
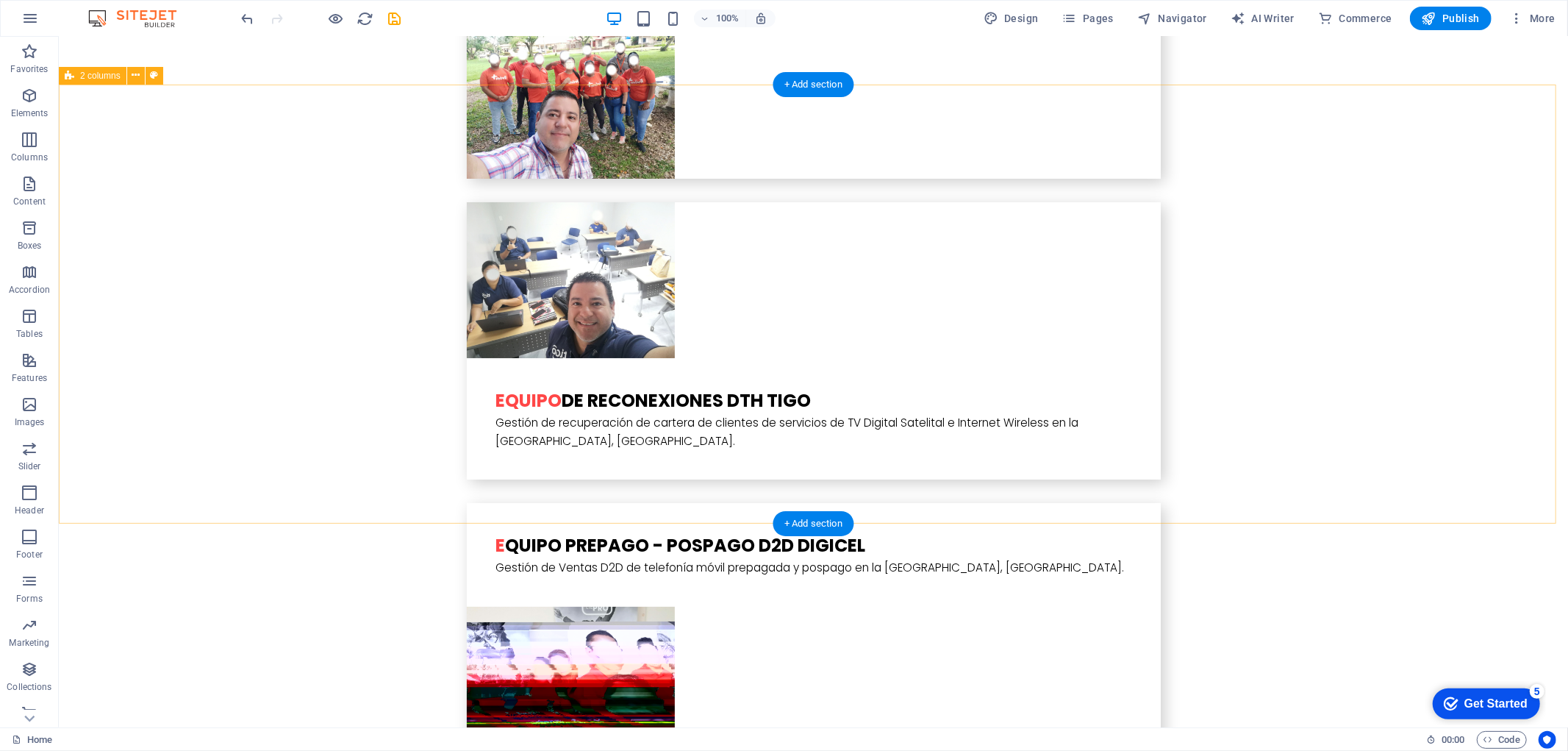
scroll to position [4843, 0]
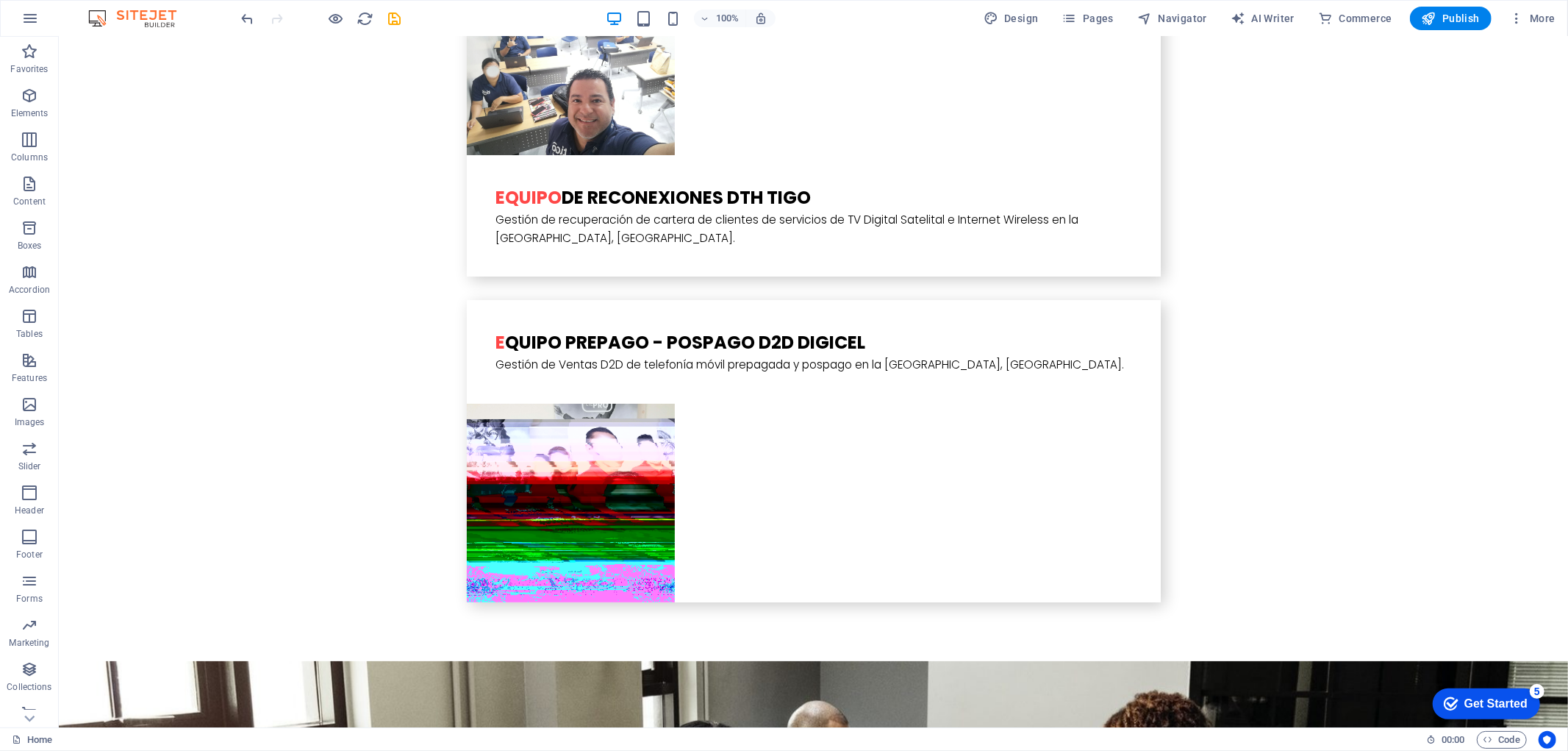
click at [1471, 697] on div "Get Started" at bounding box center [1495, 703] width 63 height 13
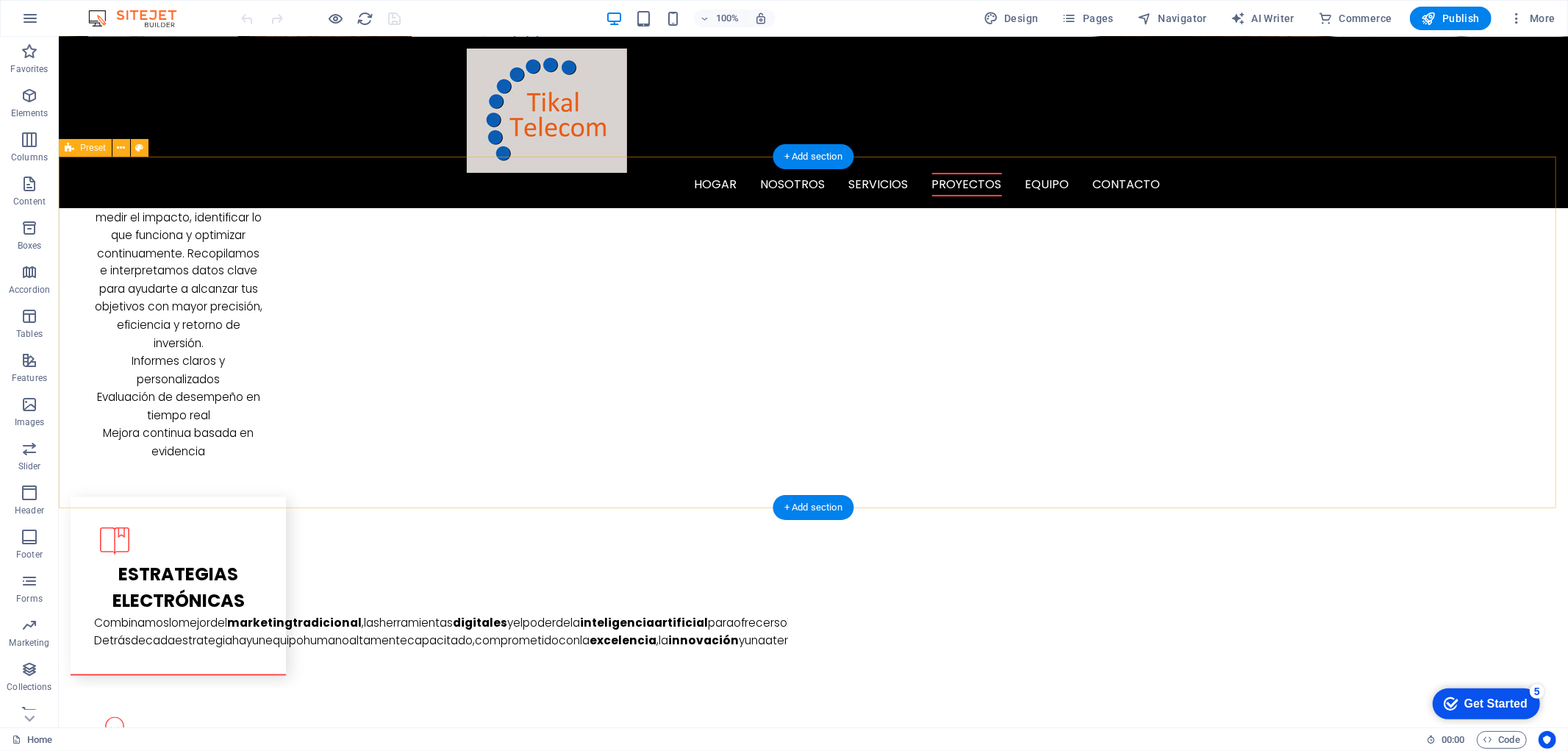
scroll to position [2042, 0]
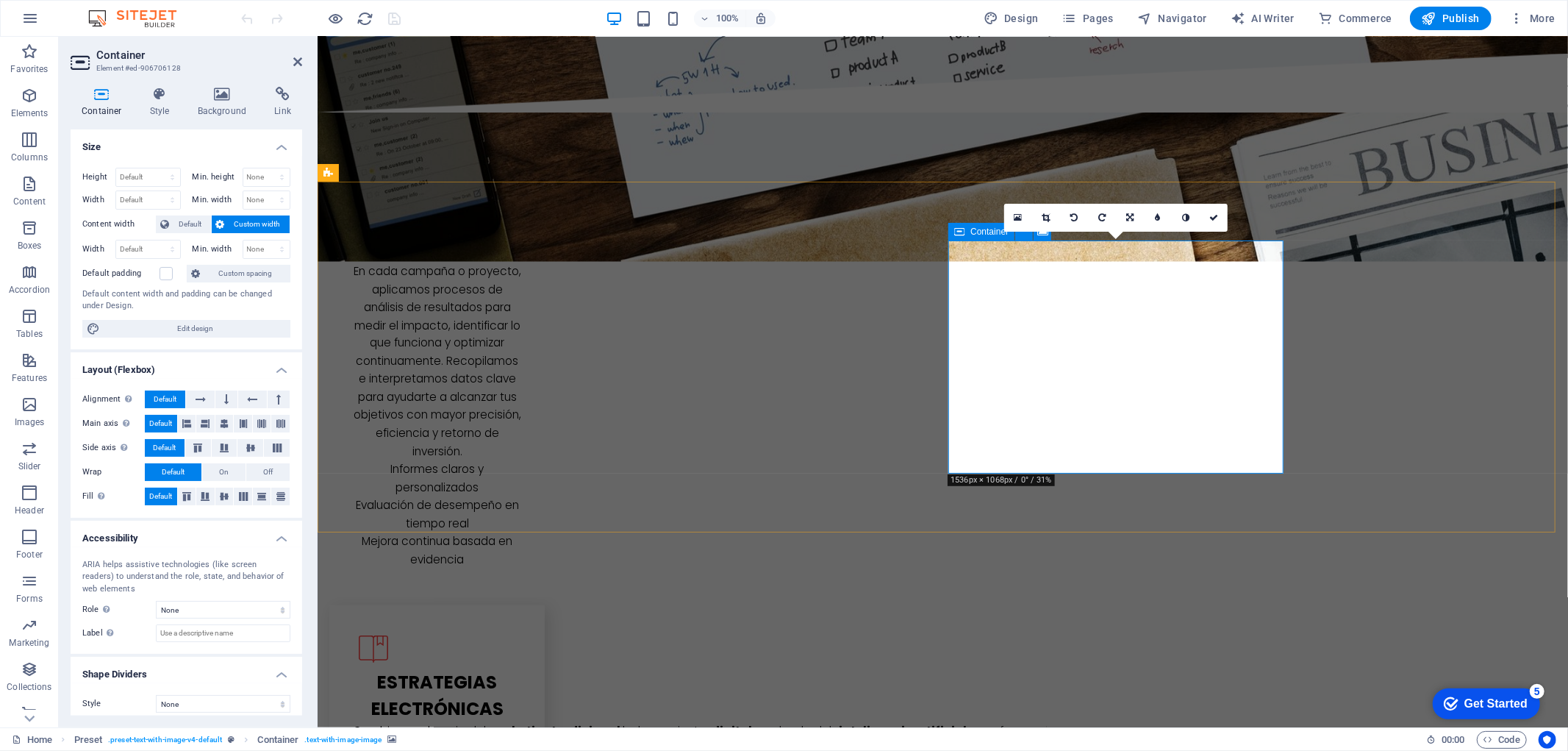
click at [1126, 216] on icon at bounding box center [1130, 218] width 8 height 9
drag, startPoint x: 1280, startPoint y: 470, endPoint x: 1143, endPoint y: 378, distance: 165.0
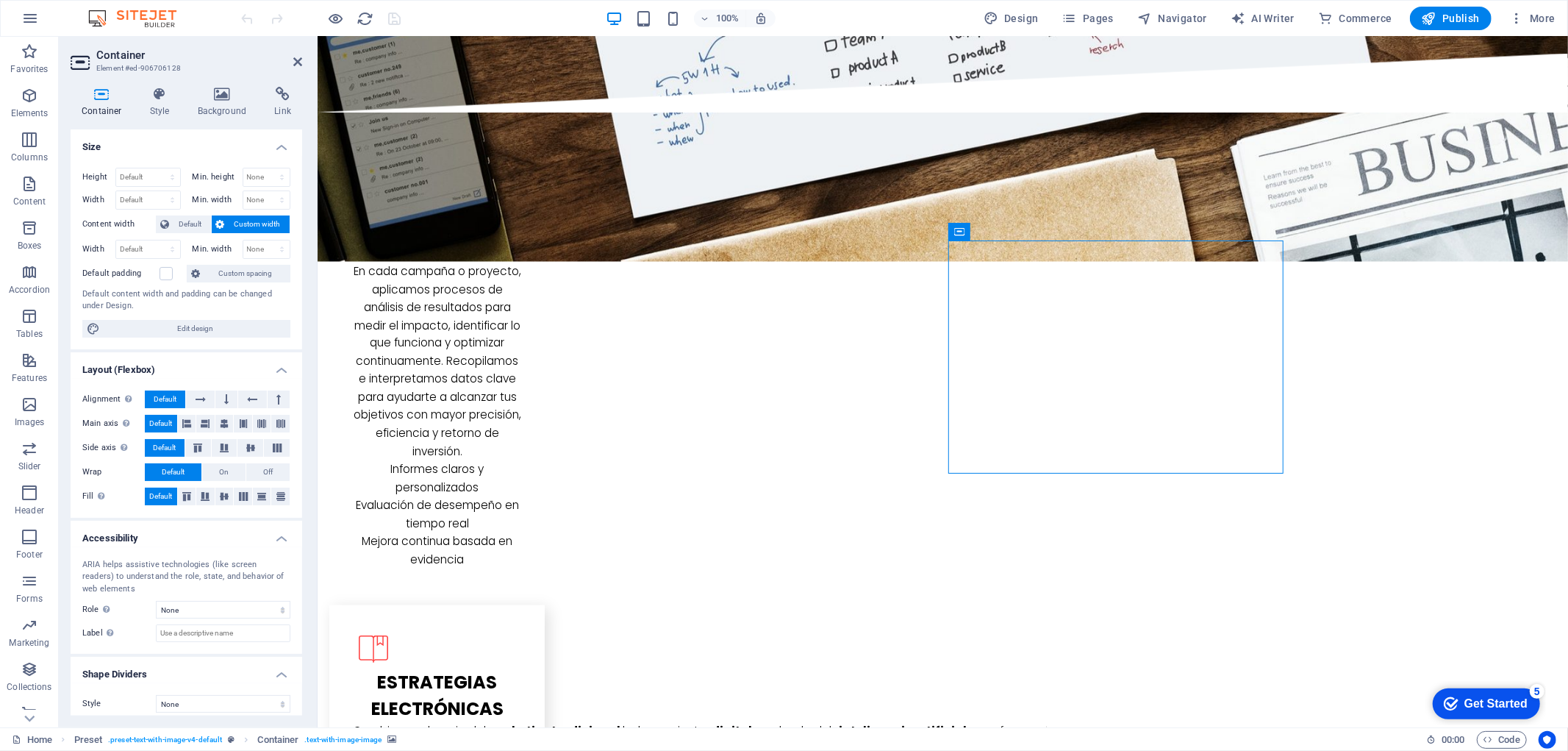
drag, startPoint x: 994, startPoint y: 298, endPoint x: 1068, endPoint y: 361, distance: 97.2
click at [174, 222] on span "Default" at bounding box center [190, 224] width 33 height 17
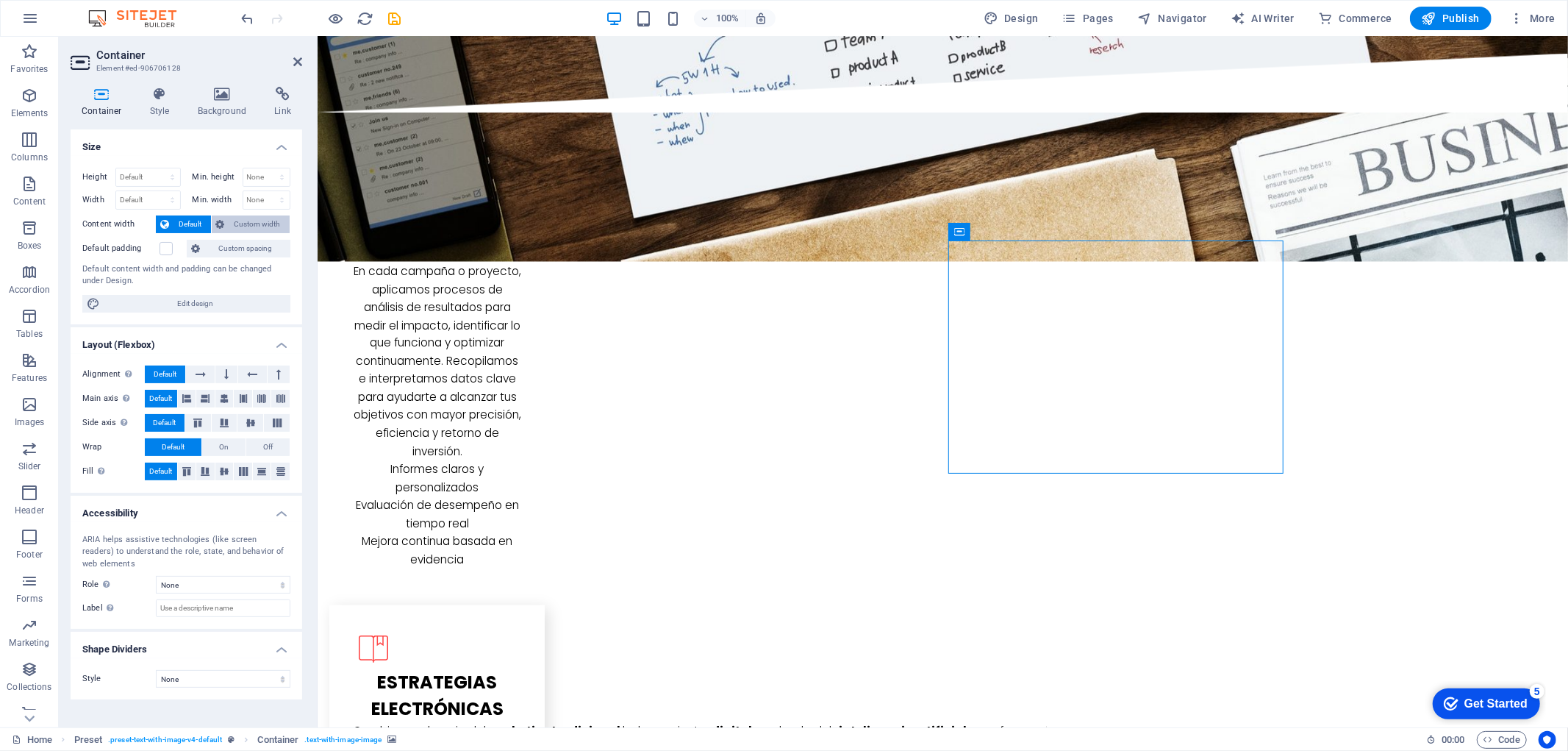
click at [249, 223] on span "Custom width" at bounding box center [258, 224] width 57 height 17
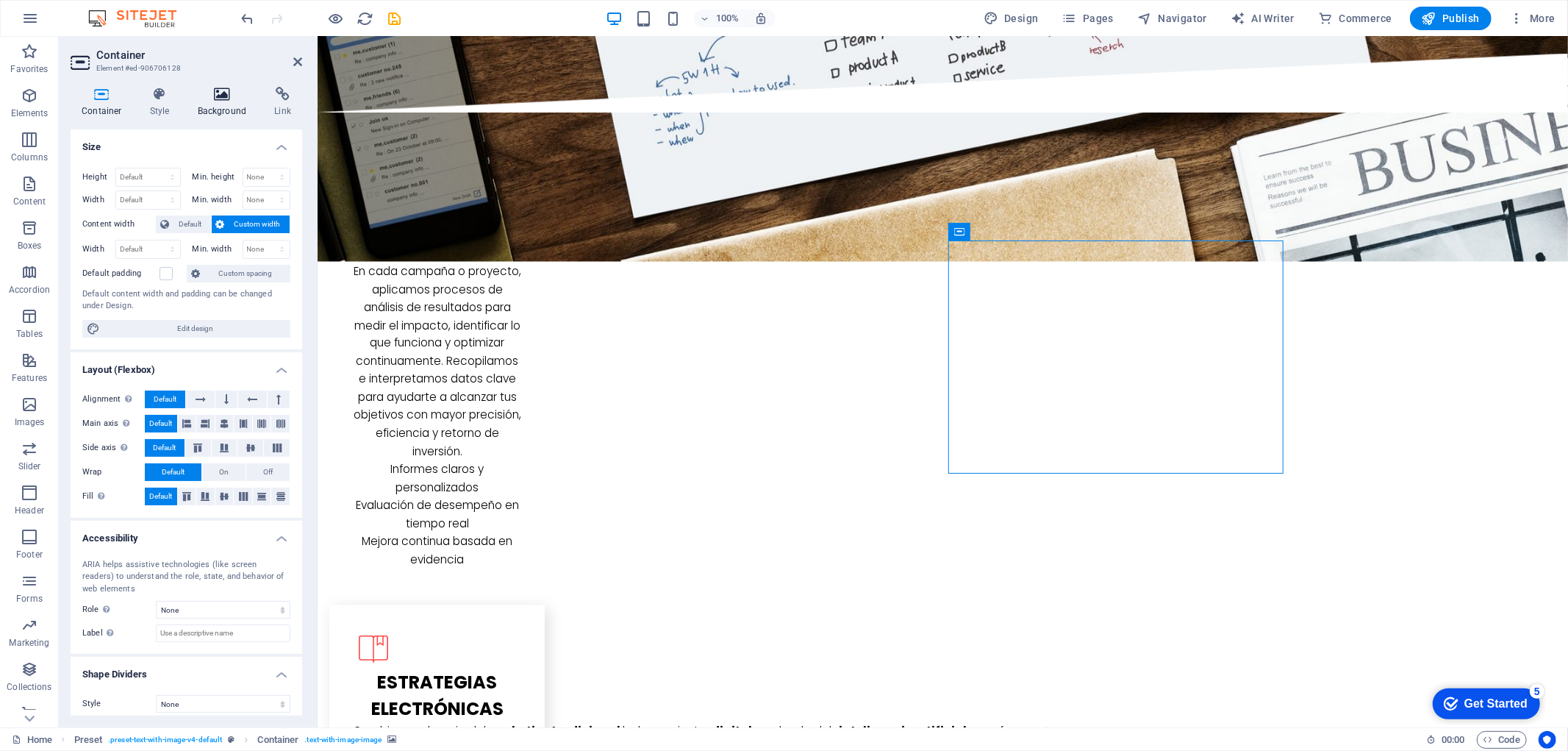
click at [209, 96] on icon at bounding box center [222, 94] width 72 height 15
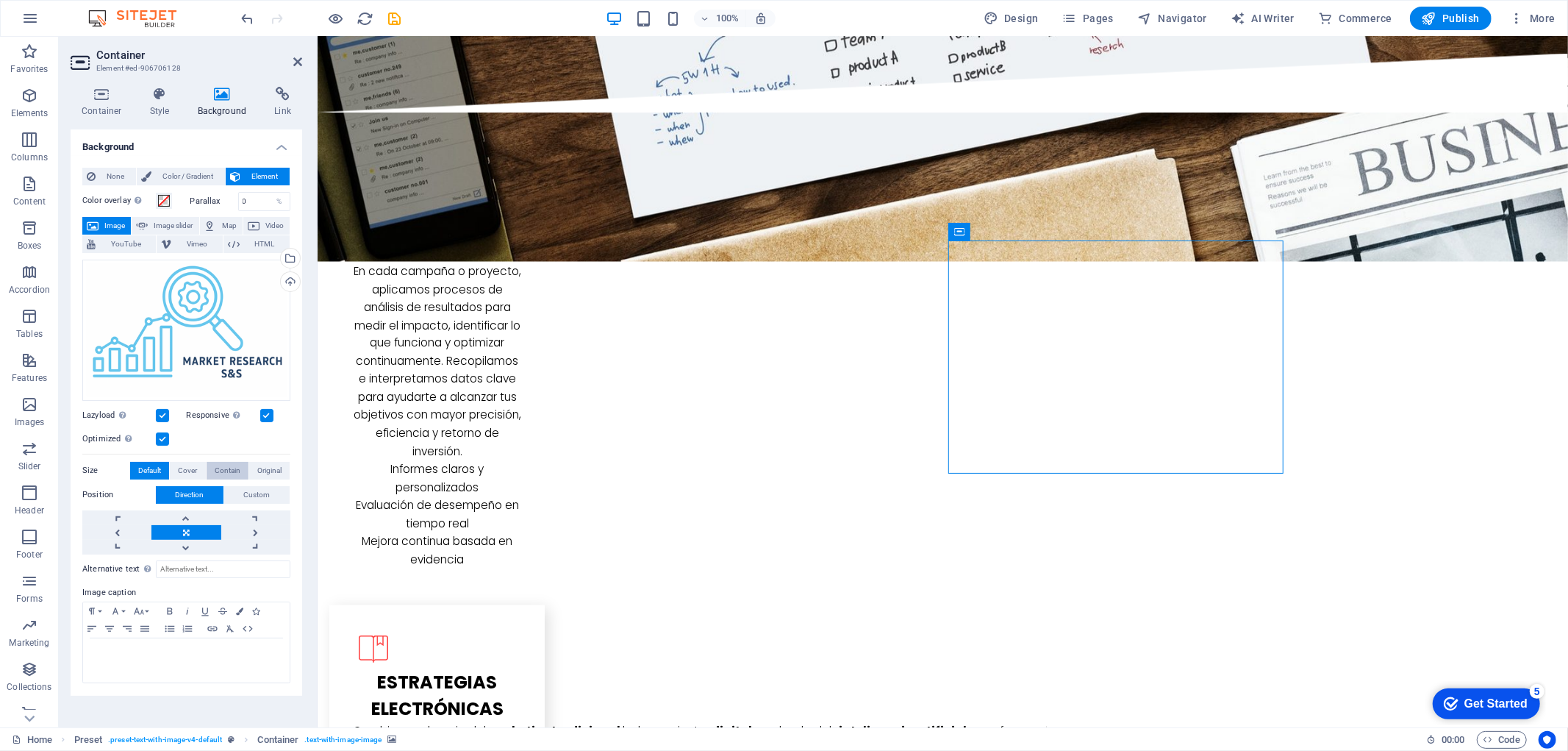
click at [230, 472] on span "Contain" at bounding box center [228, 470] width 26 height 17
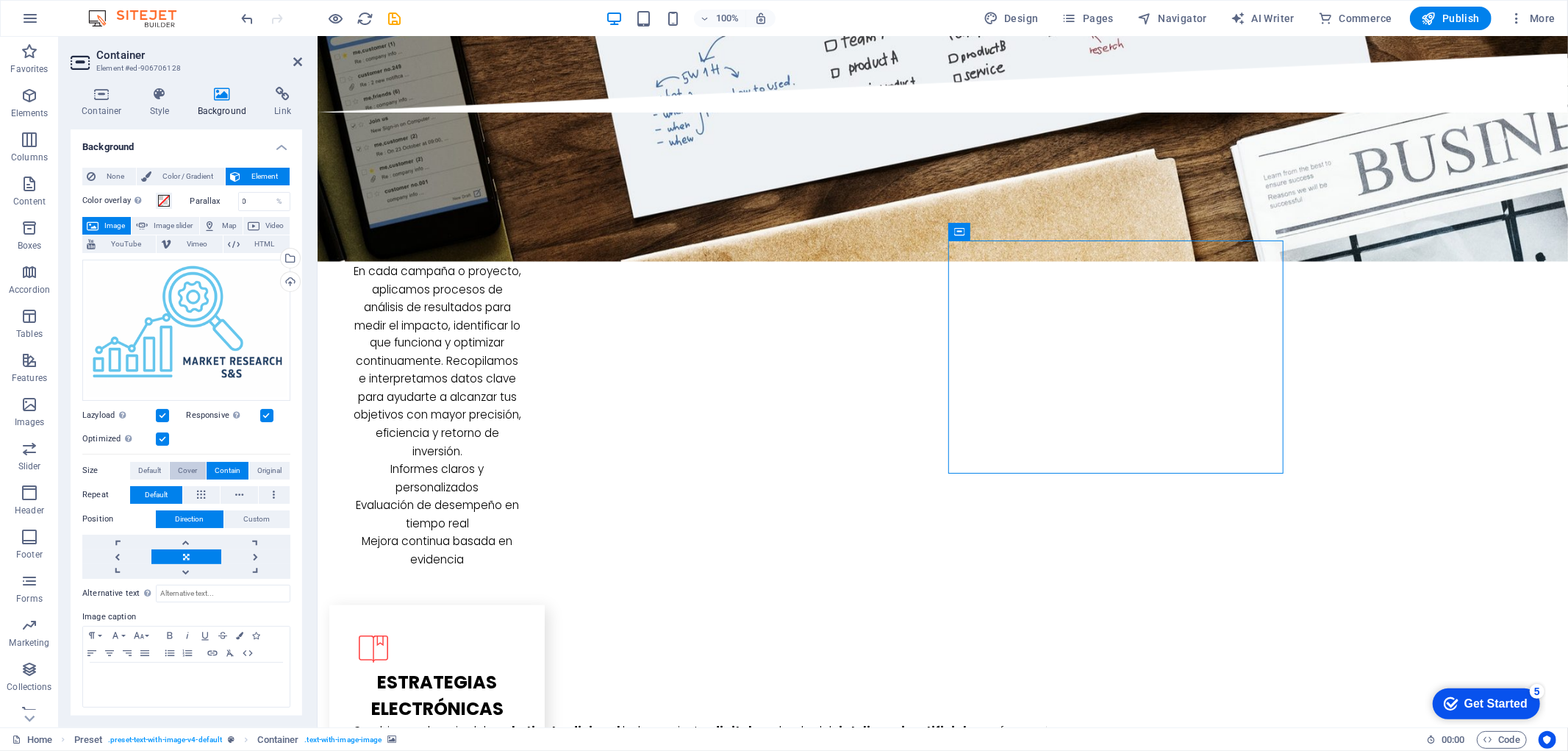
click at [187, 469] on span "Cover" at bounding box center [187, 470] width 19 height 17
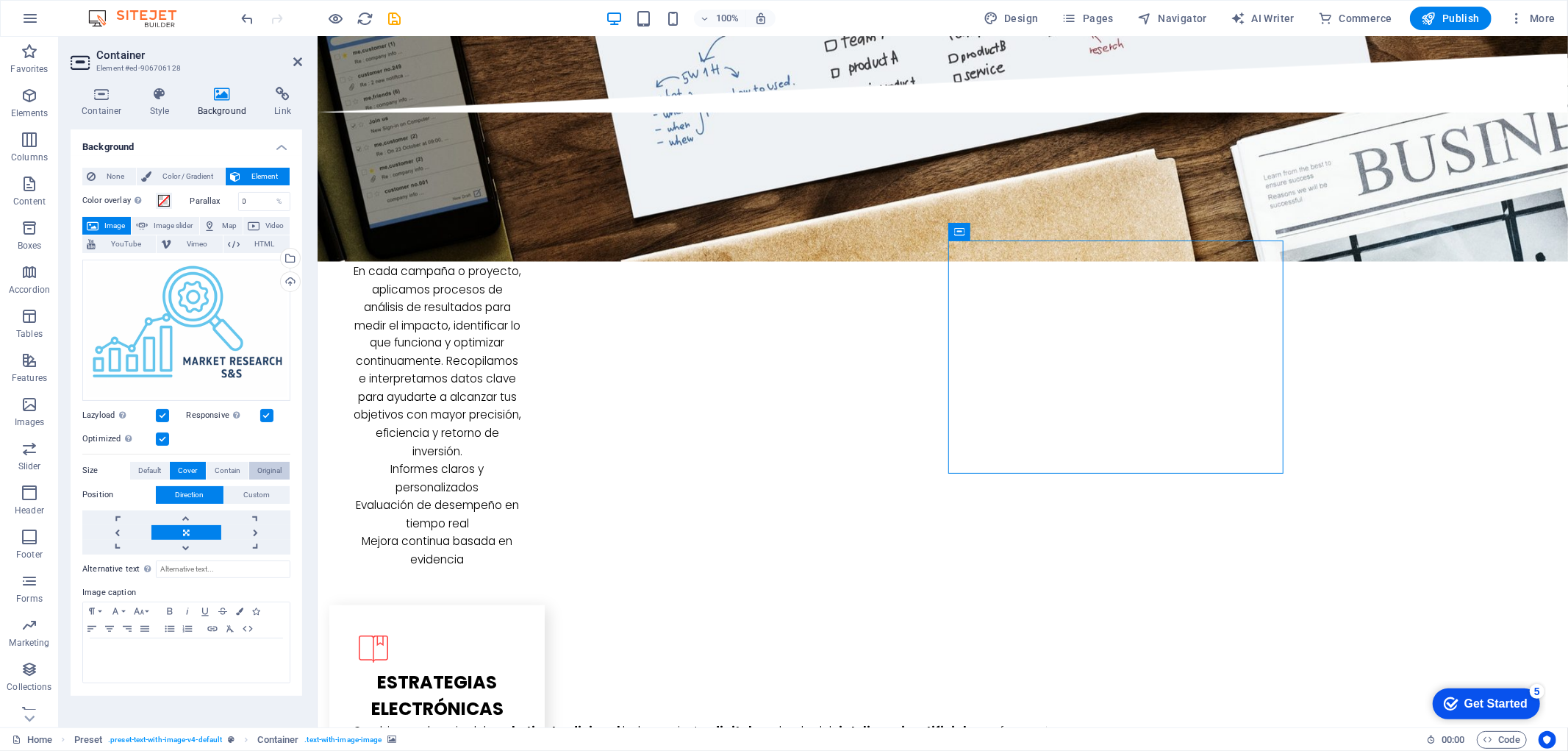
click at [265, 469] on span "Original" at bounding box center [269, 470] width 24 height 17
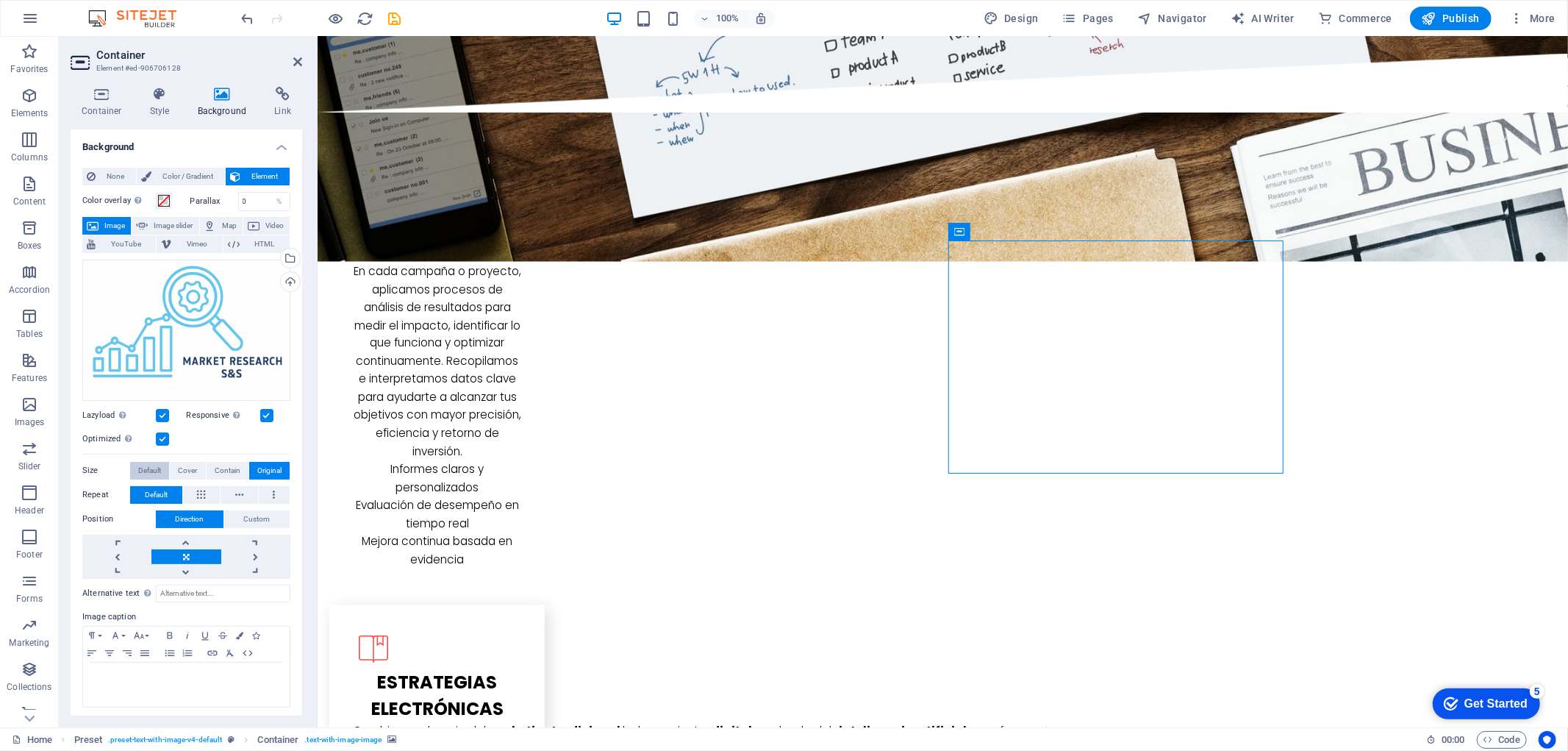
click at [145, 469] on span "Default" at bounding box center [149, 470] width 22 height 17
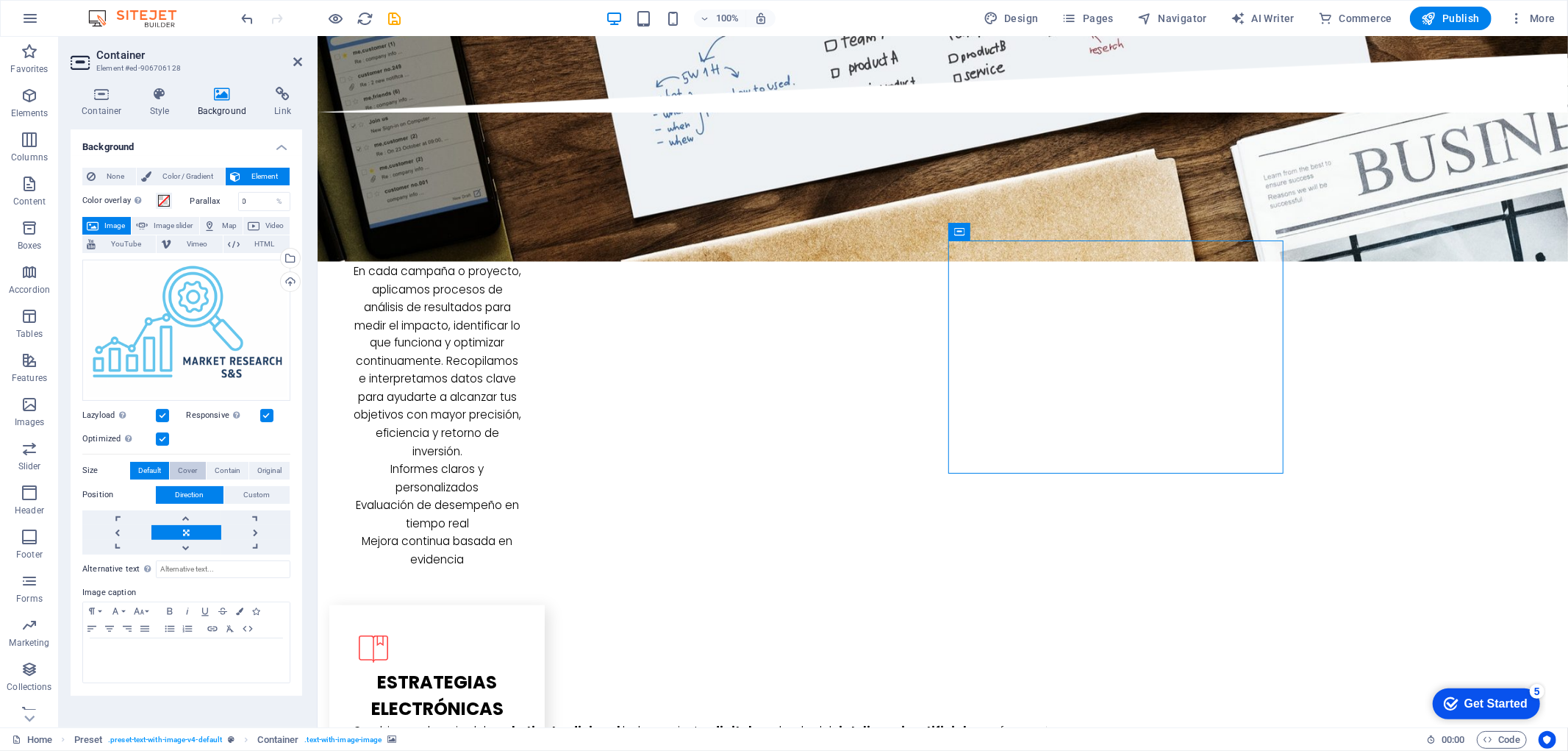
click at [187, 474] on span "Cover" at bounding box center [187, 470] width 19 height 17
click at [232, 469] on span "Contain" at bounding box center [228, 470] width 26 height 17
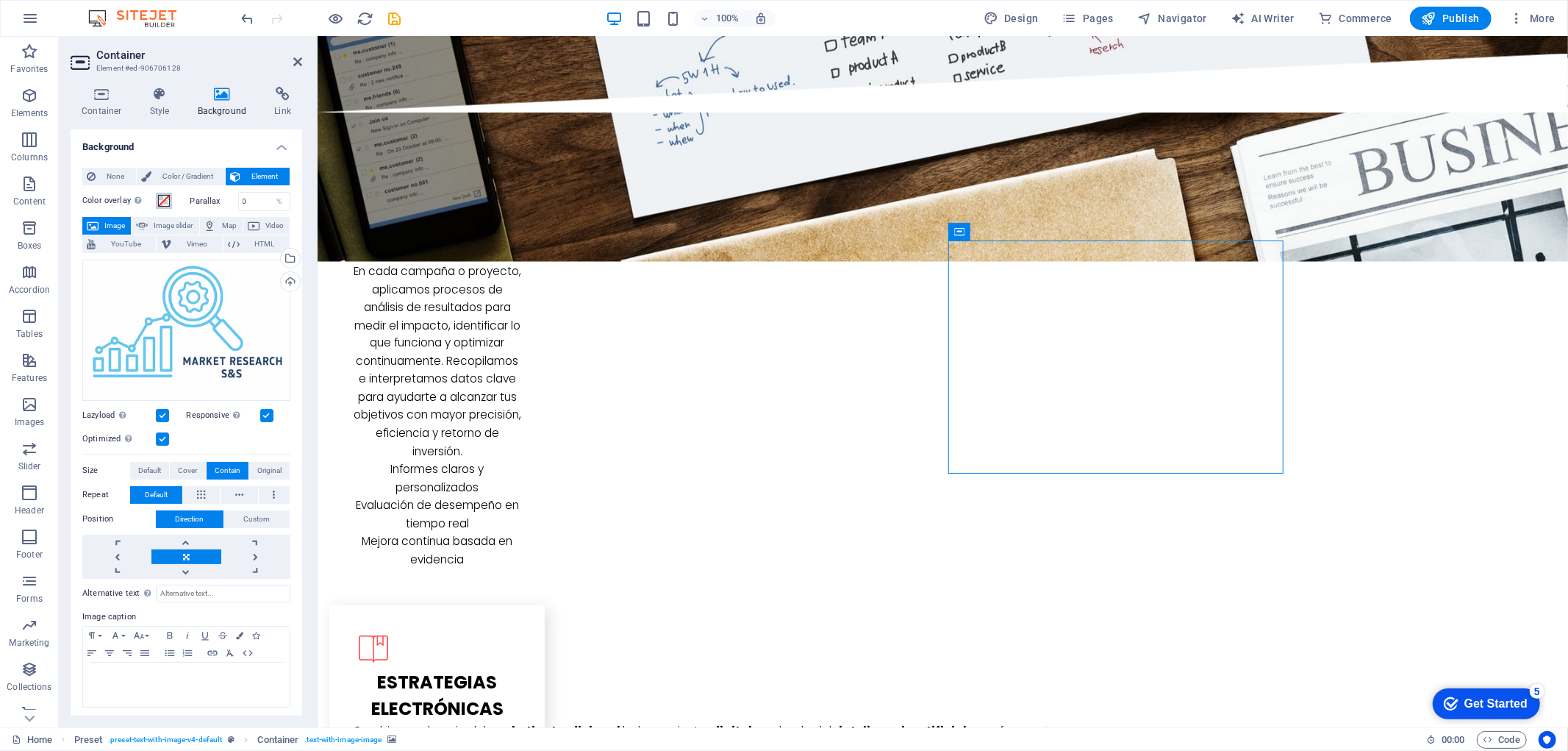
click at [166, 200] on span at bounding box center [164, 201] width 12 height 12
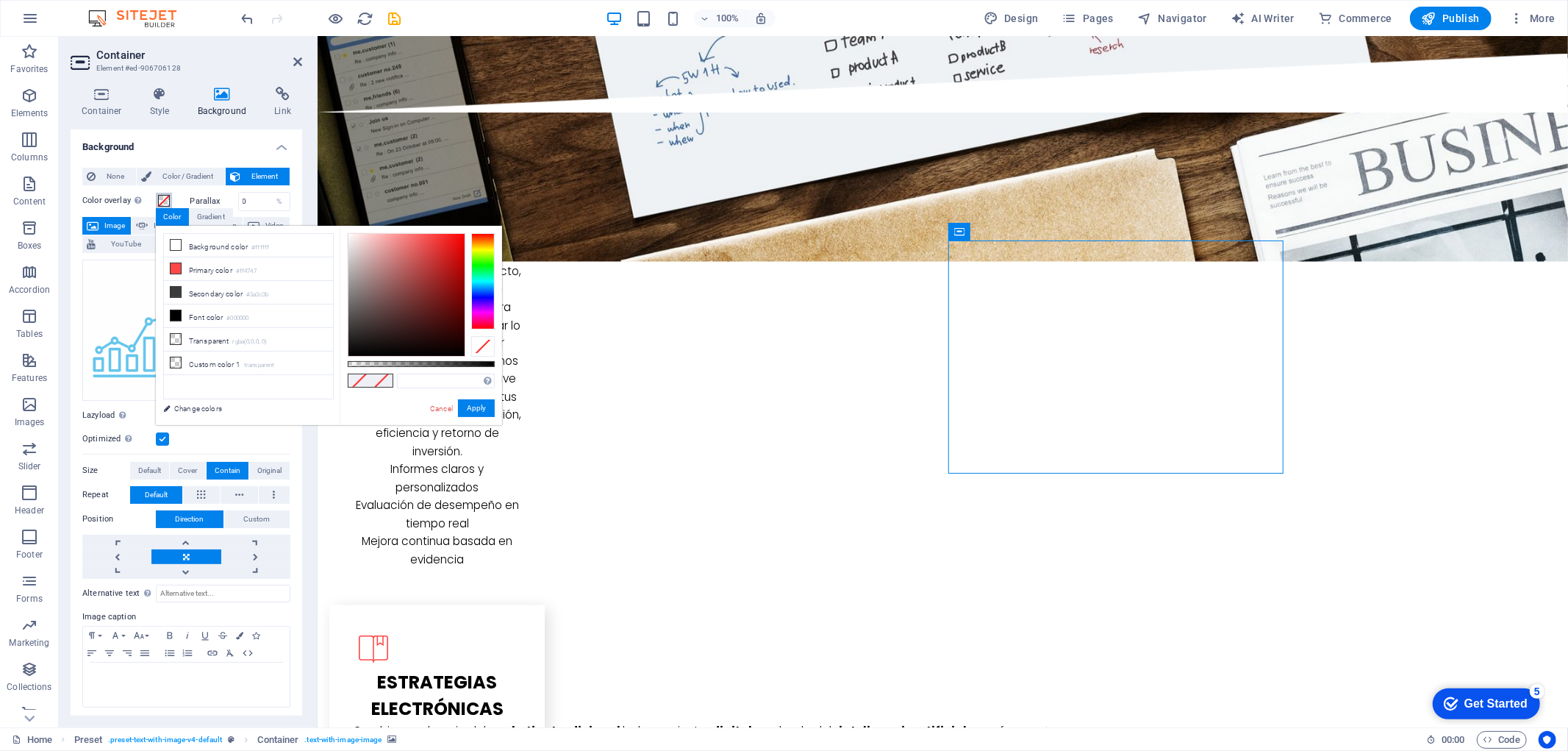
click at [167, 201] on span at bounding box center [164, 201] width 12 height 12
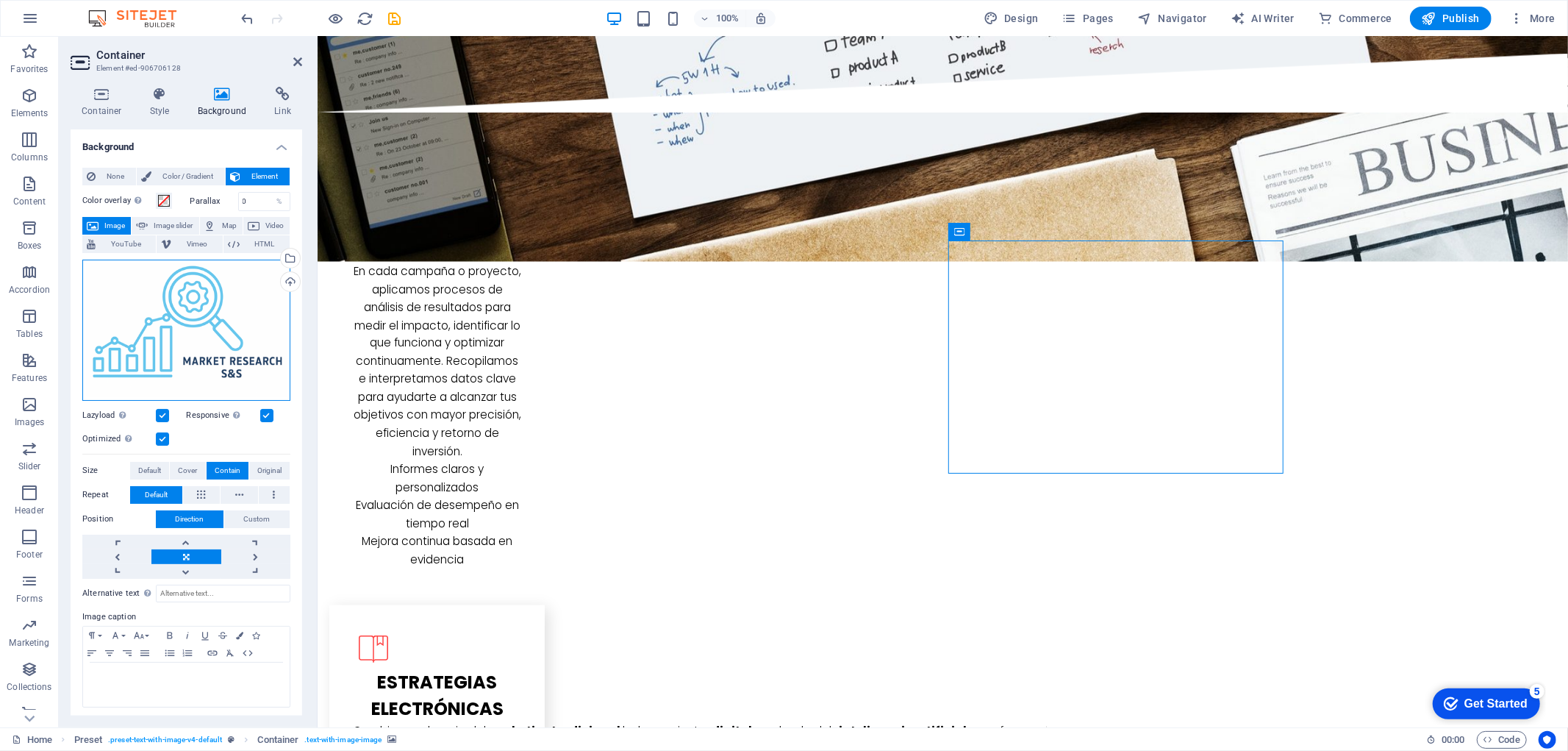
click at [204, 304] on div "Drag files here, click to choose files or select files from Files or our free s…" at bounding box center [186, 331] width 208 height 142
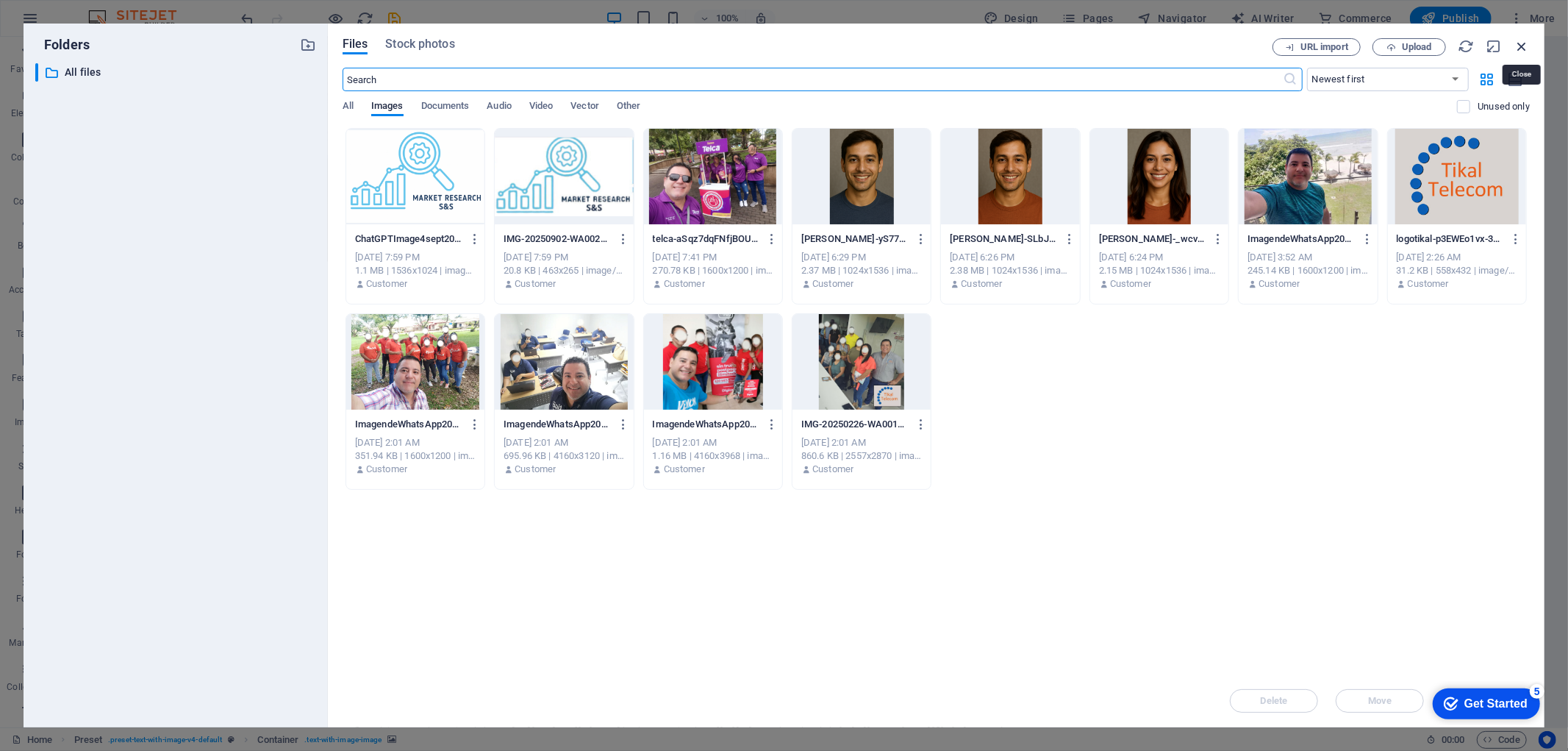
click at [1525, 42] on icon "button" at bounding box center [1521, 46] width 16 height 16
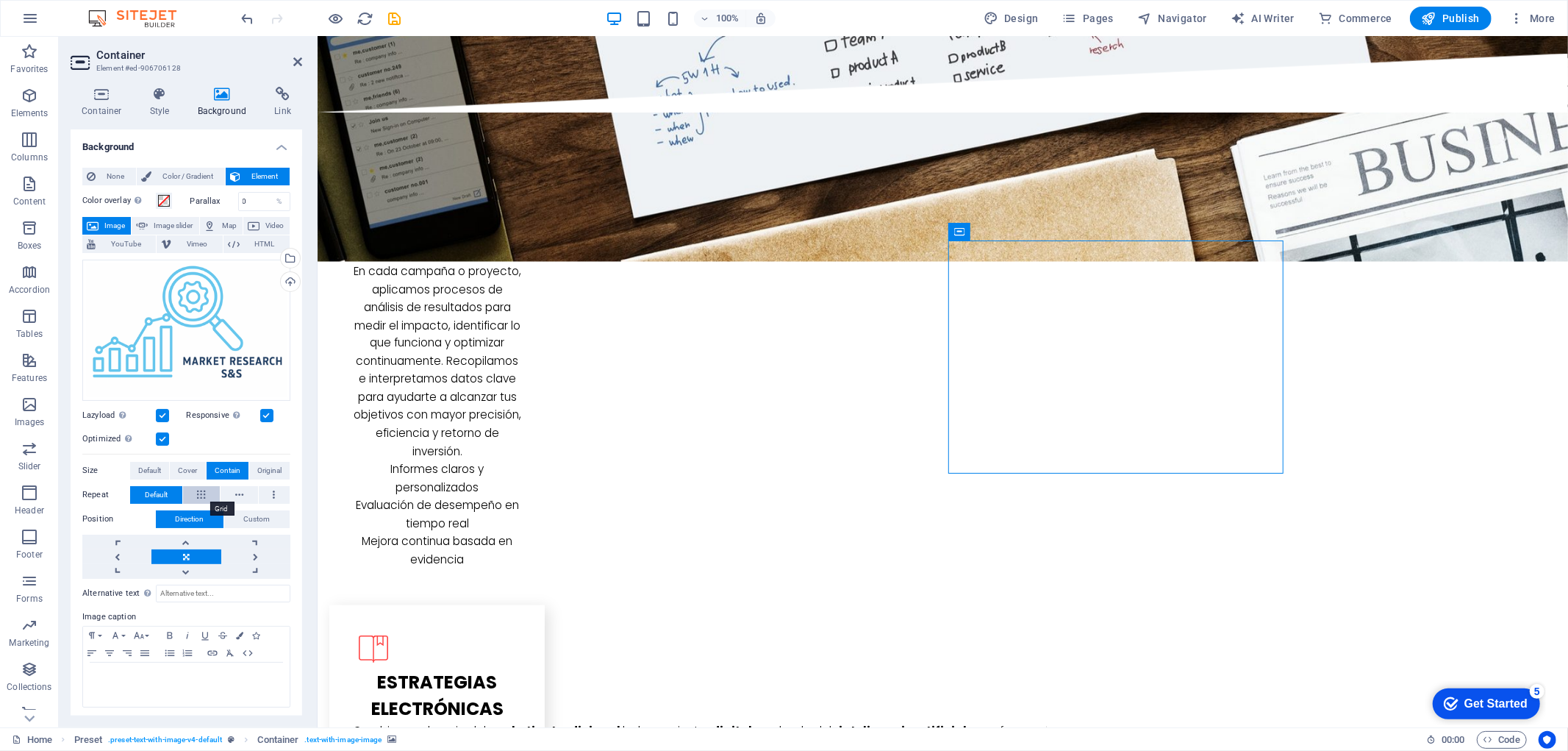
click at [195, 497] on button at bounding box center [201, 495] width 37 height 17
click at [149, 494] on span "Default" at bounding box center [156, 495] width 22 height 17
click at [250, 197] on input "0" at bounding box center [265, 201] width 52 height 17
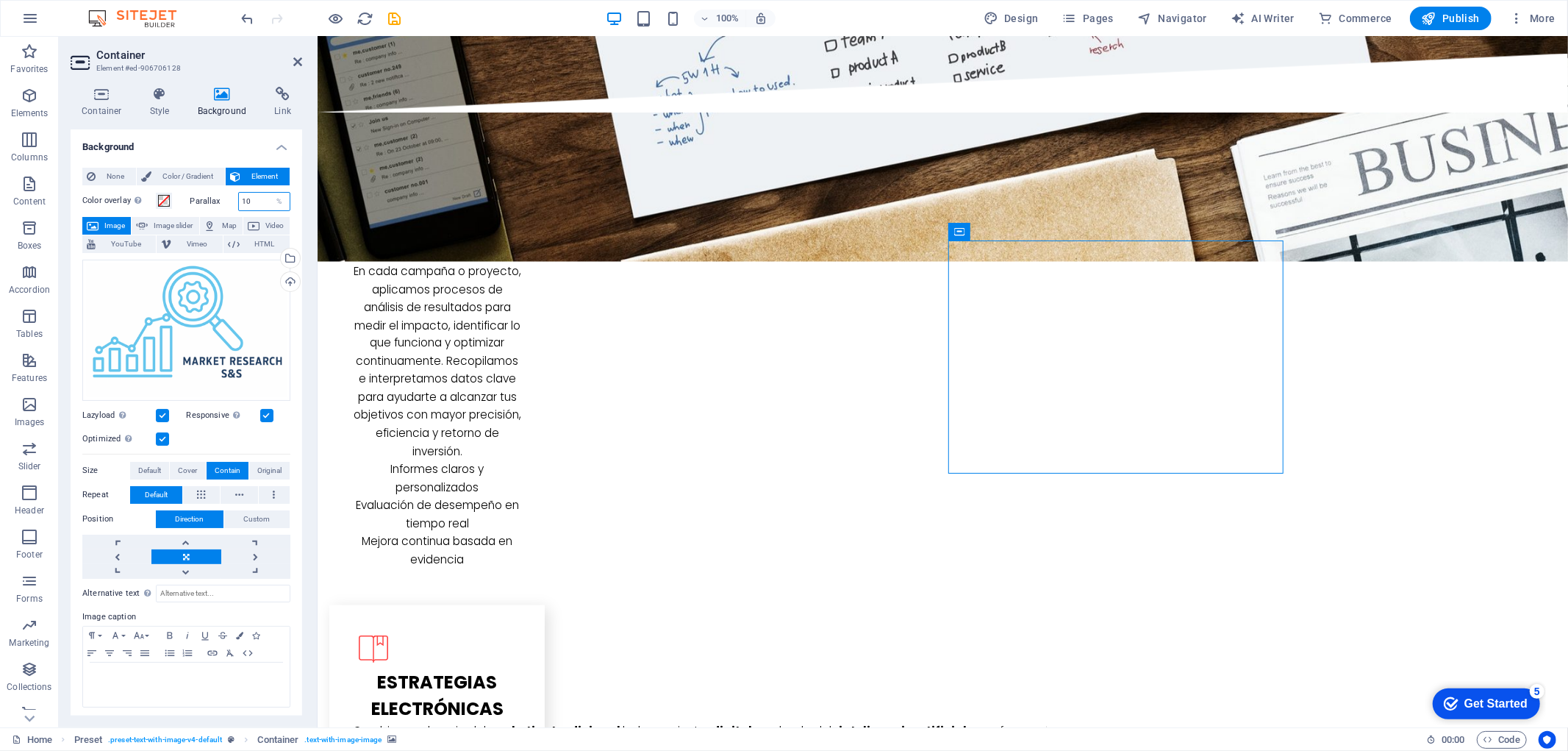
click at [261, 201] on input "10" at bounding box center [265, 201] width 52 height 17
type input "20"
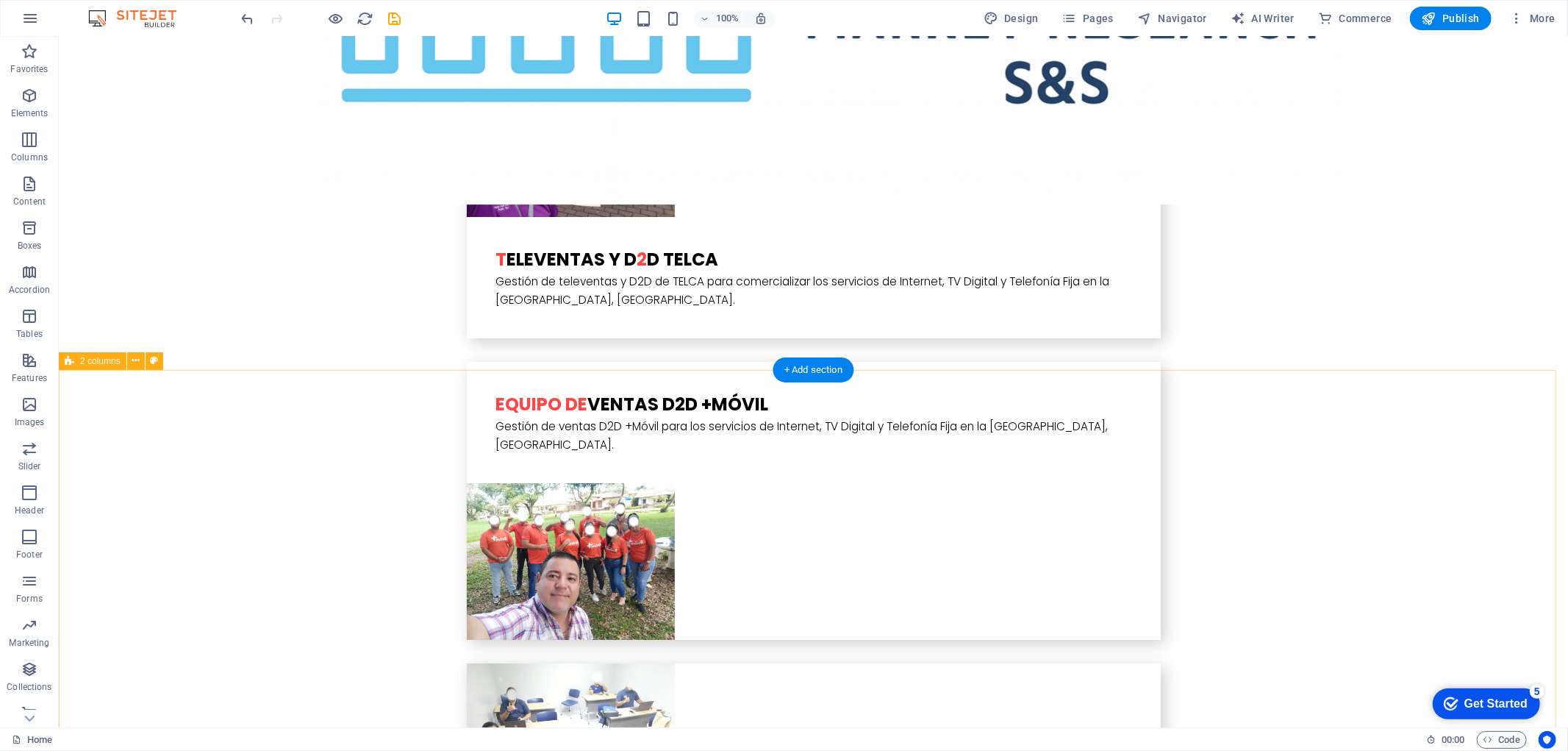
scroll to position [4434, 0]
